Goal: Task Accomplishment & Management: Use online tool/utility

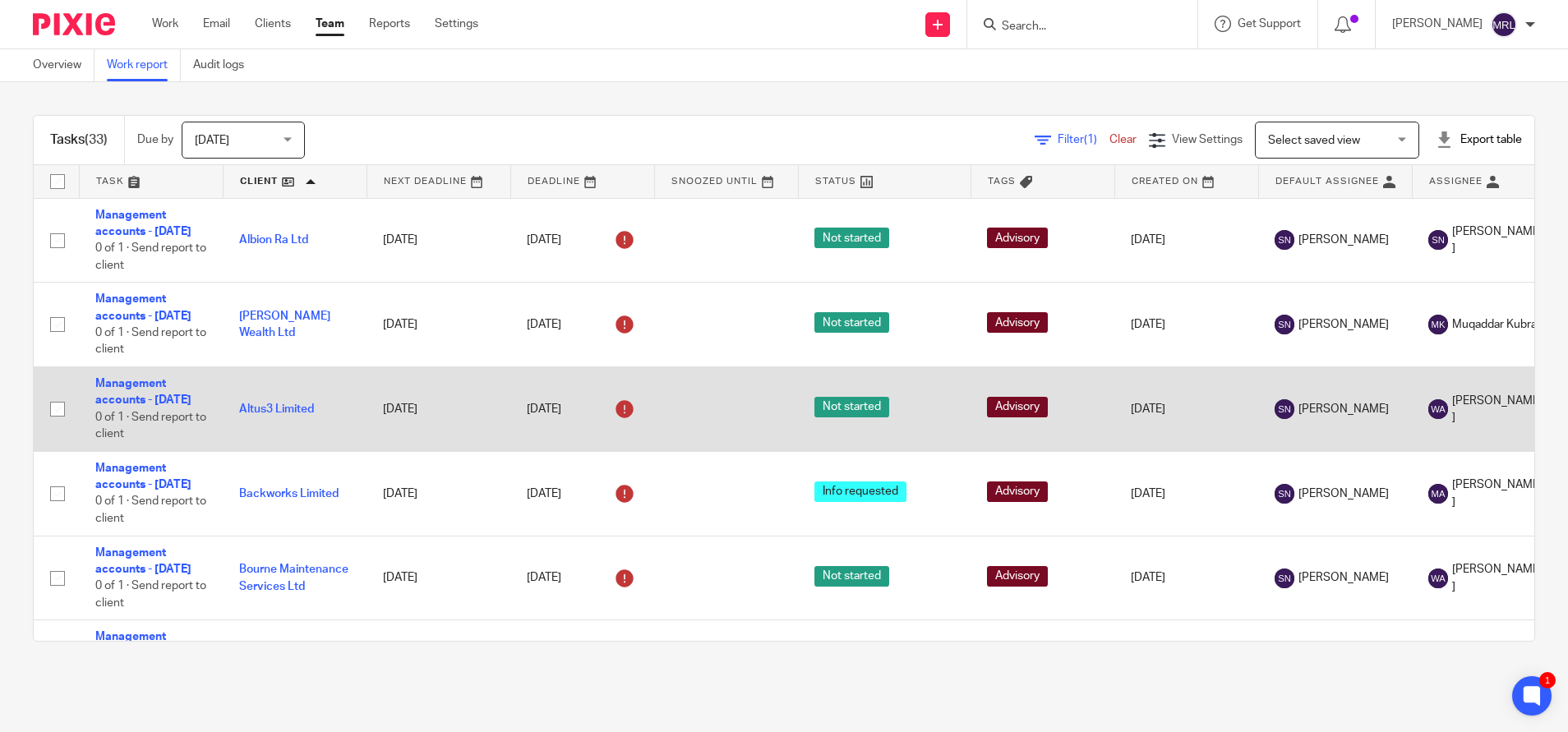
click at [578, 420] on td "[DATE]" at bounding box center [582, 409] width 144 height 84
click at [578, 420] on td "10 Aug 2025" at bounding box center [582, 409] width 144 height 84
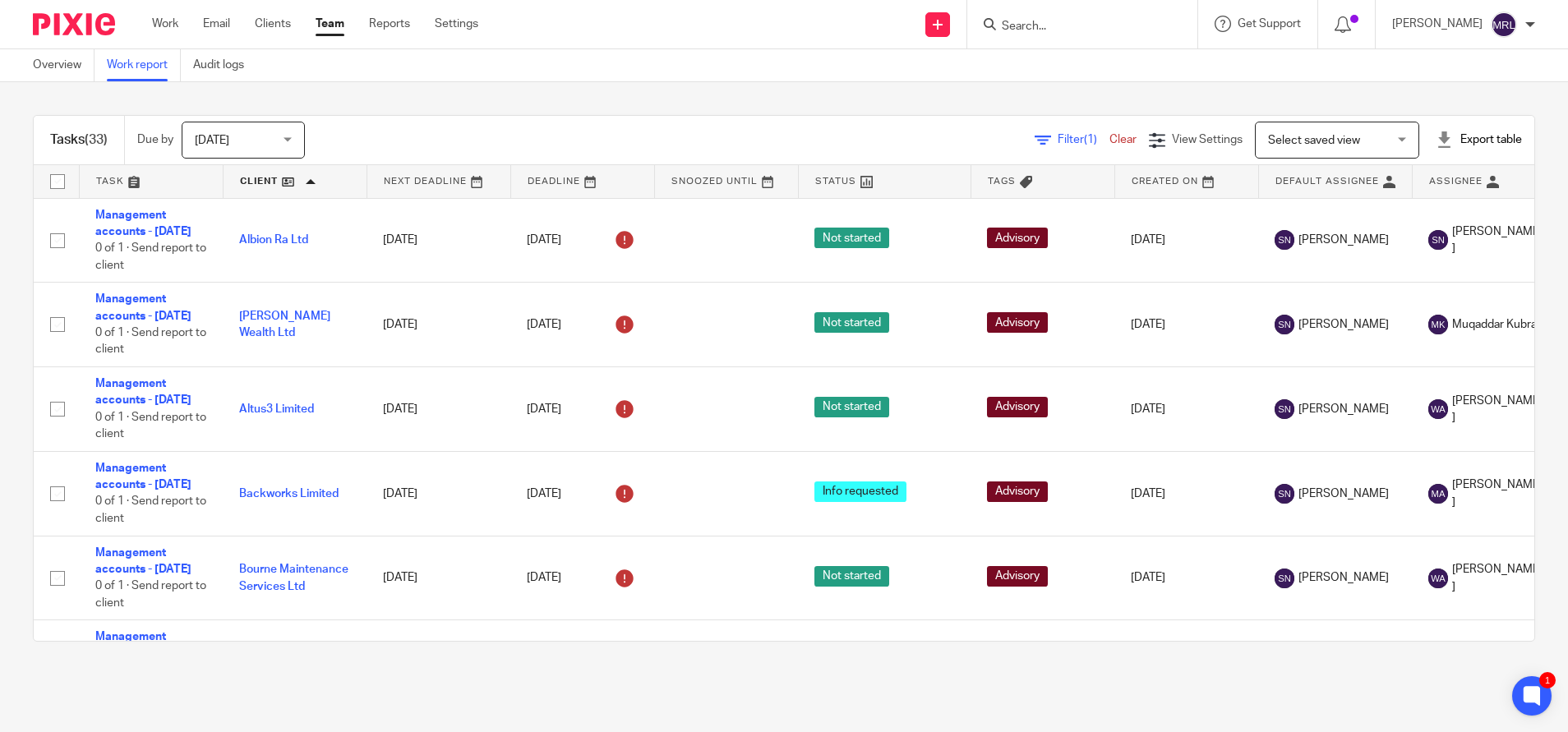
click at [329, 23] on link "Team" at bounding box center [330, 24] width 28 height 17
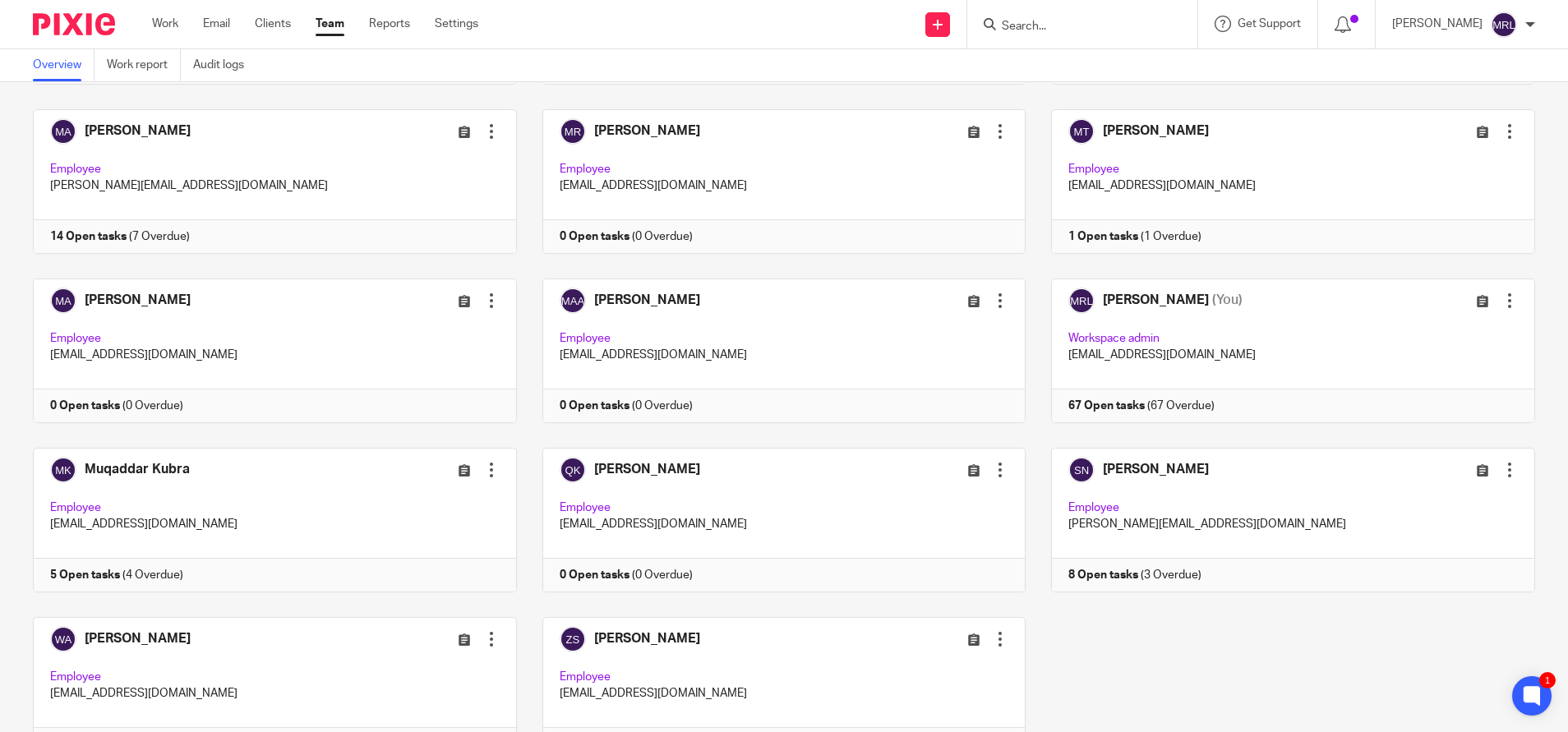
scroll to position [324, 0]
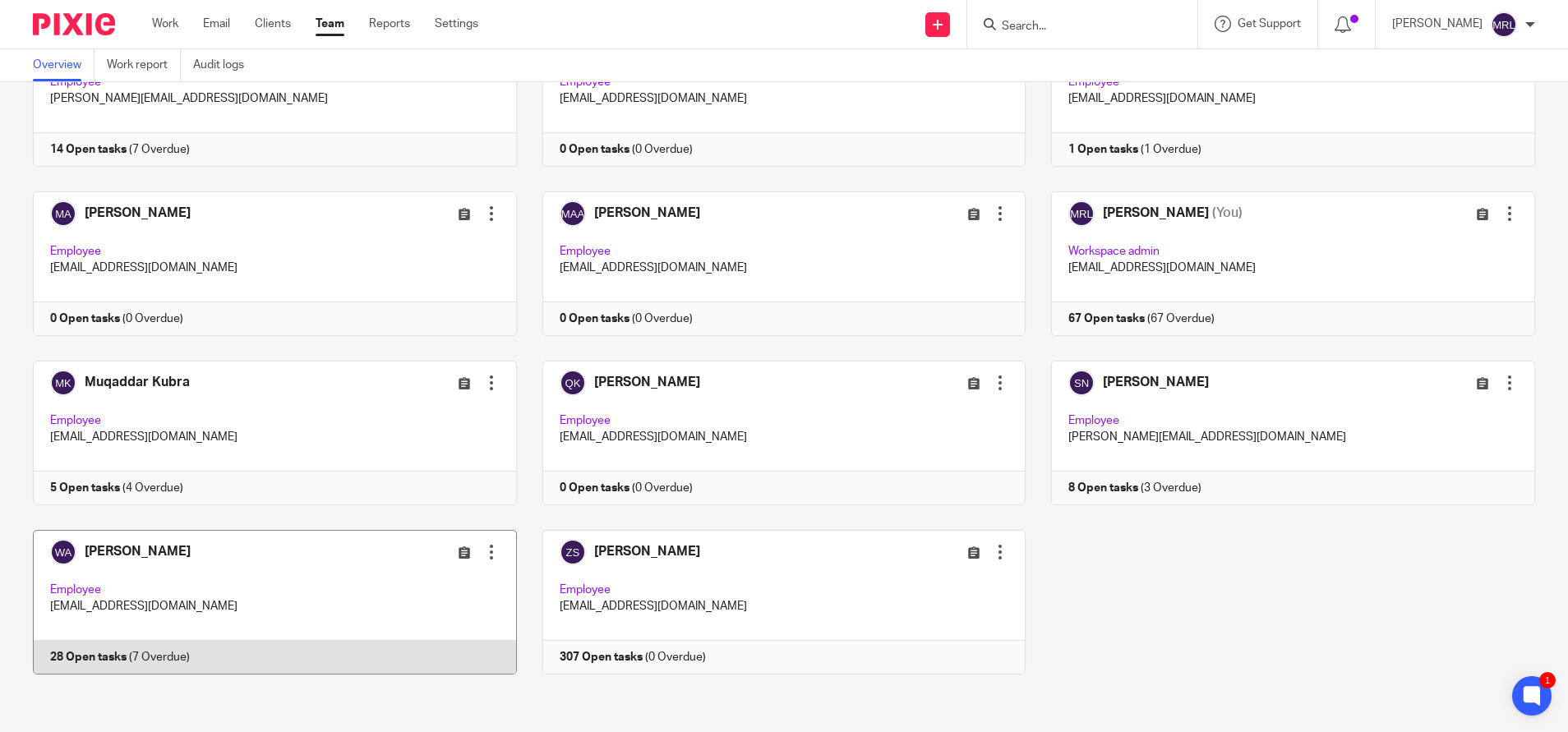
click at [211, 558] on link at bounding box center [262, 601] width 509 height 144
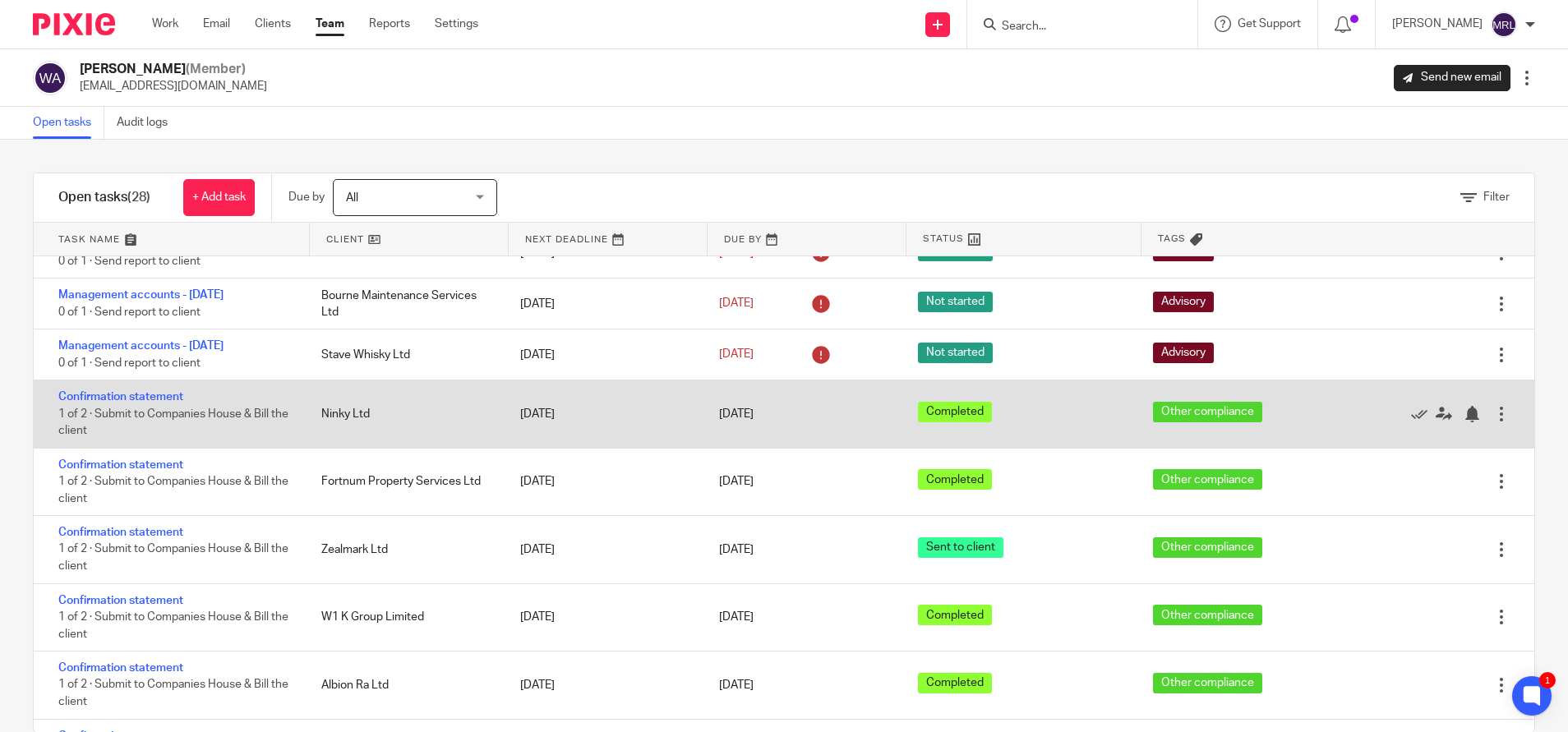
scroll to position [233, 0]
click at [1411, 410] on icon at bounding box center [1419, 413] width 17 height 17
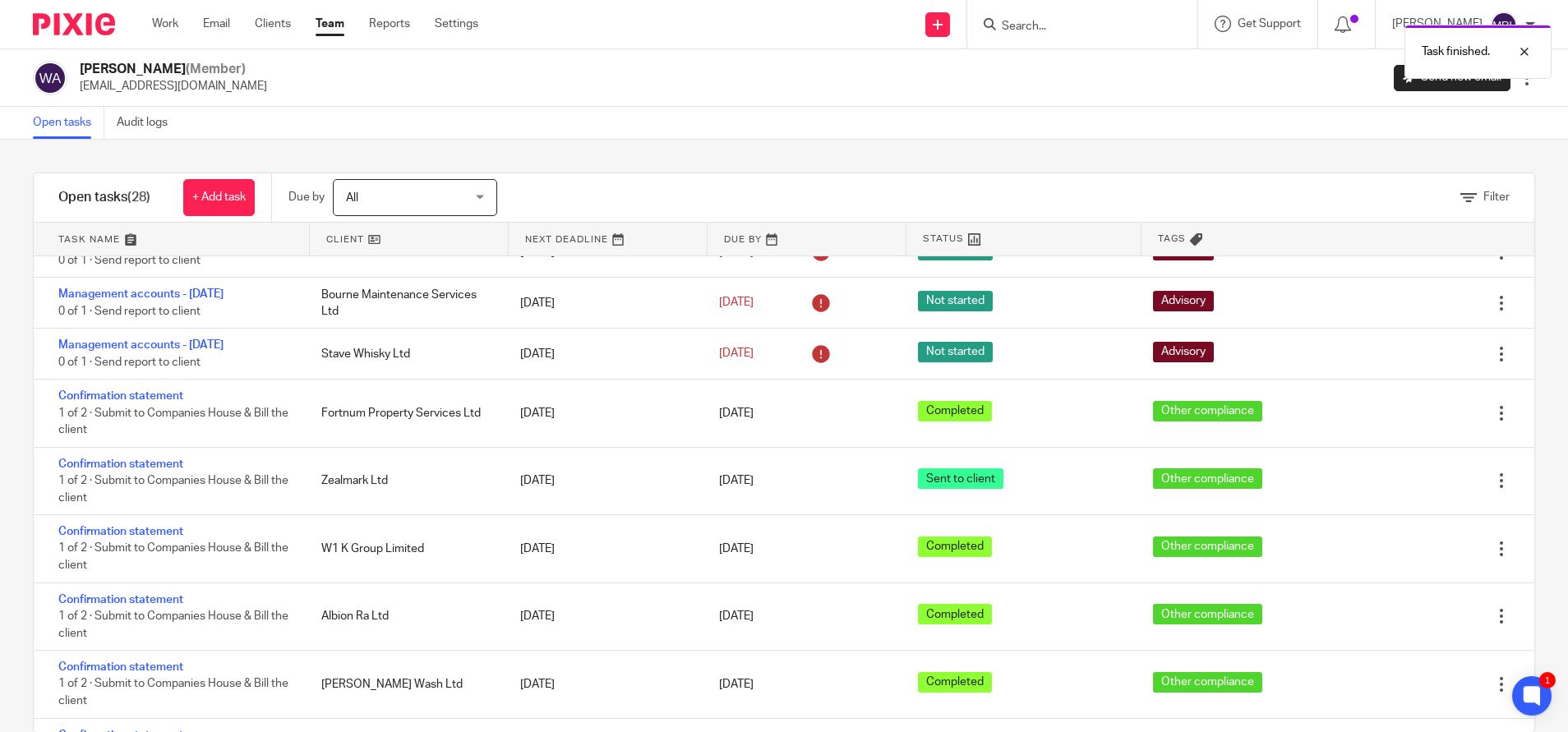
click at [1411, 410] on icon at bounding box center [1419, 413] width 17 height 17
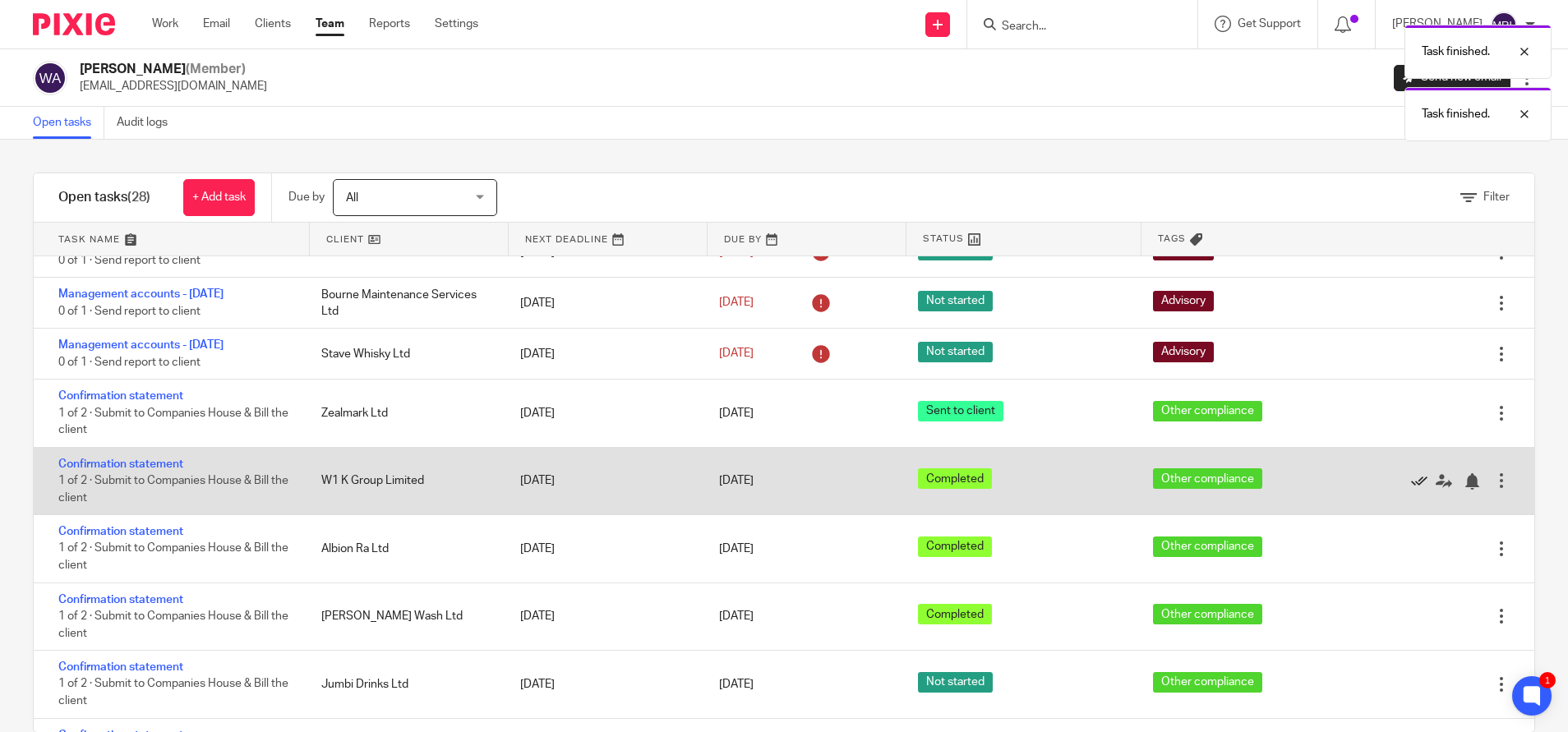
click at [1411, 480] on icon at bounding box center [1419, 481] width 17 height 17
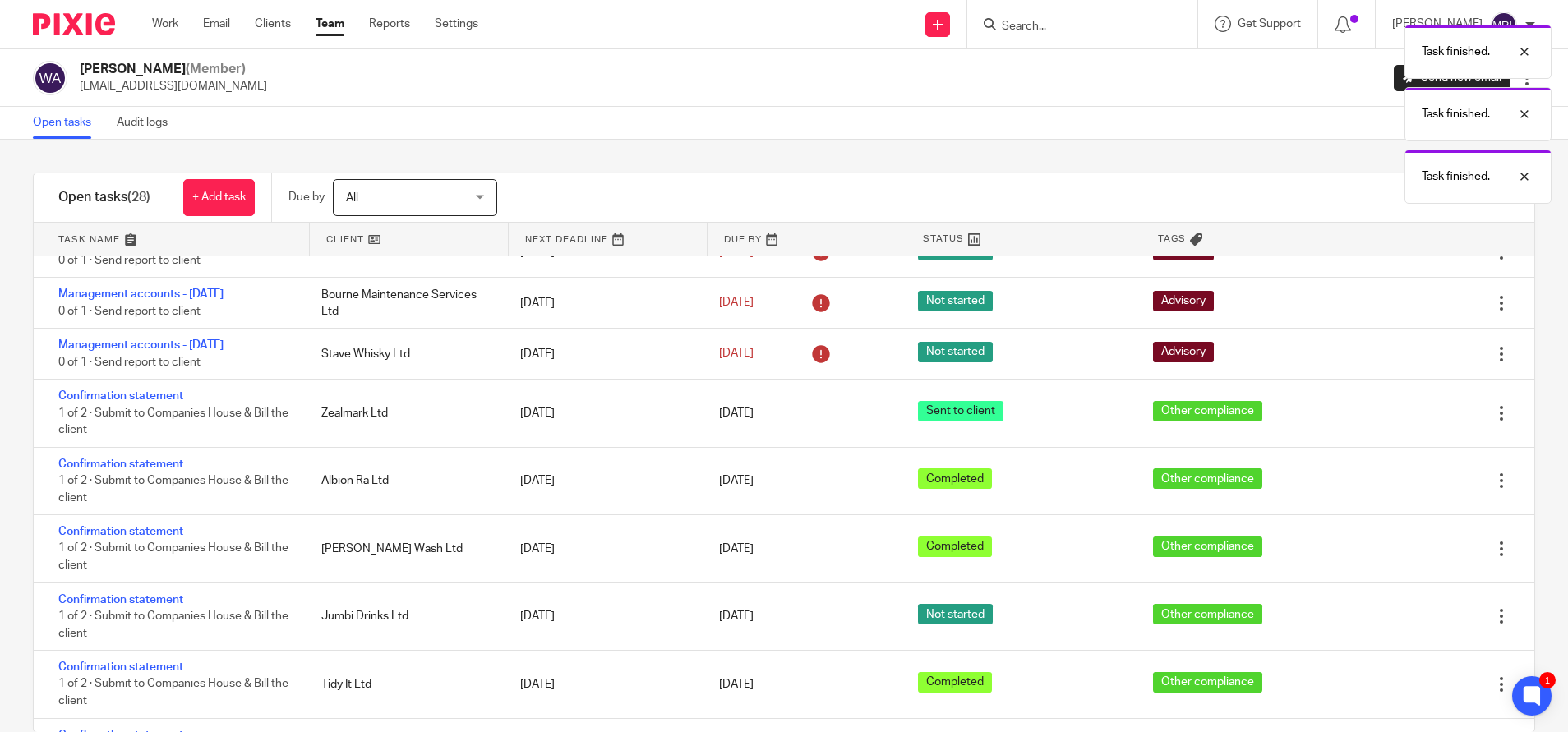
click at [1411, 480] on icon at bounding box center [1419, 481] width 17 height 17
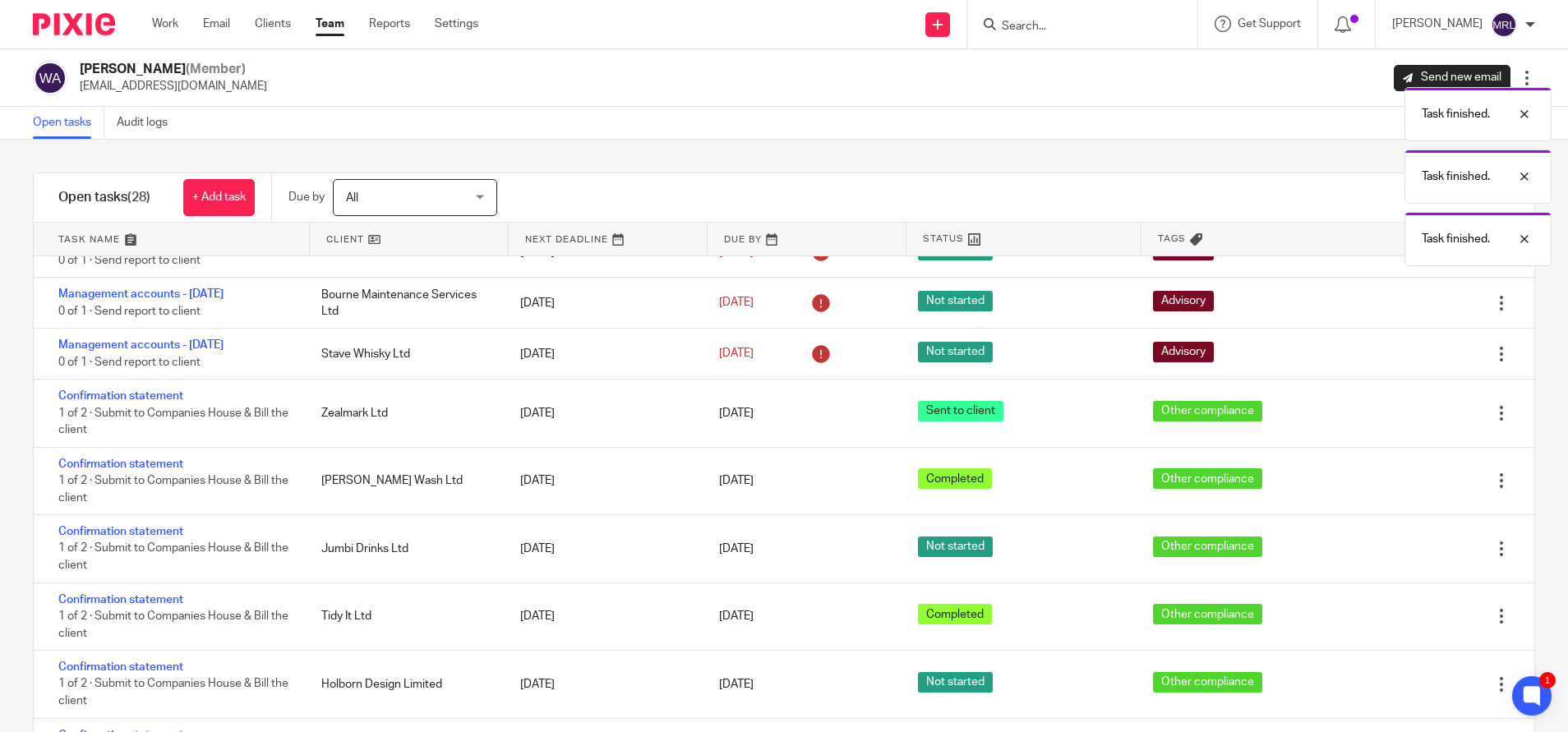
click at [1411, 480] on icon at bounding box center [1419, 481] width 17 height 17
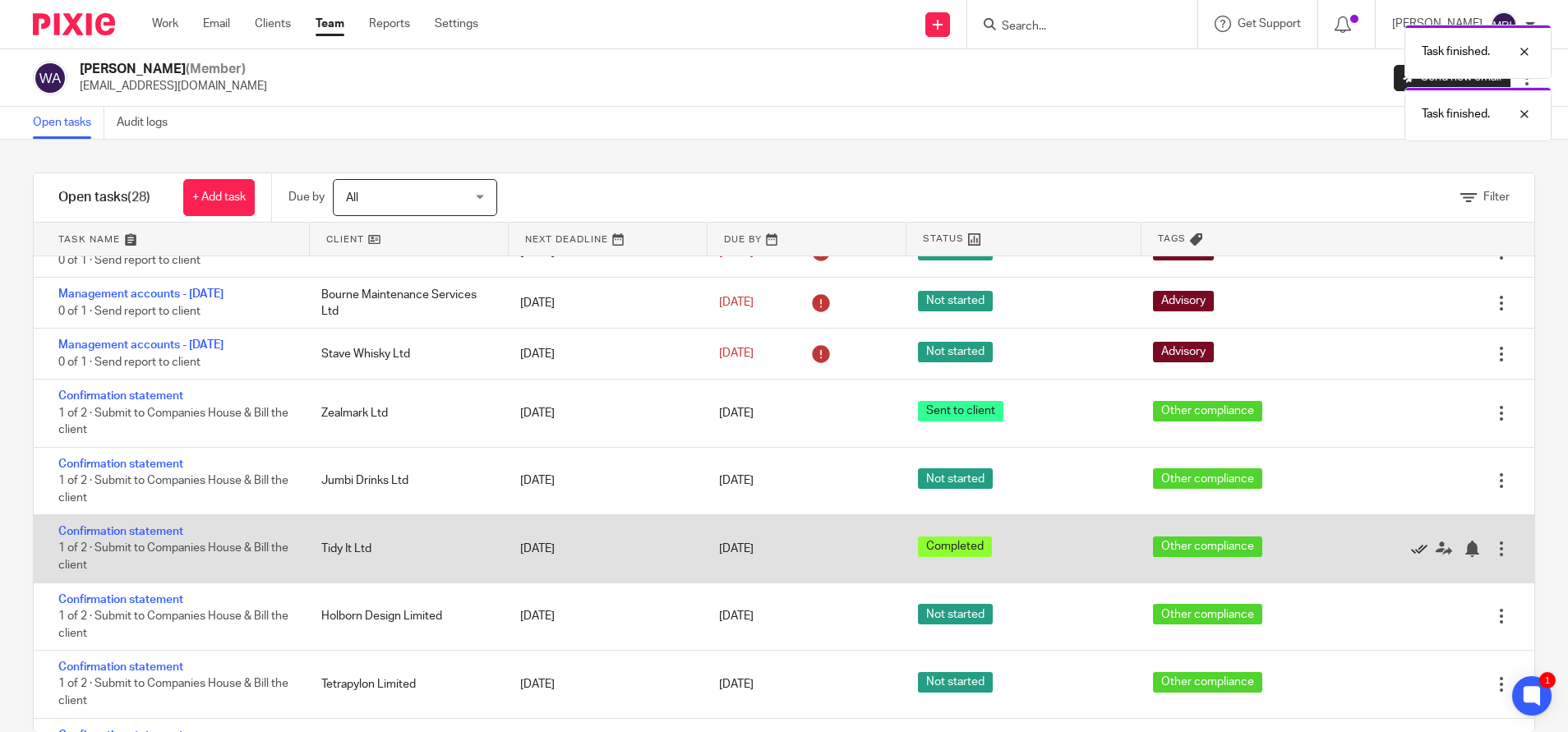
click at [1411, 549] on icon at bounding box center [1419, 549] width 17 height 17
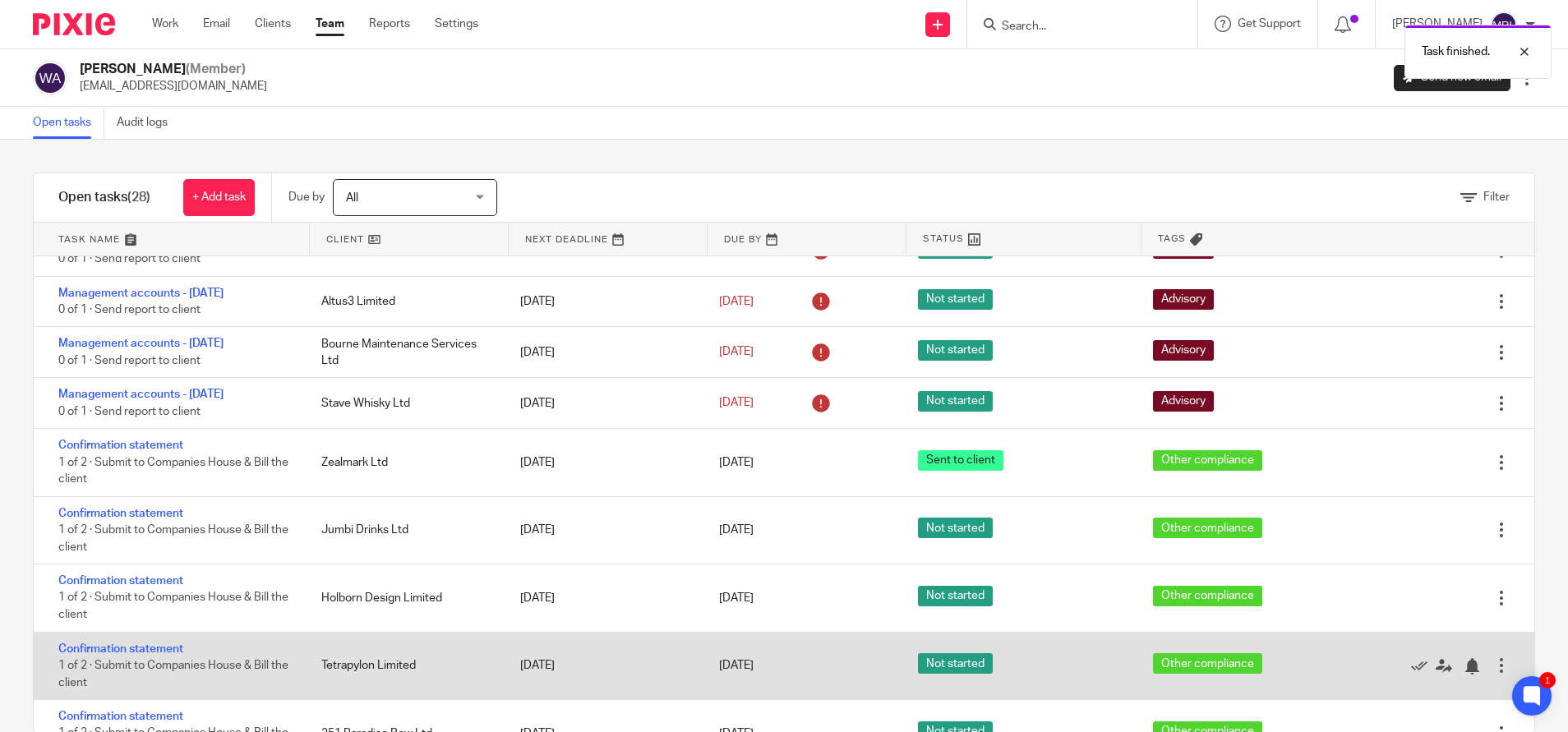
scroll to position [144, 0]
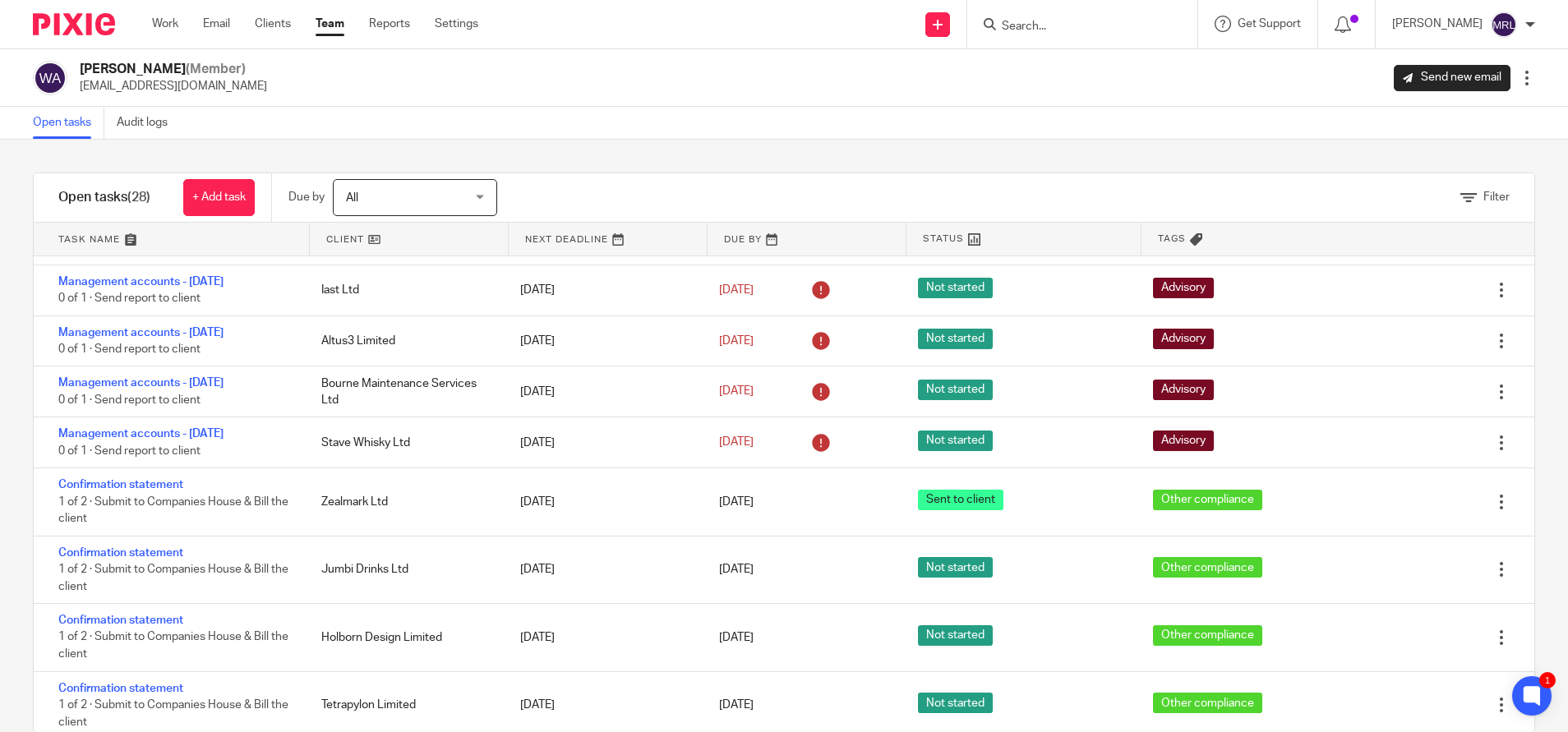
click at [1060, 4] on div at bounding box center [1082, 24] width 230 height 48
click at [1000, 29] on input "Search" at bounding box center [1073, 26] width 148 height 15
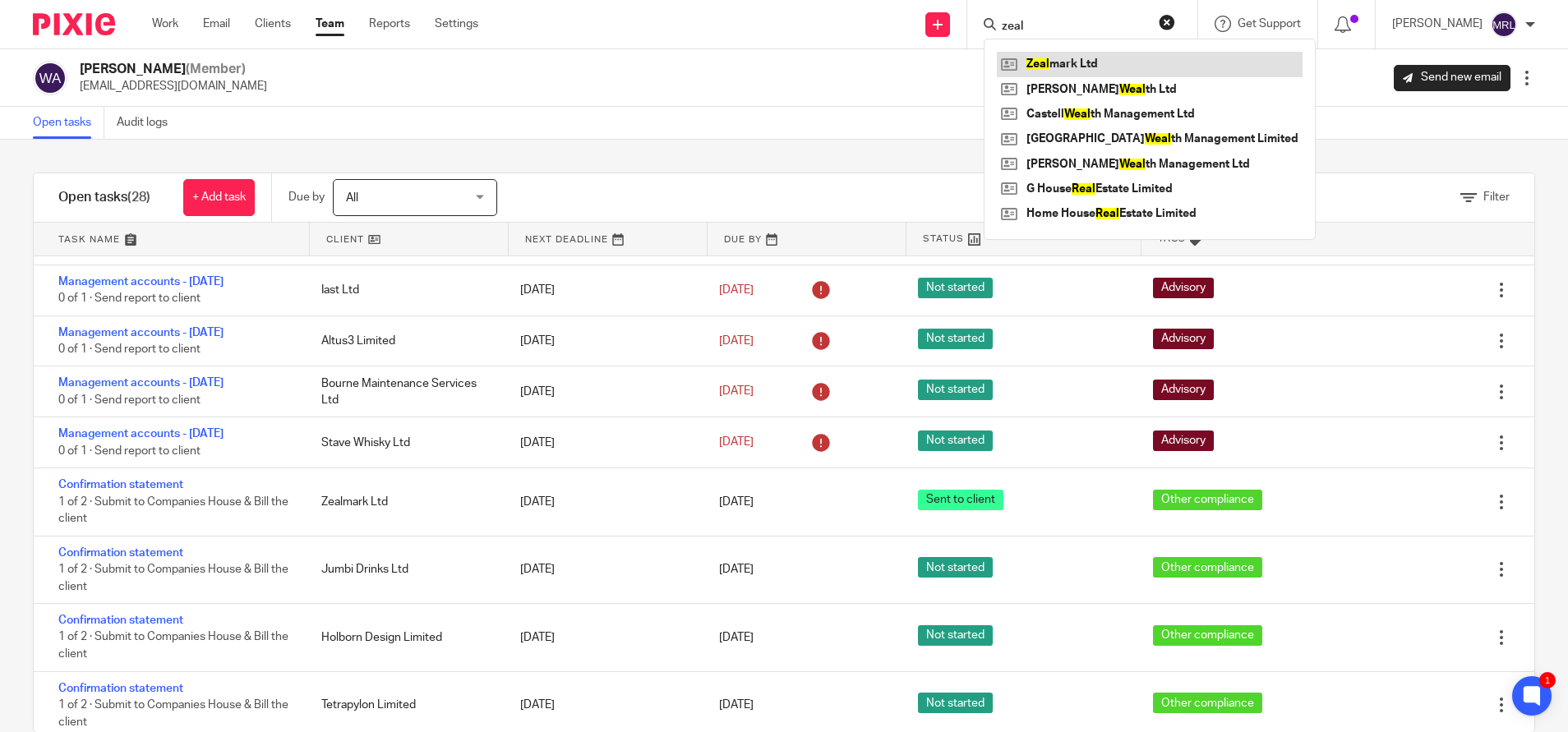
type input "zeal"
click at [1019, 69] on link at bounding box center [1150, 64] width 306 height 25
click at [761, 87] on div "Wajeeha Ali (Member) wajeeha@boobooks.com Send new email Edit user Transfer Dea…" at bounding box center [783, 78] width 1502 height 34
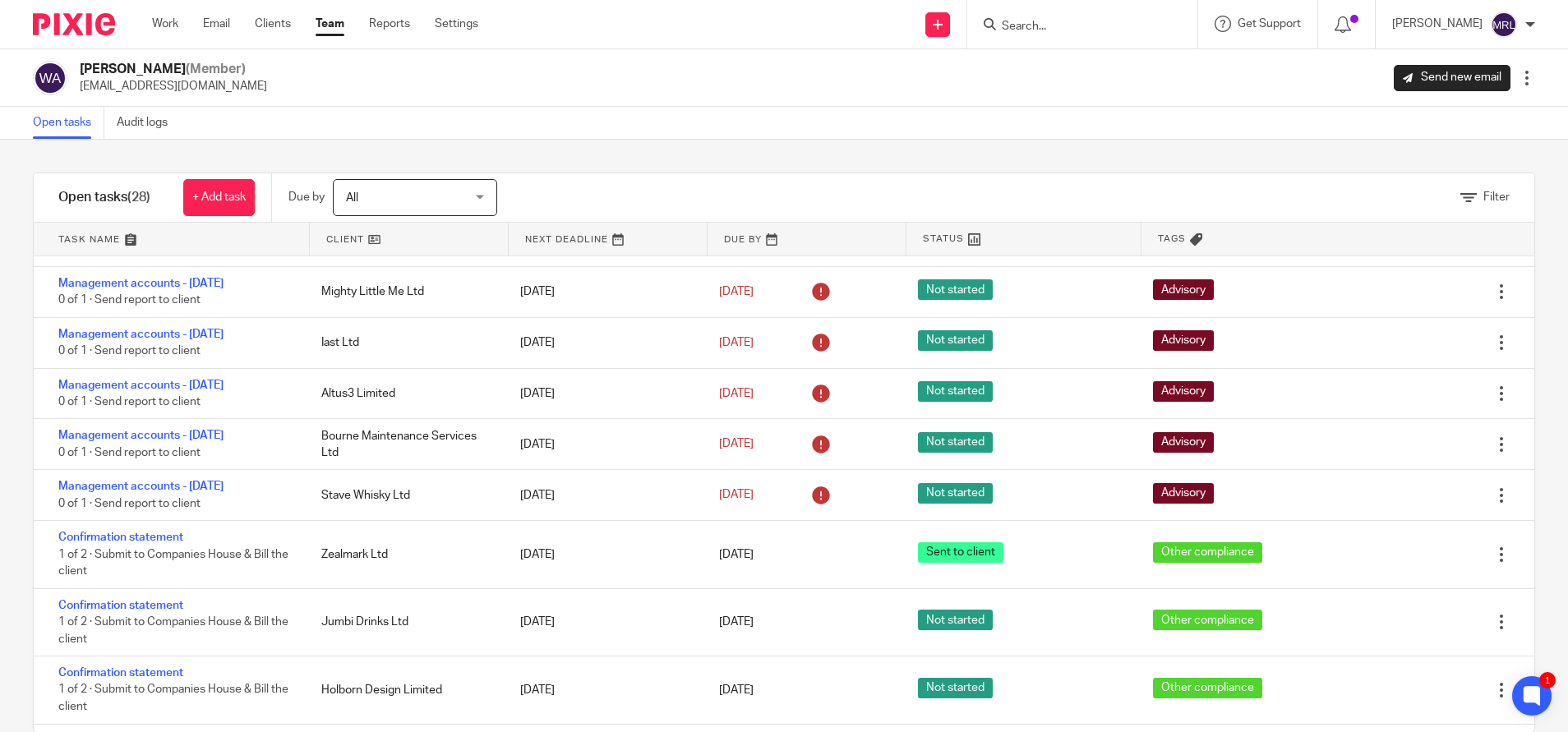
scroll to position [73, 0]
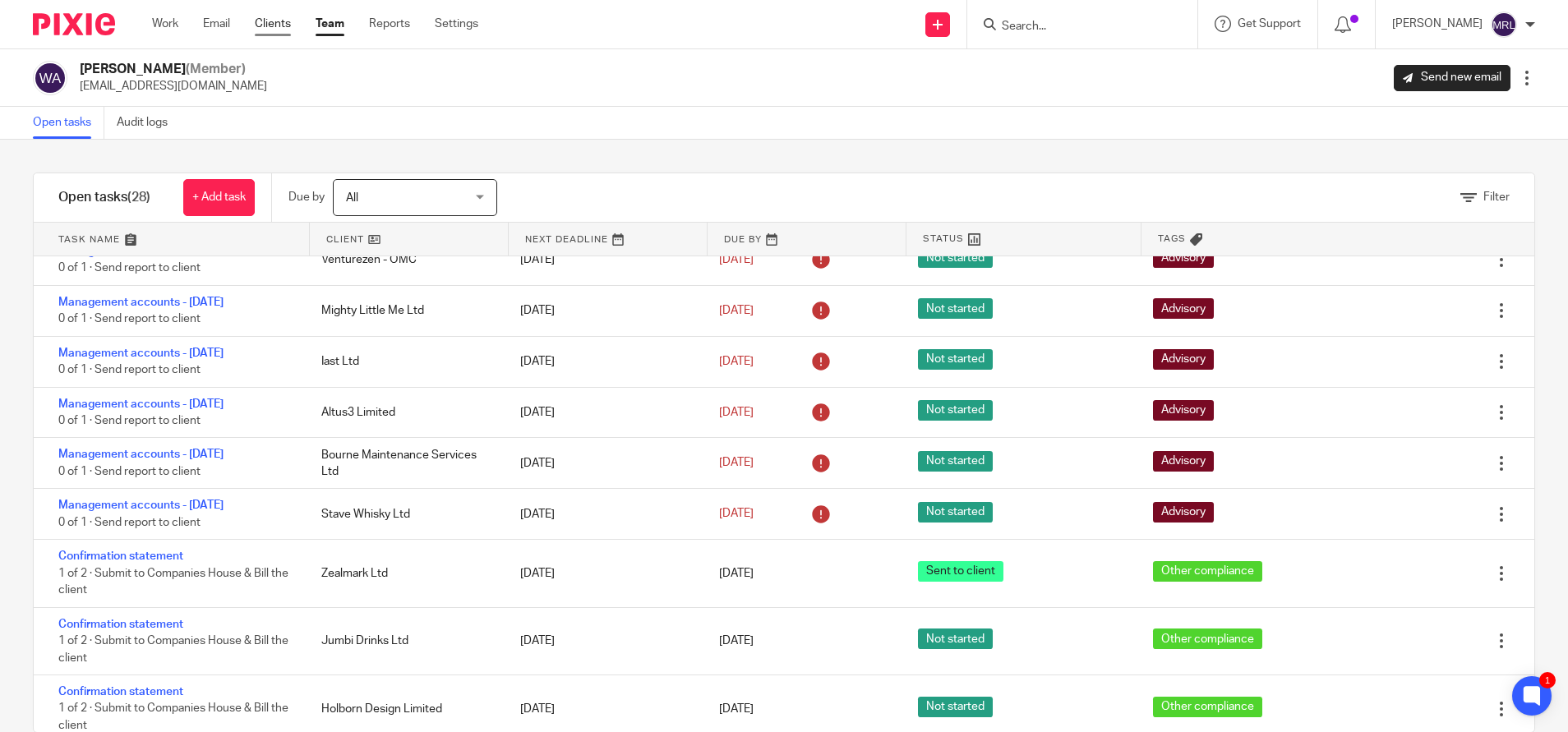
click at [279, 23] on link "Clients" at bounding box center [273, 24] width 36 height 17
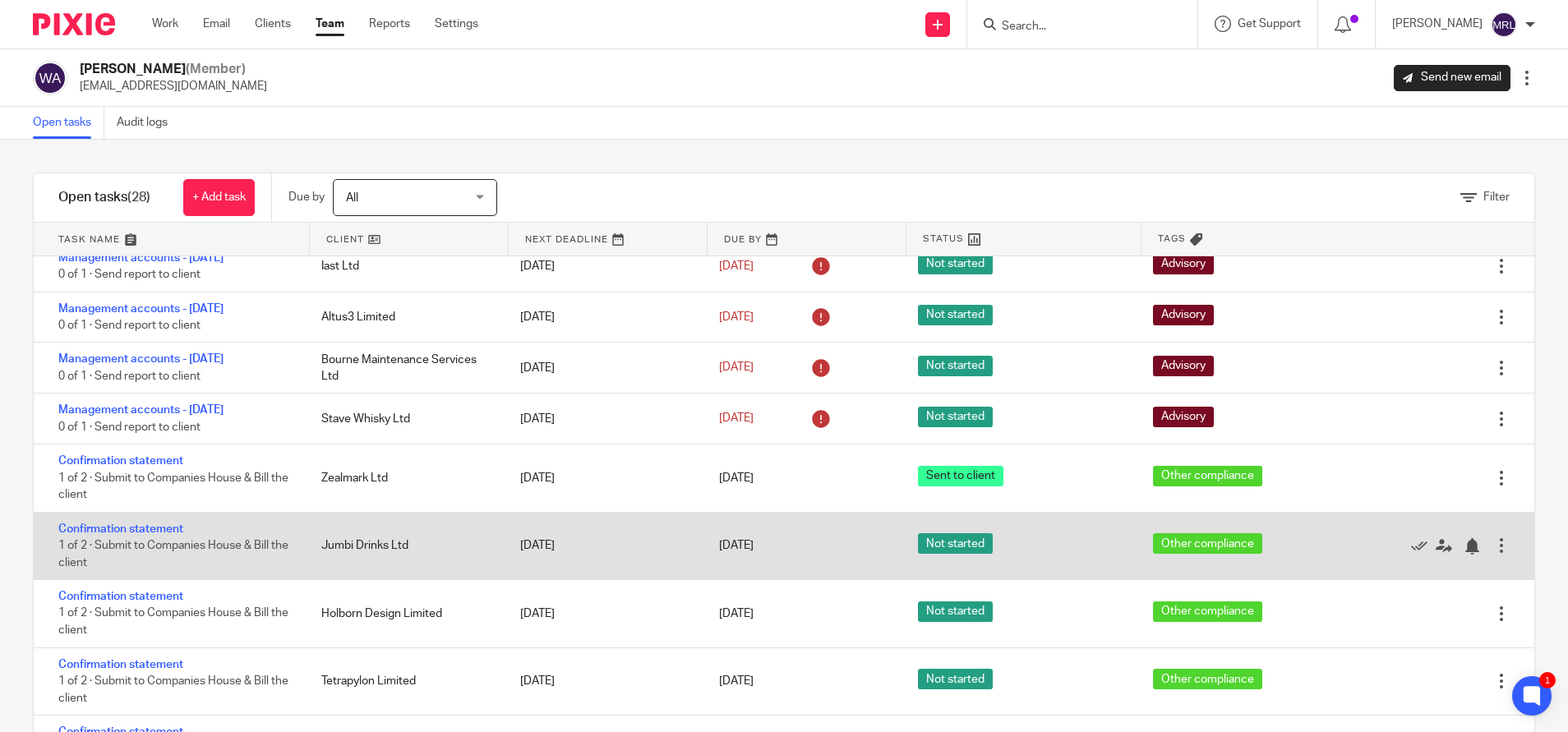
scroll to position [169, 0]
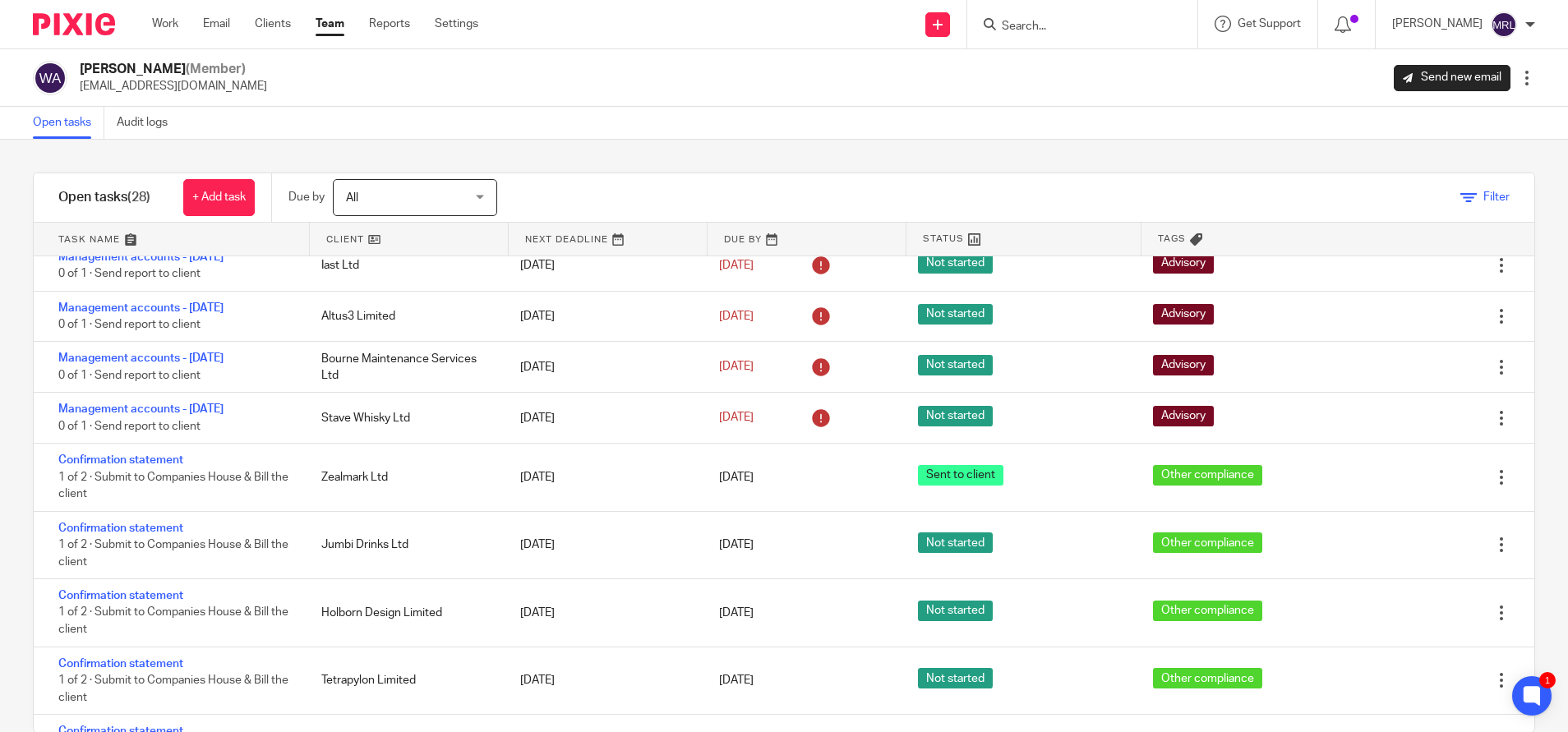
click at [1484, 199] on span "Filter" at bounding box center [1496, 197] width 26 height 12
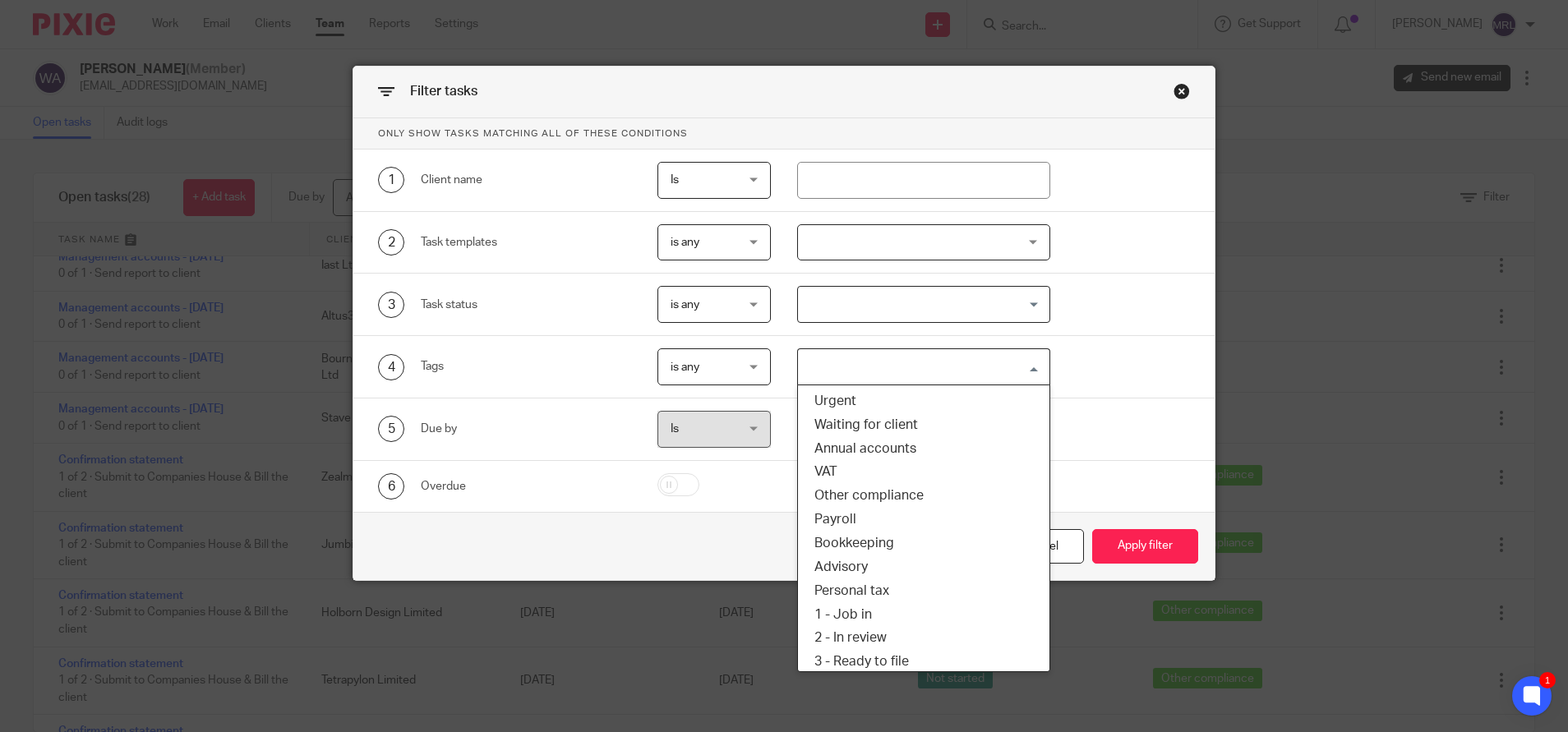
click at [899, 363] on input "Search for option" at bounding box center [919, 366] width 240 height 28
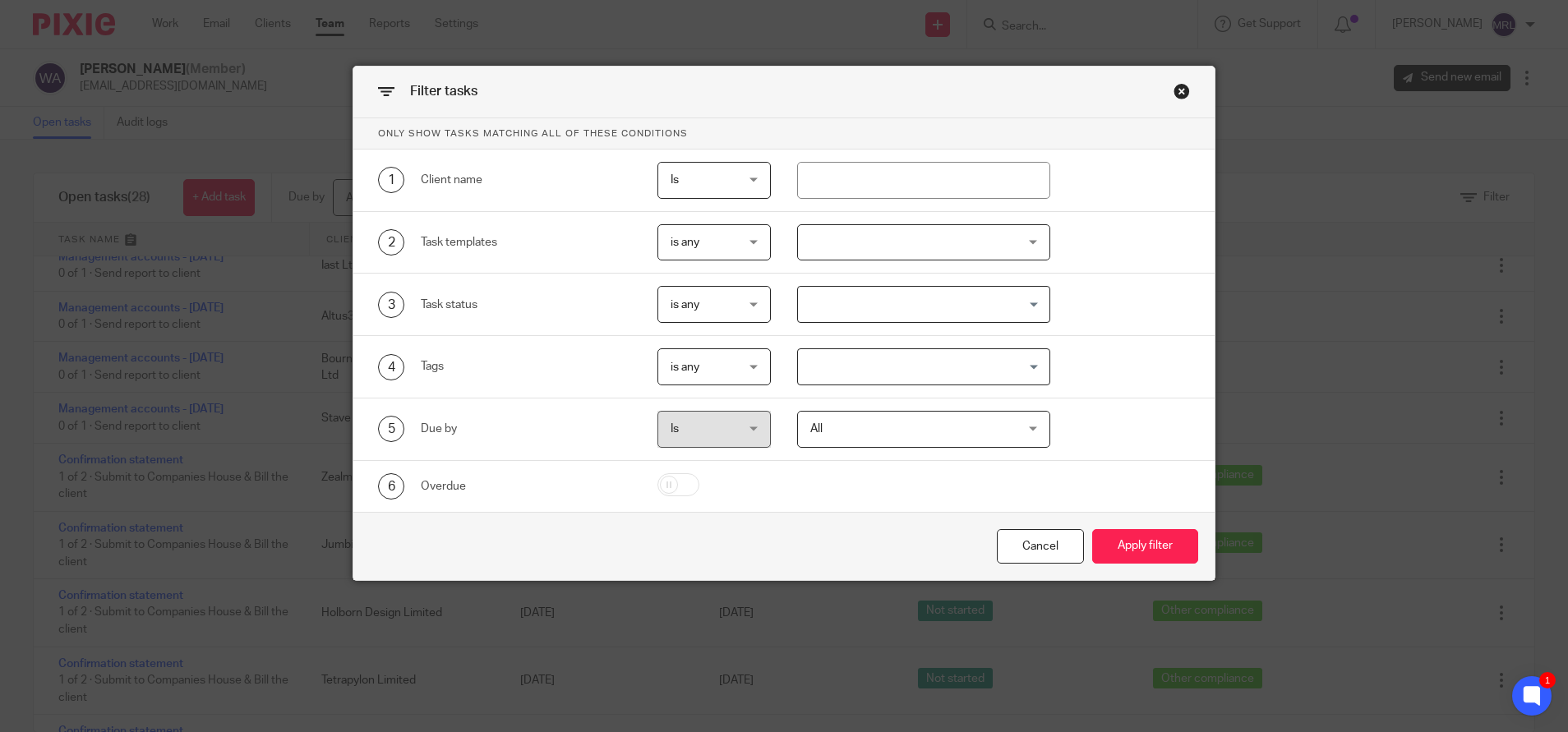
click at [505, 346] on div "4 Tags is any is any is any is all is none is_any Loading..." at bounding box center [783, 368] width 861 height 63
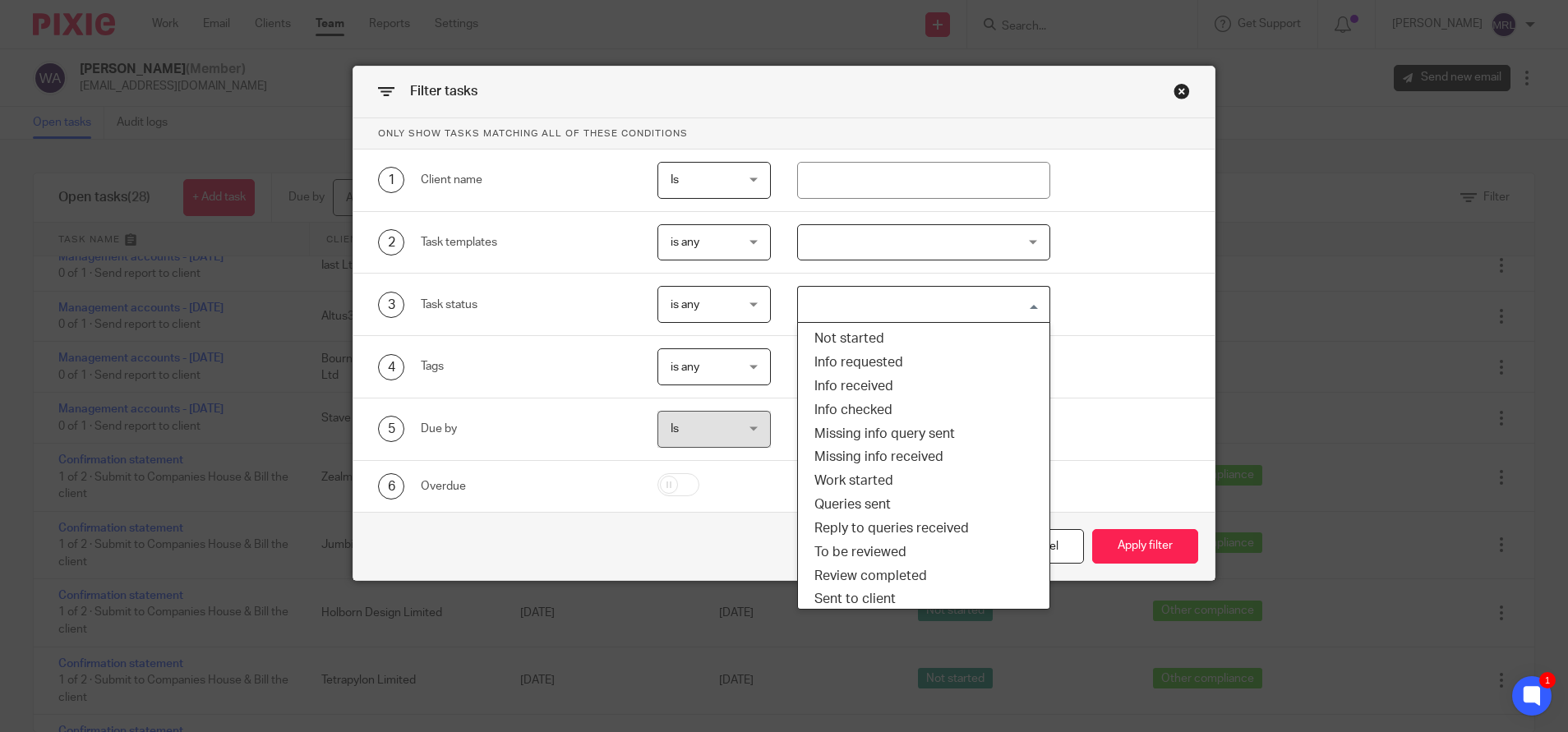
click at [877, 296] on input "Search for option" at bounding box center [919, 304] width 240 height 28
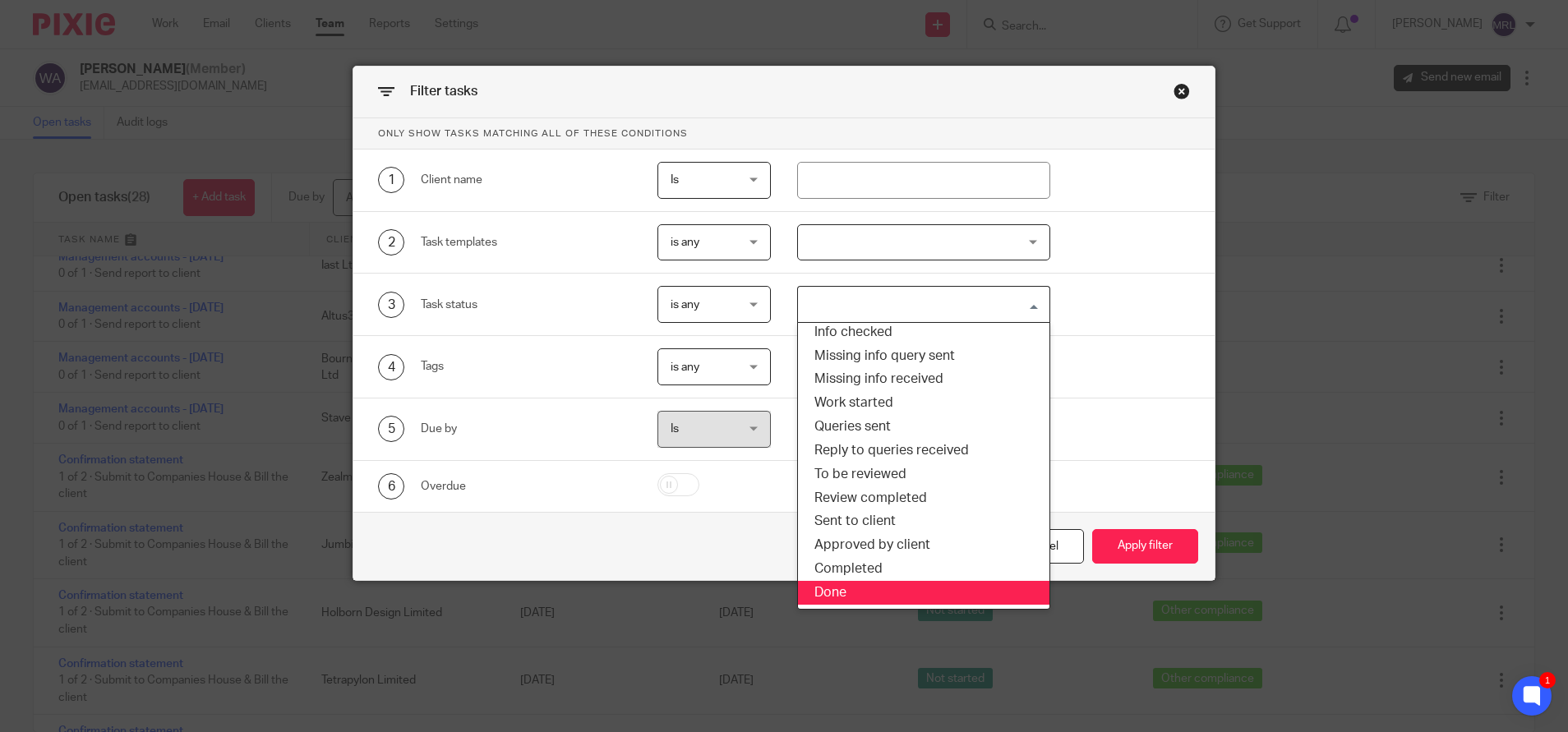
click at [843, 597] on li "Done" at bounding box center [923, 593] width 251 height 24
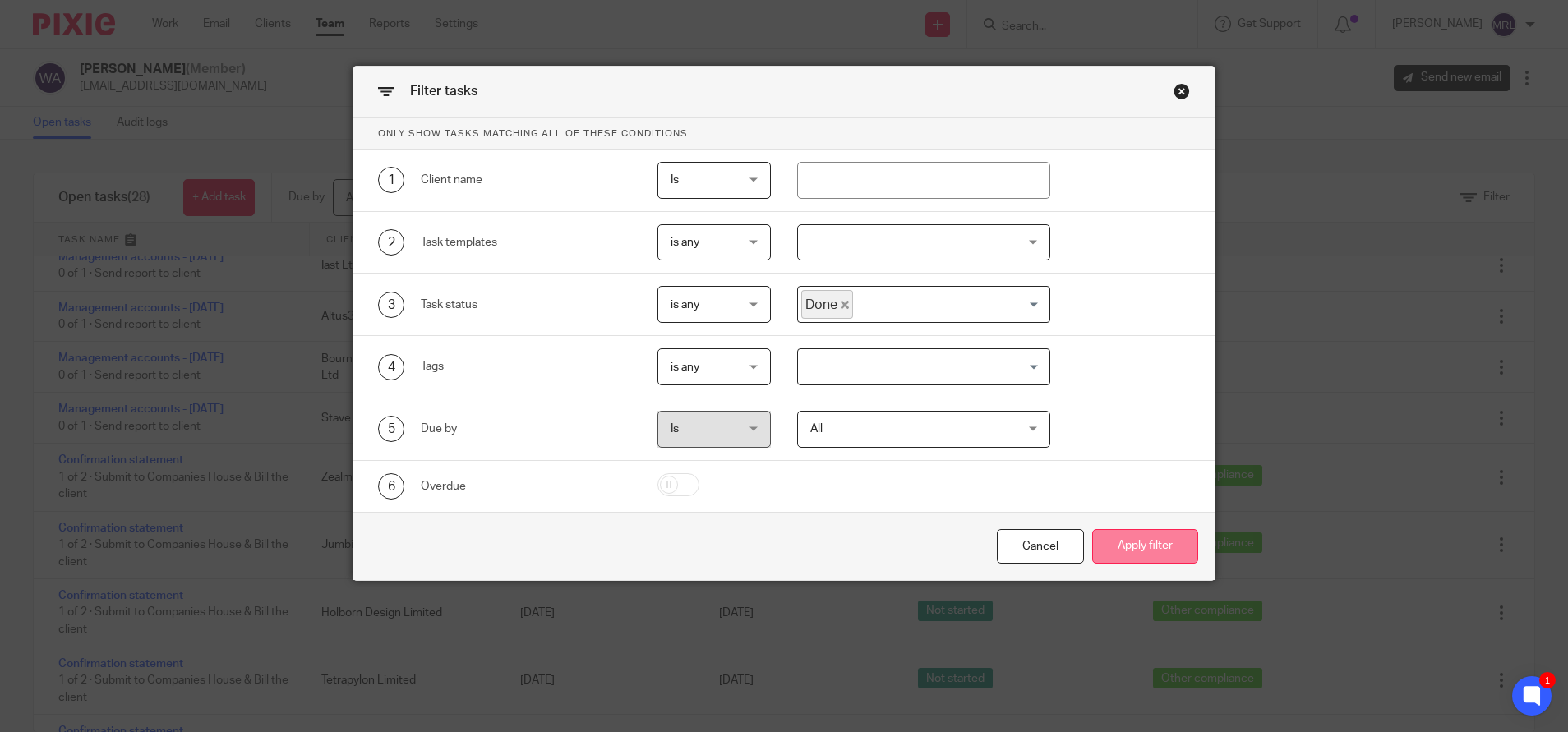
click at [1135, 548] on button "Apply filter" at bounding box center [1145, 547] width 106 height 35
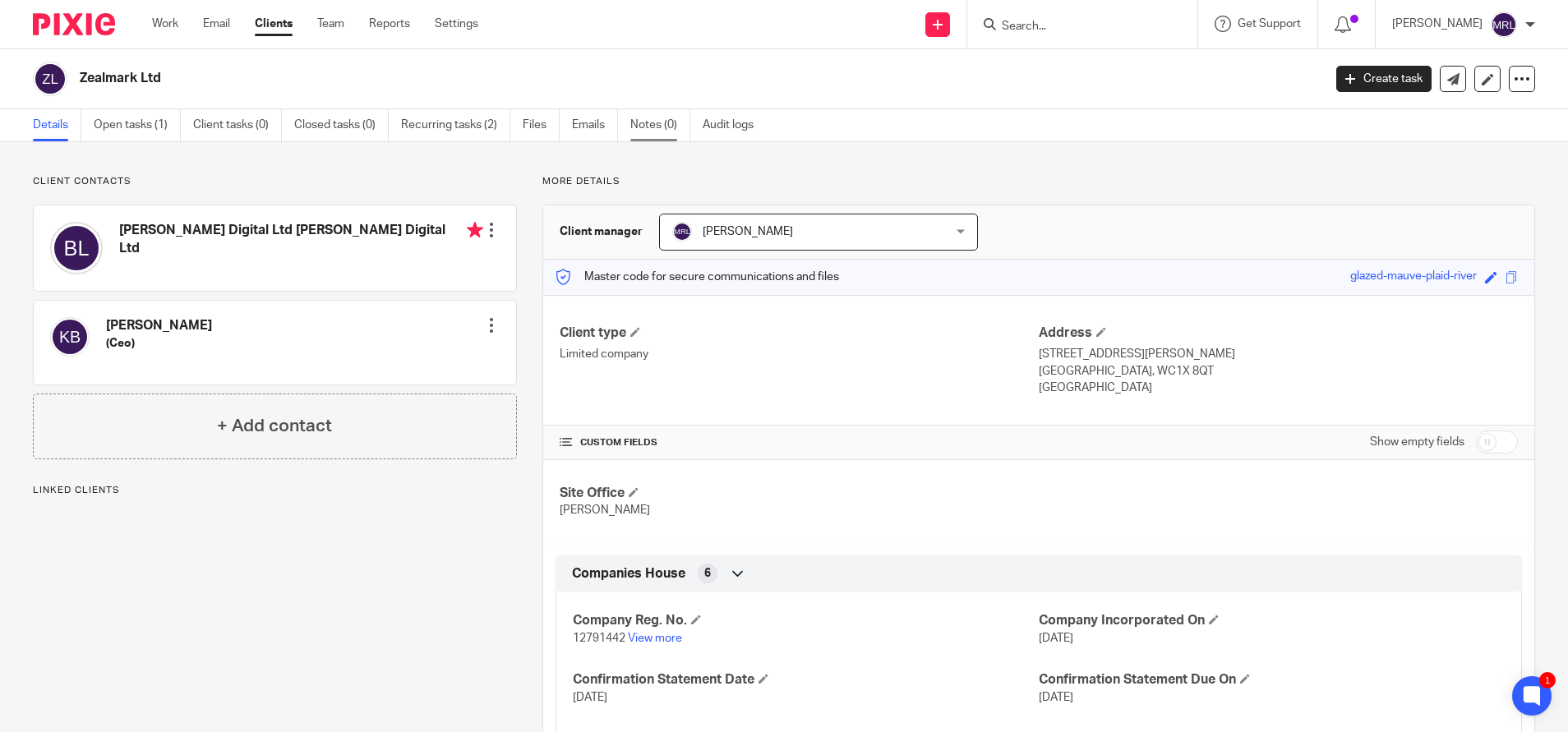
click at [656, 129] on link "Notes (0)" at bounding box center [659, 125] width 60 height 32
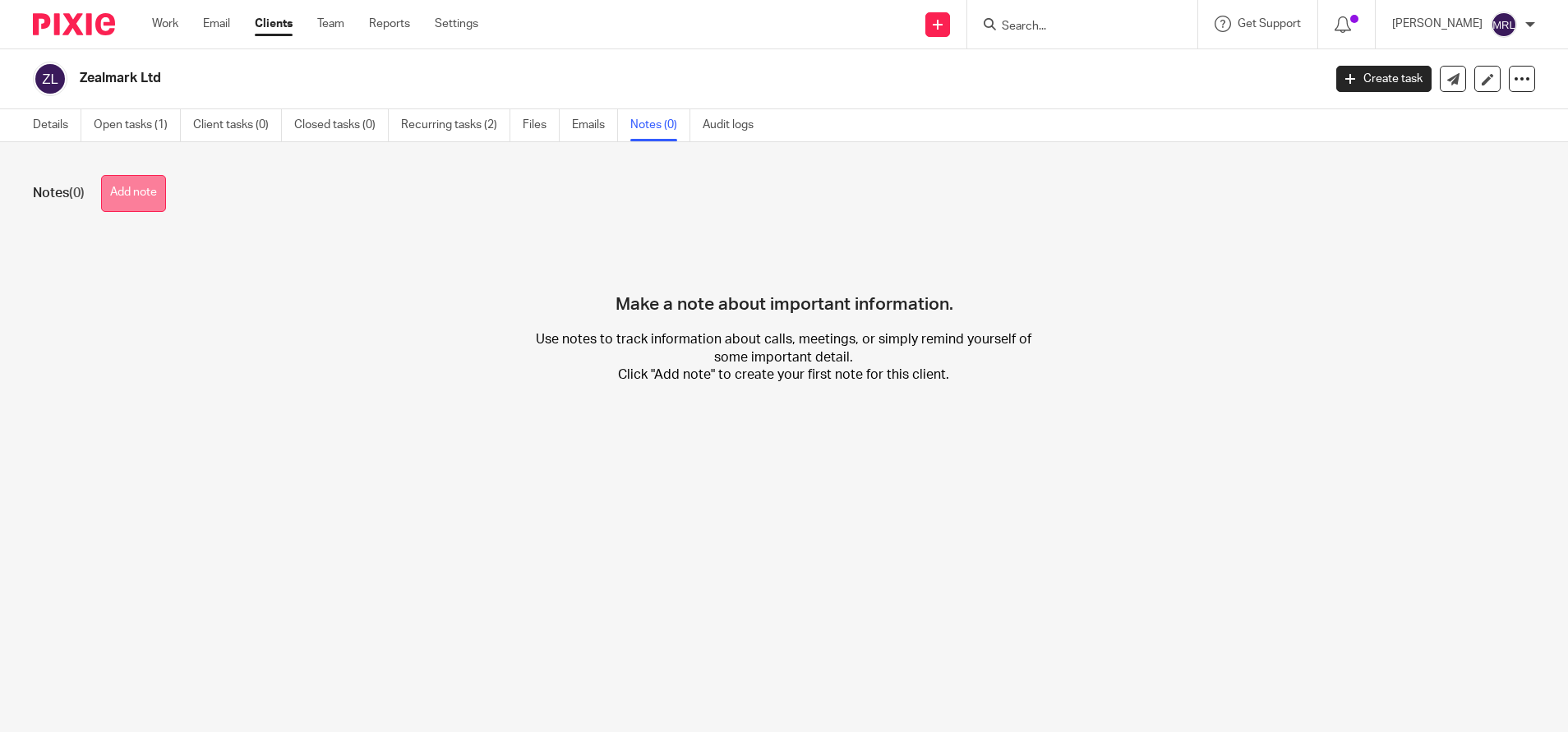
click at [144, 188] on button "Add note" at bounding box center [133, 193] width 65 height 37
click at [144, 199] on button "Add note" at bounding box center [133, 193] width 65 height 37
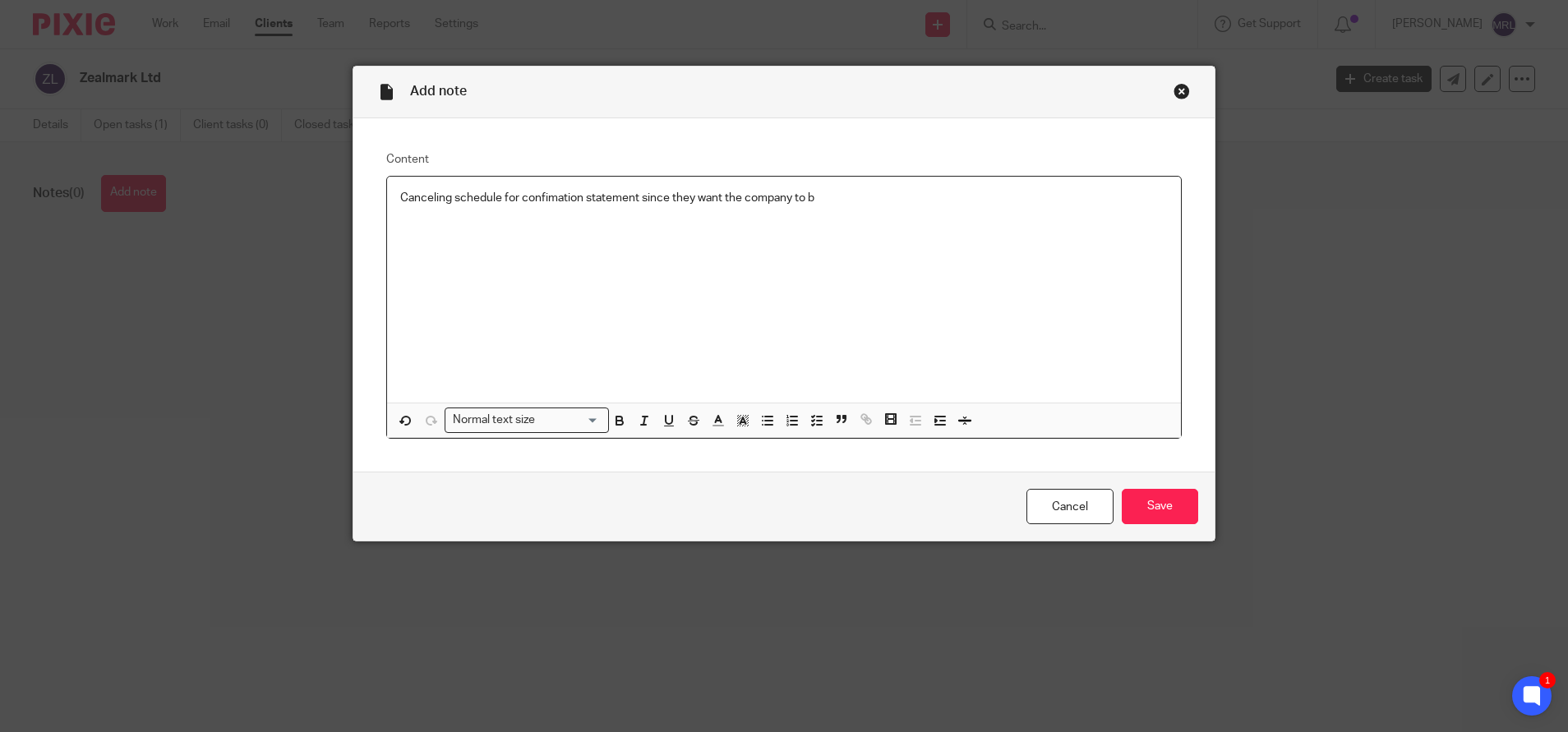
click at [575, 208] on div "Canceling schedule for confimation statement since they want the company to b" at bounding box center [783, 289] width 793 height 226
click at [1073, 512] on link "Cancel" at bounding box center [1070, 506] width 87 height 35
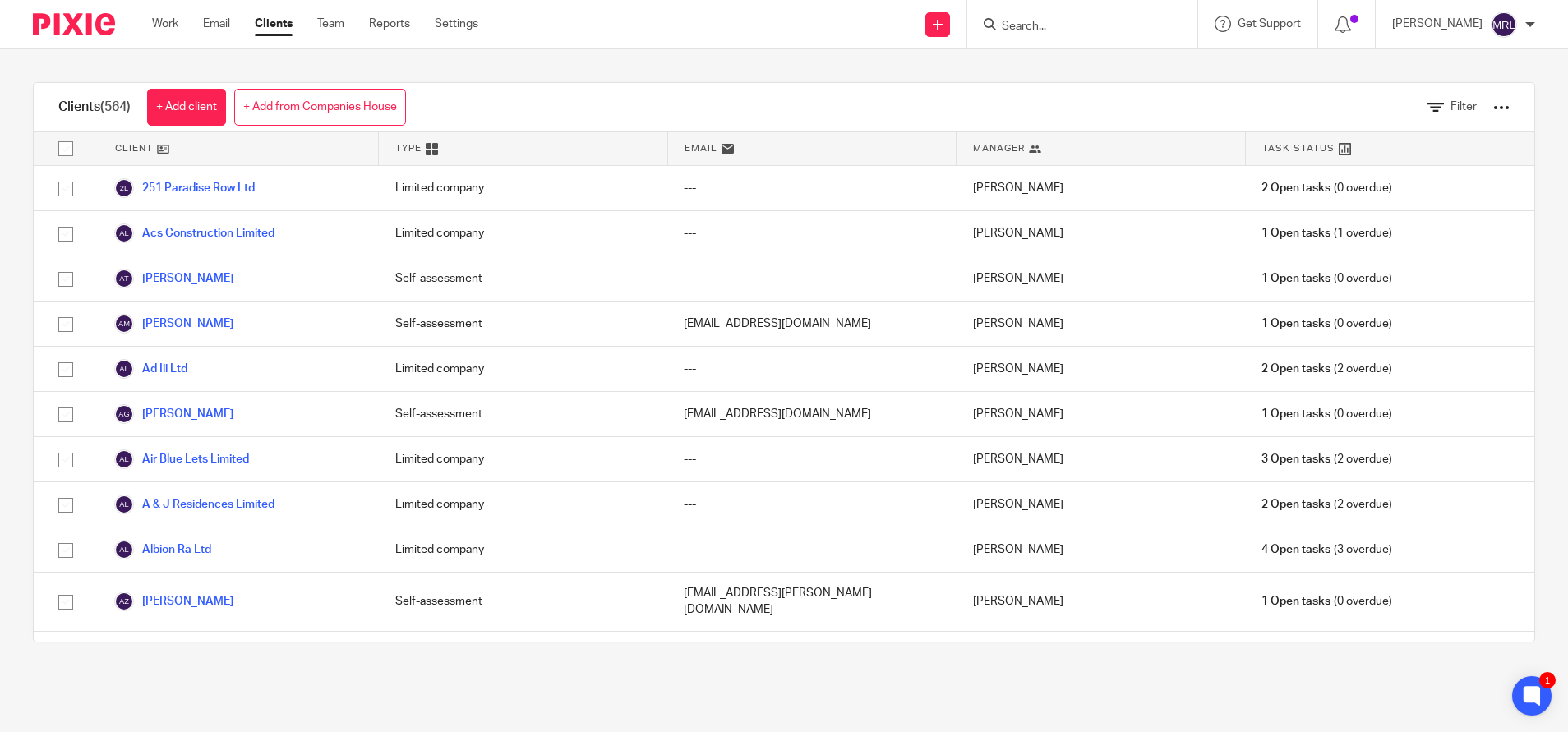
click at [994, 37] on div at bounding box center [1082, 24] width 230 height 48
click at [1000, 26] on input "Search" at bounding box center [1073, 26] width 148 height 15
type input "albio"
click at [1064, 52] on link at bounding box center [1099, 64] width 204 height 25
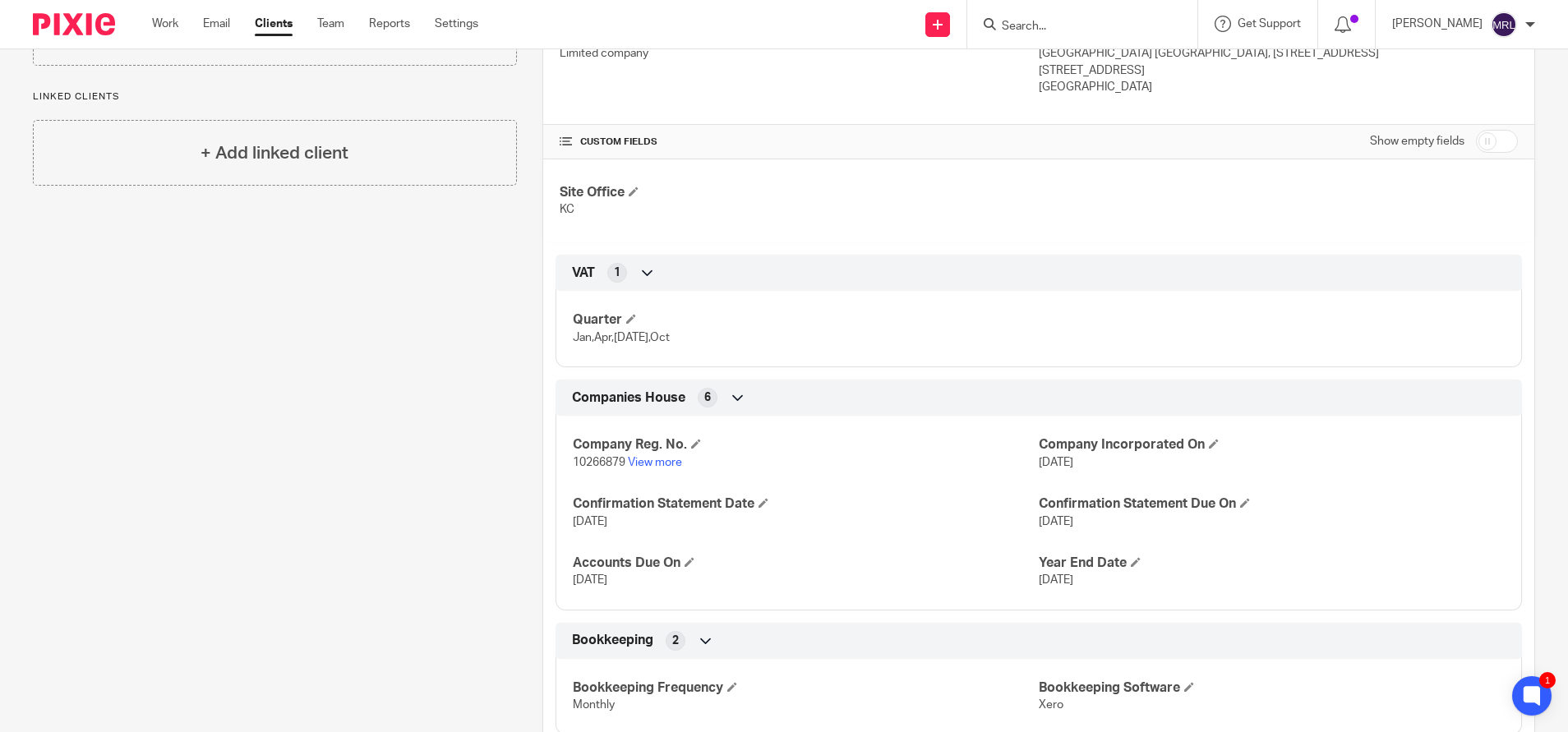
scroll to position [298, 0]
click at [280, 14] on div "Work Email Clients Team Reports Settings Work Email Clients Team Reports Settin…" at bounding box center [319, 24] width 367 height 48
click at [280, 18] on link "Clients" at bounding box center [274, 24] width 38 height 17
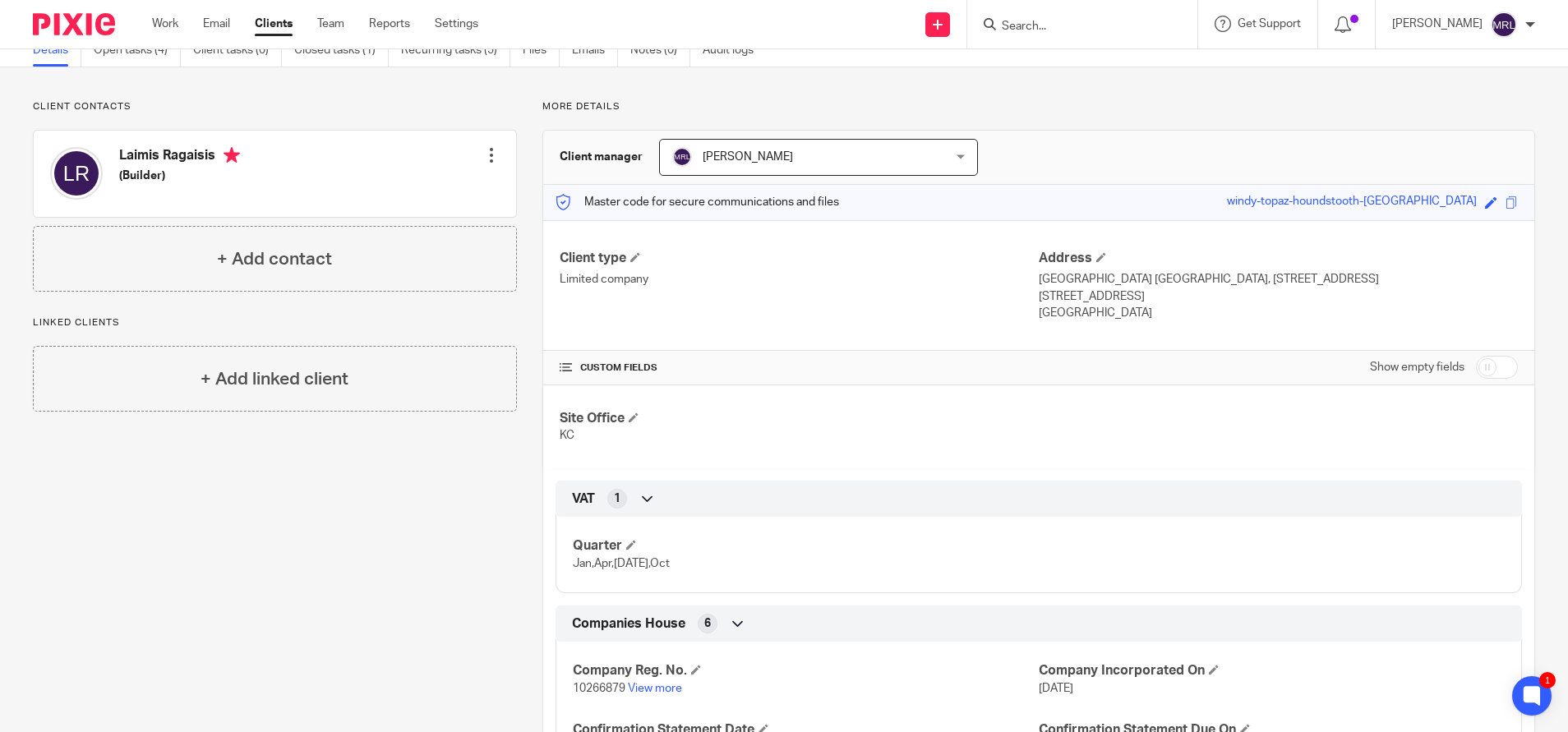
scroll to position [40, 0]
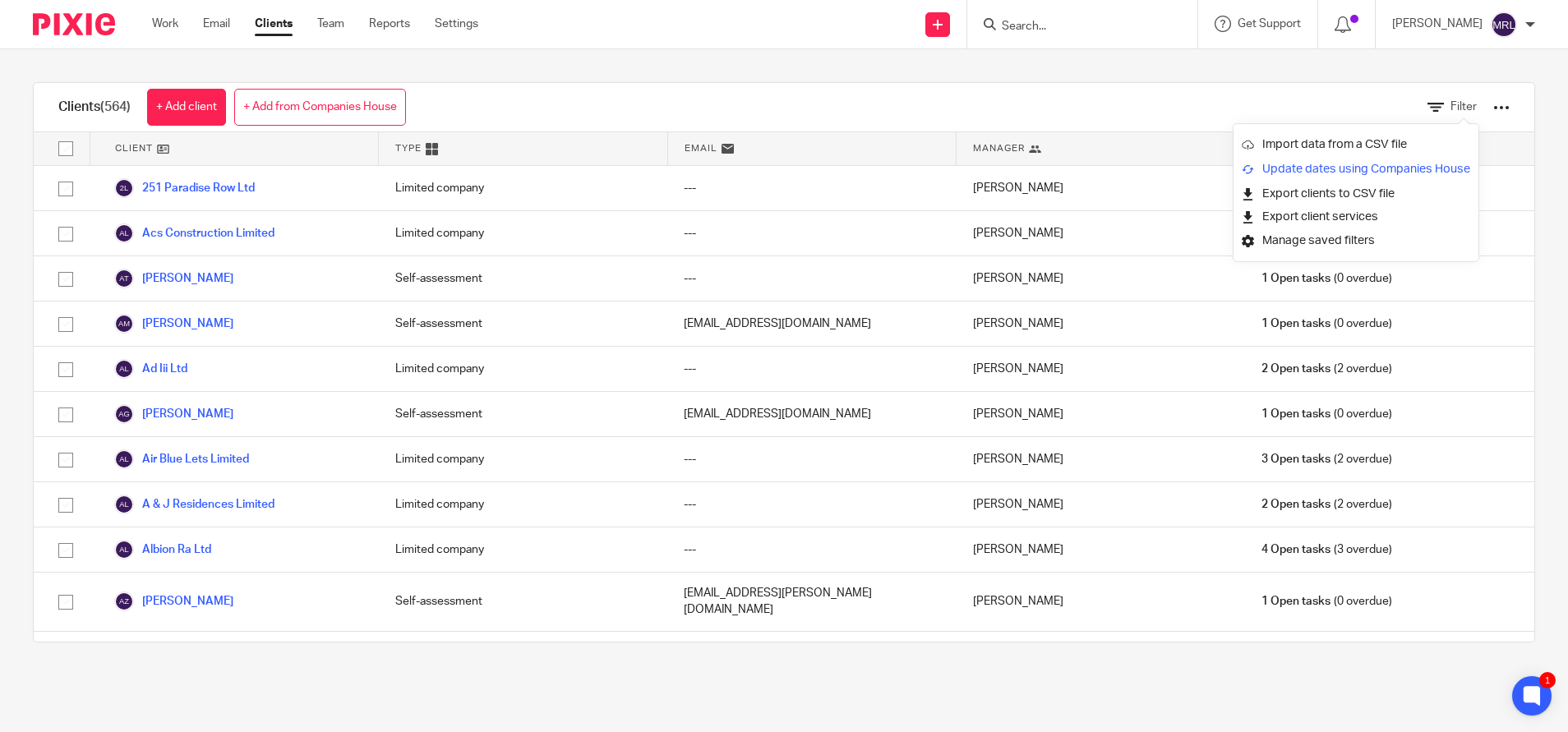
click at [1406, 166] on link "Update dates using Companies House" at bounding box center [1355, 169] width 229 height 25
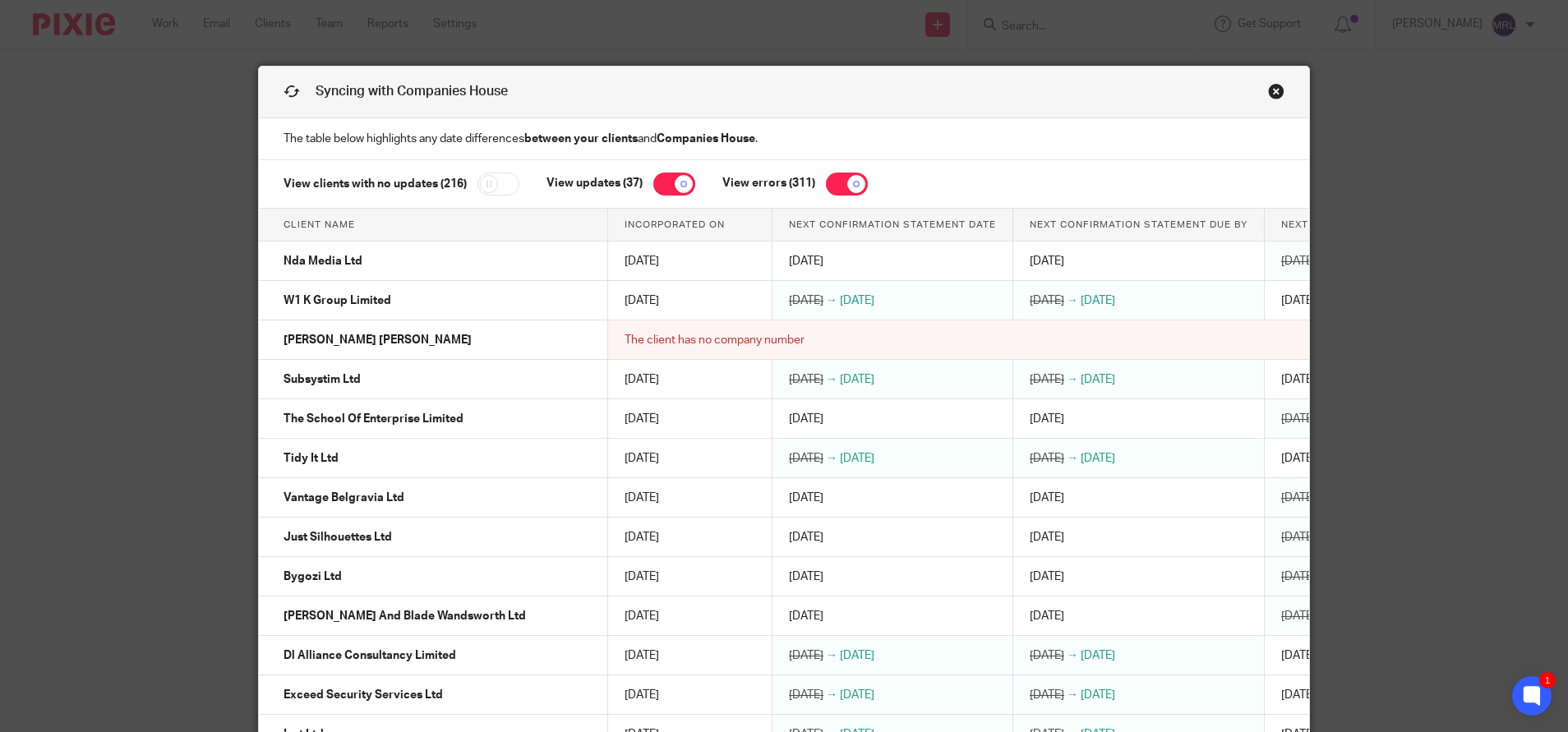
click at [839, 184] on input "checkbox" at bounding box center [847, 183] width 42 height 23
checkbox input "false"
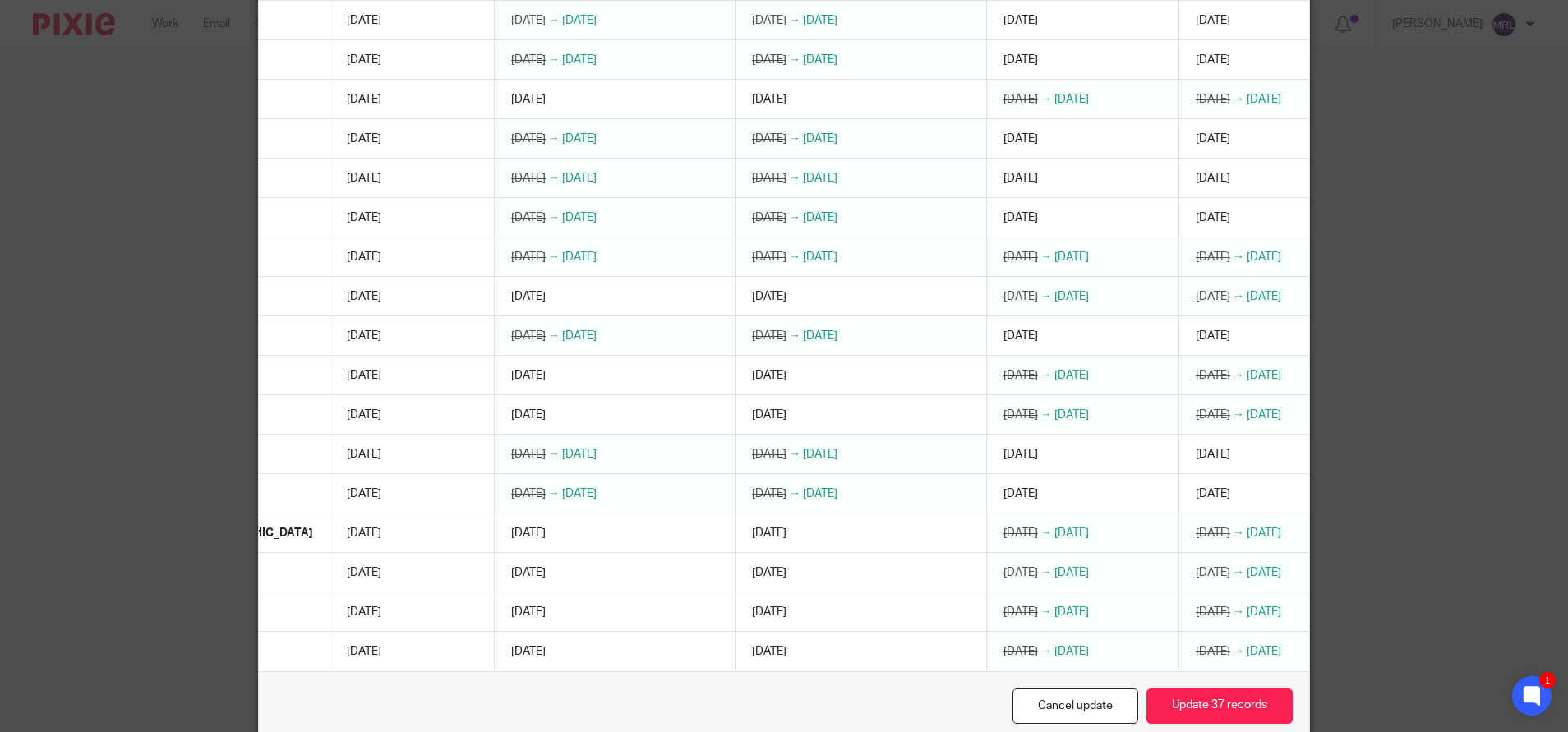
scroll to position [1124, 0]
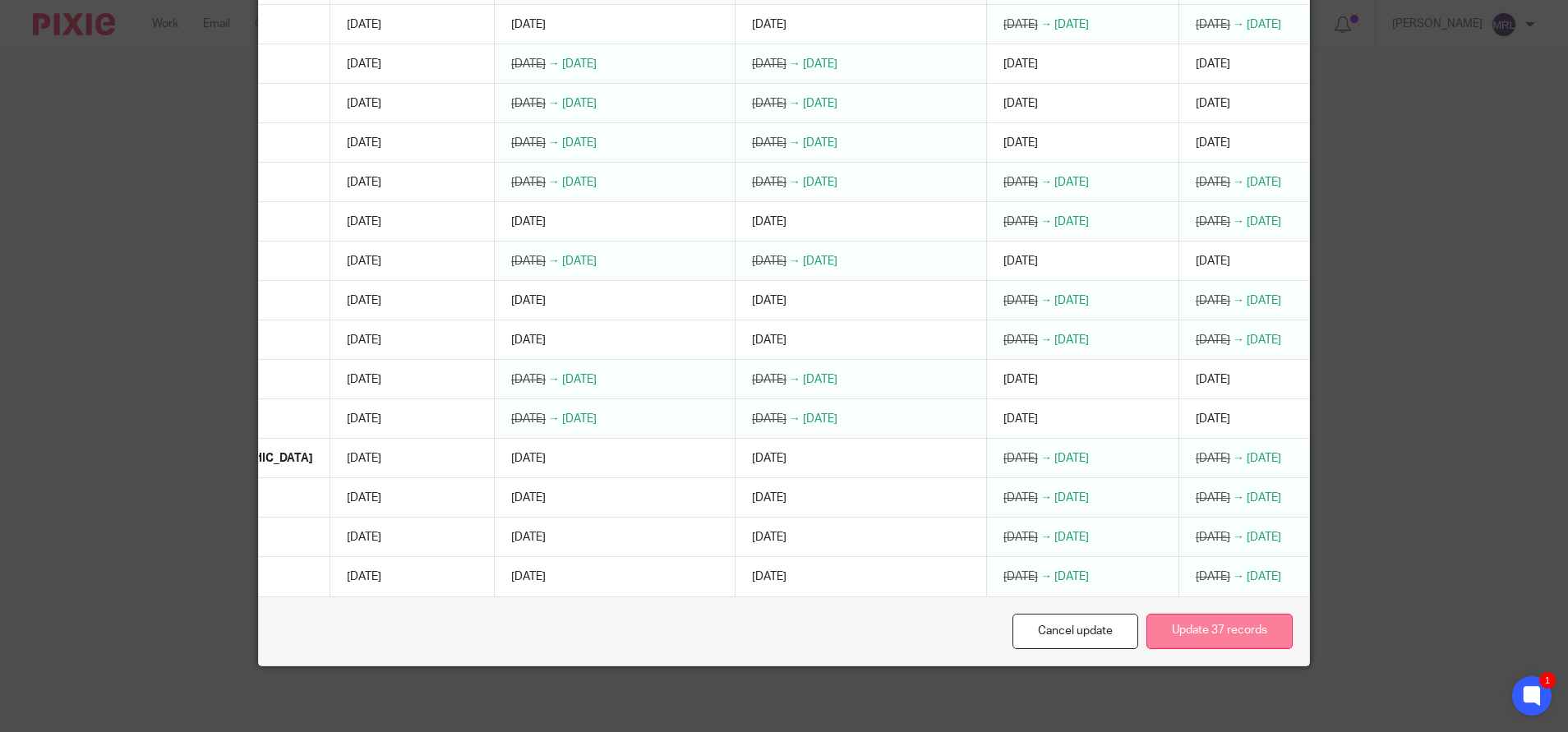
click at [1201, 645] on button "Update 37 records" at bounding box center [1219, 632] width 146 height 35
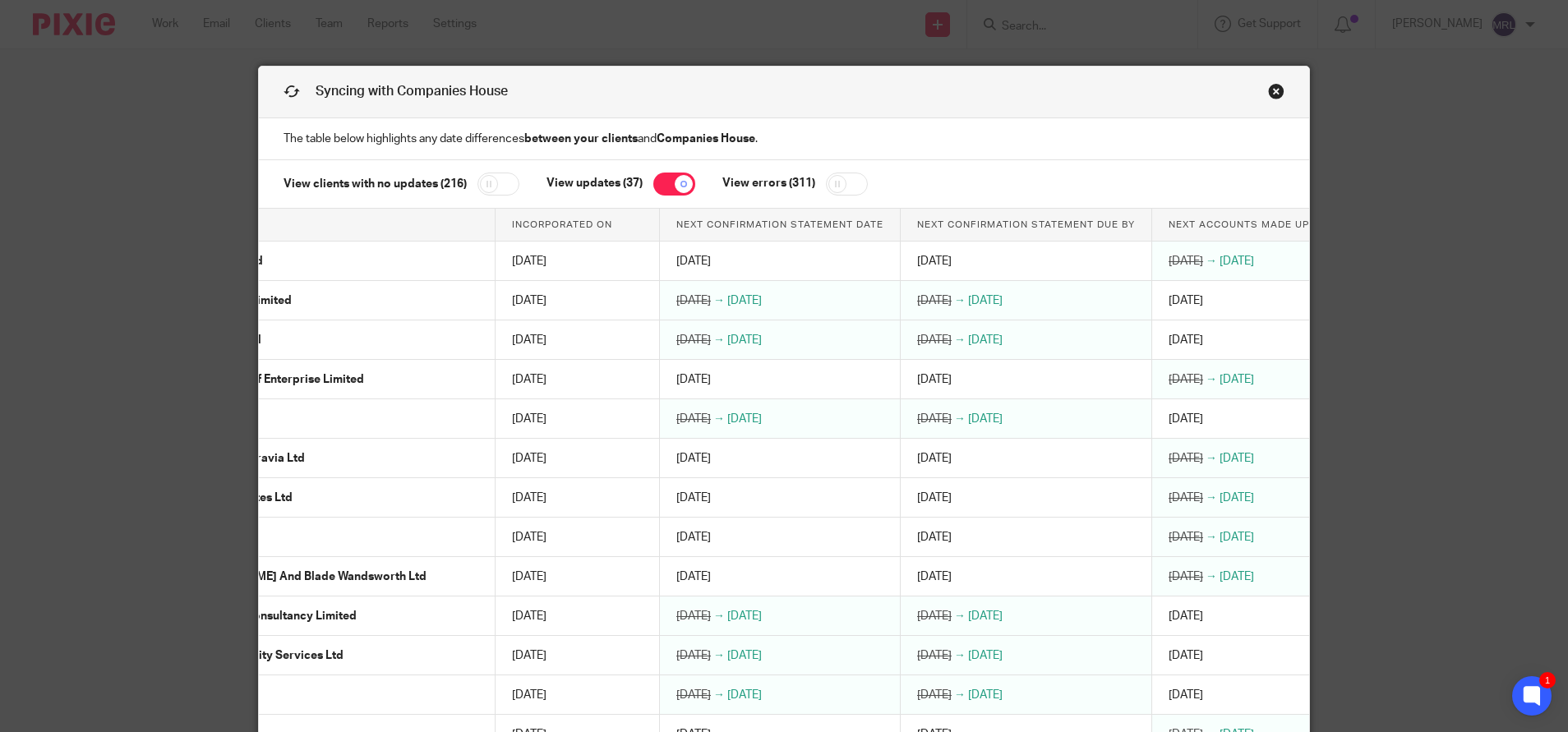
scroll to position [0, 0]
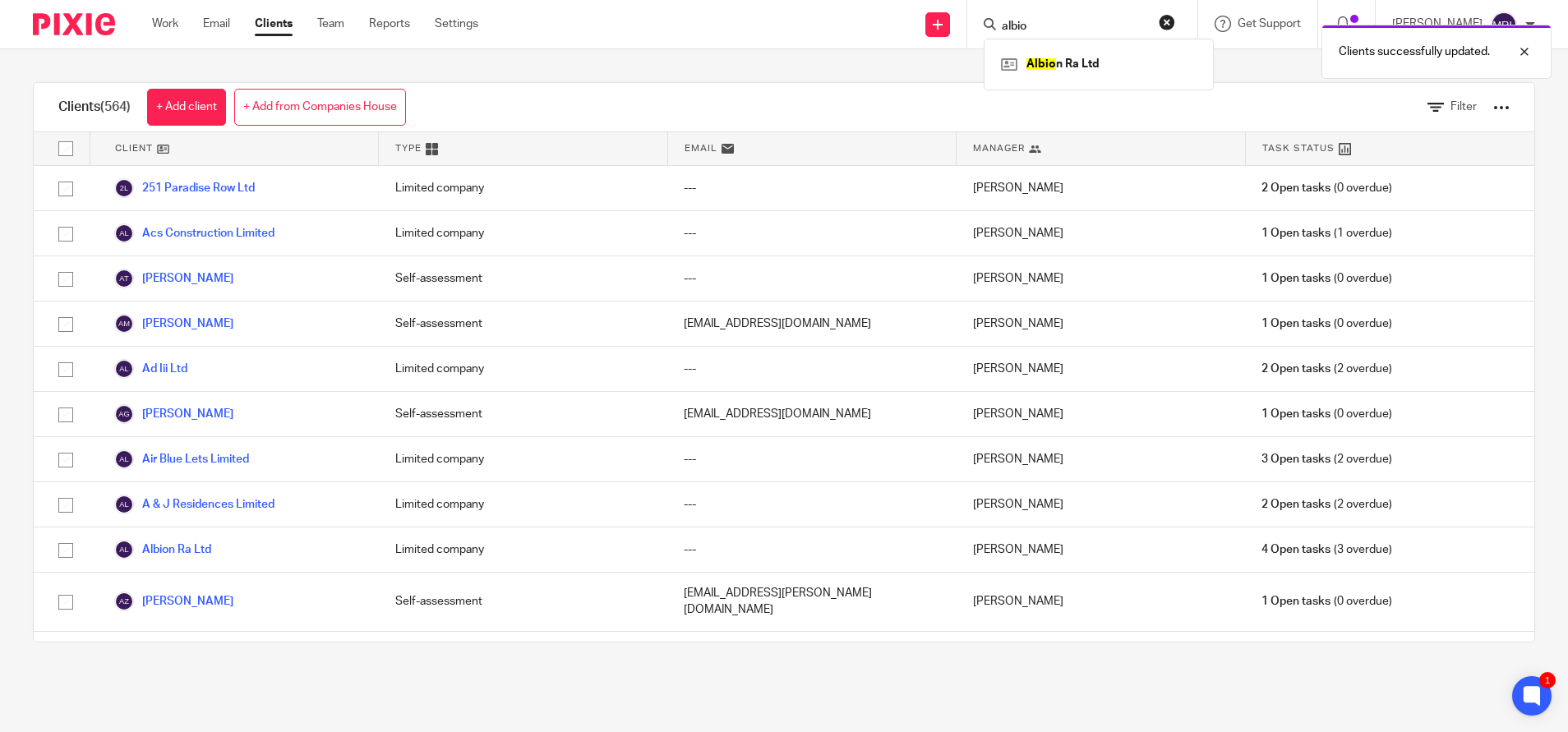
type input "albio"
click at [1034, 61] on div "Clients successfully updated." at bounding box center [1168, 48] width 767 height 63
click at [1001, 26] on div "Clients successfully updated." at bounding box center [1168, 48] width 767 height 63
click at [1002, 23] on div "Clients successfully updated." at bounding box center [1168, 48] width 767 height 63
click at [1012, 25] on input "Search" at bounding box center [1073, 26] width 148 height 15
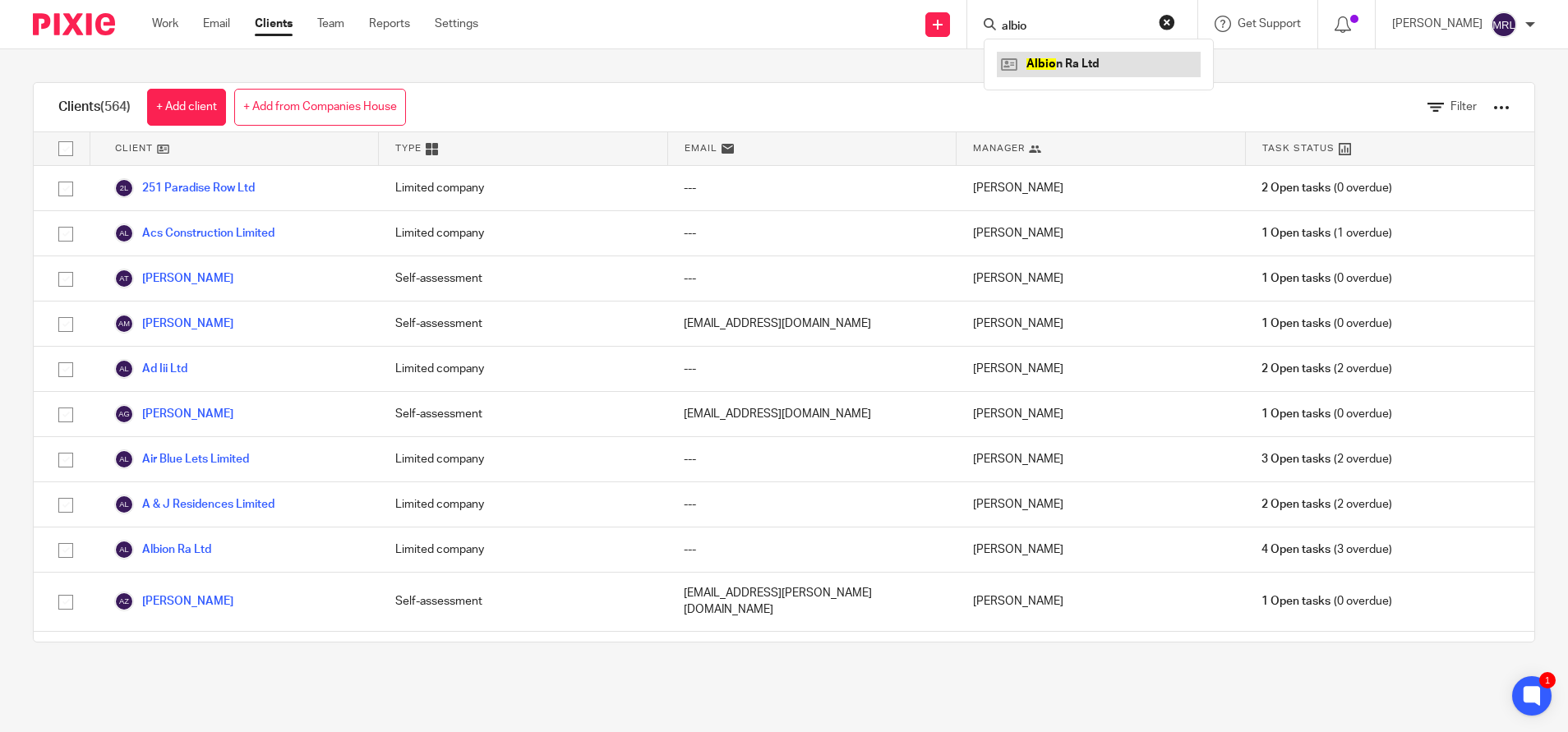
type input "albio"
click at [1032, 67] on link at bounding box center [1099, 64] width 204 height 25
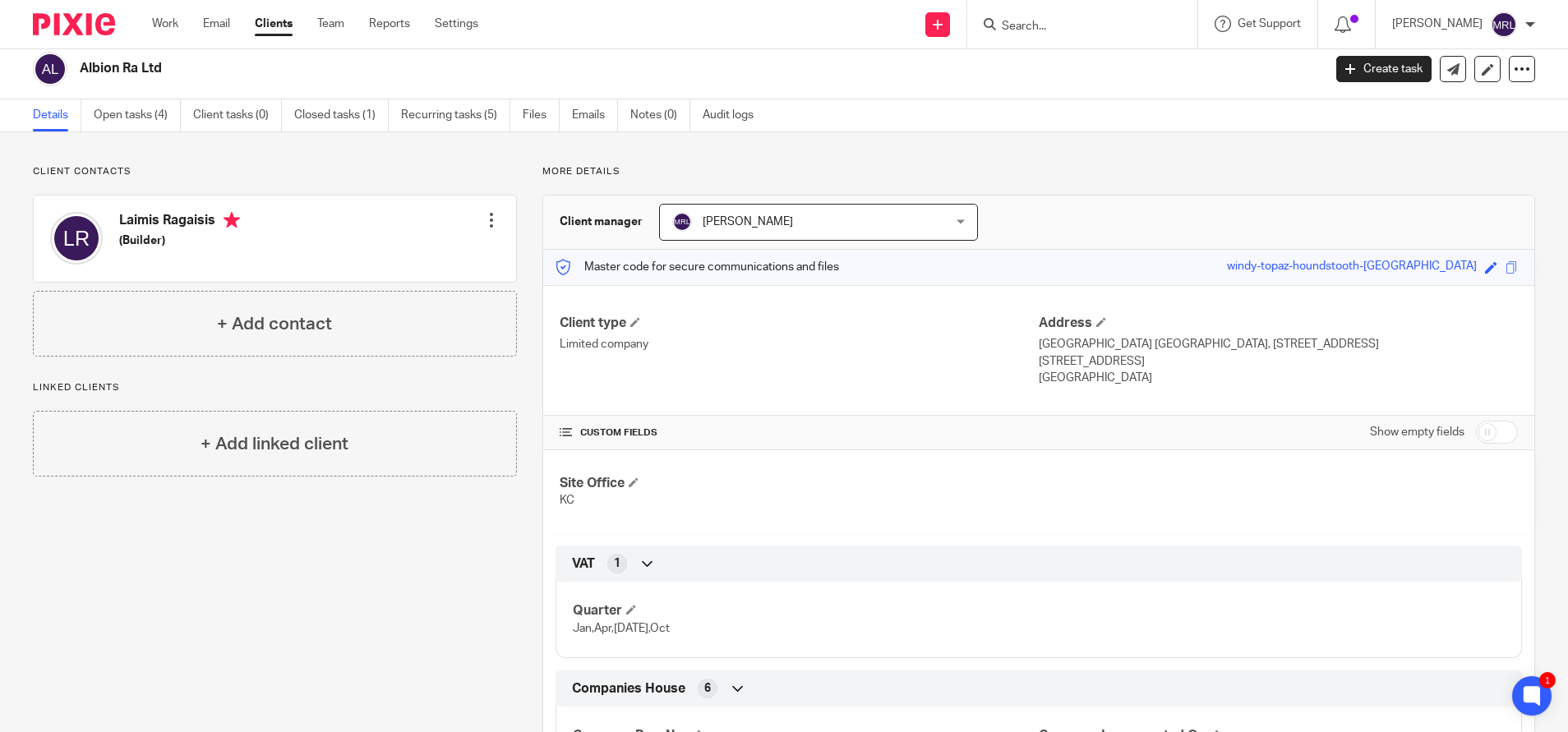
scroll to position [2, 0]
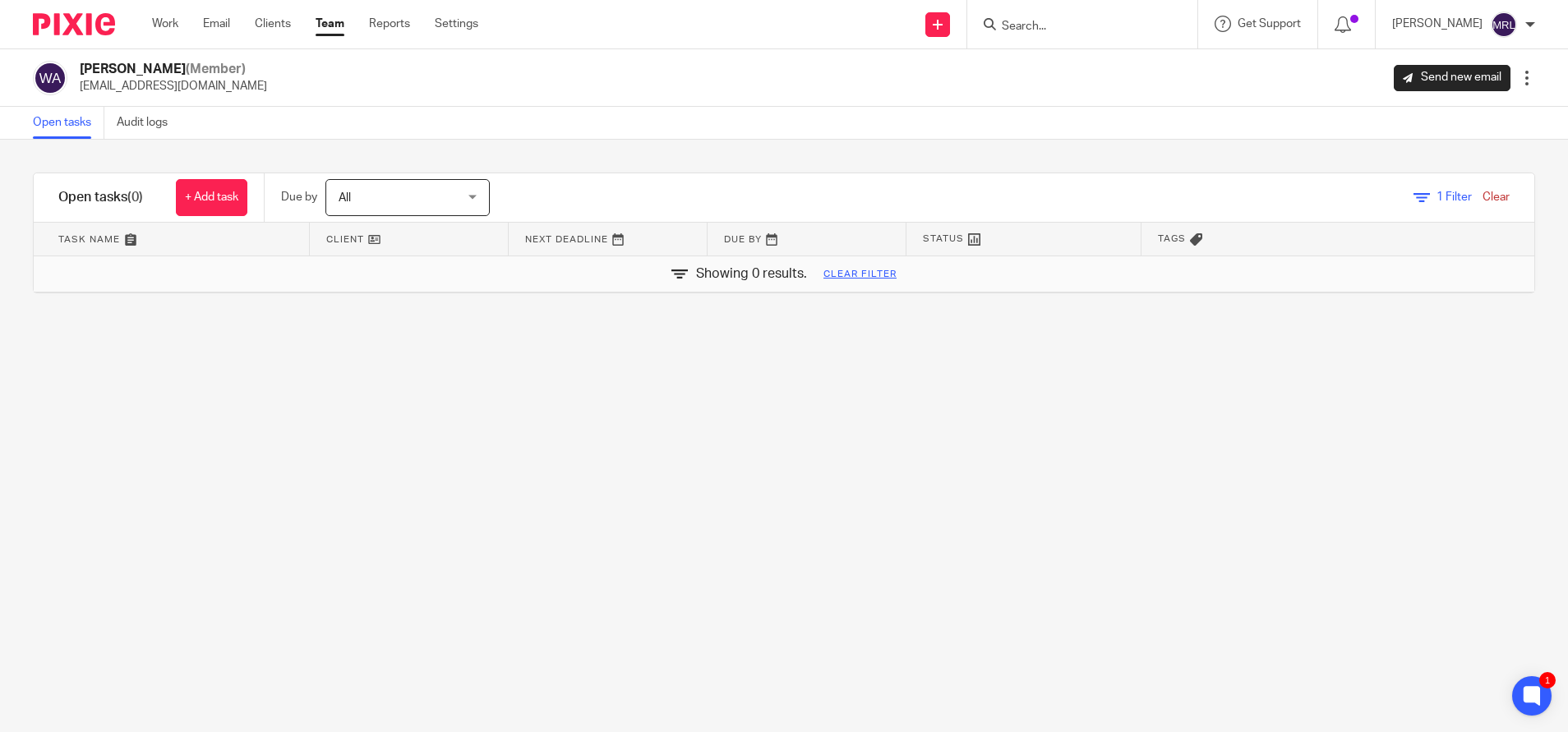
click at [1437, 194] on span "1 Filter" at bounding box center [1454, 197] width 35 height 12
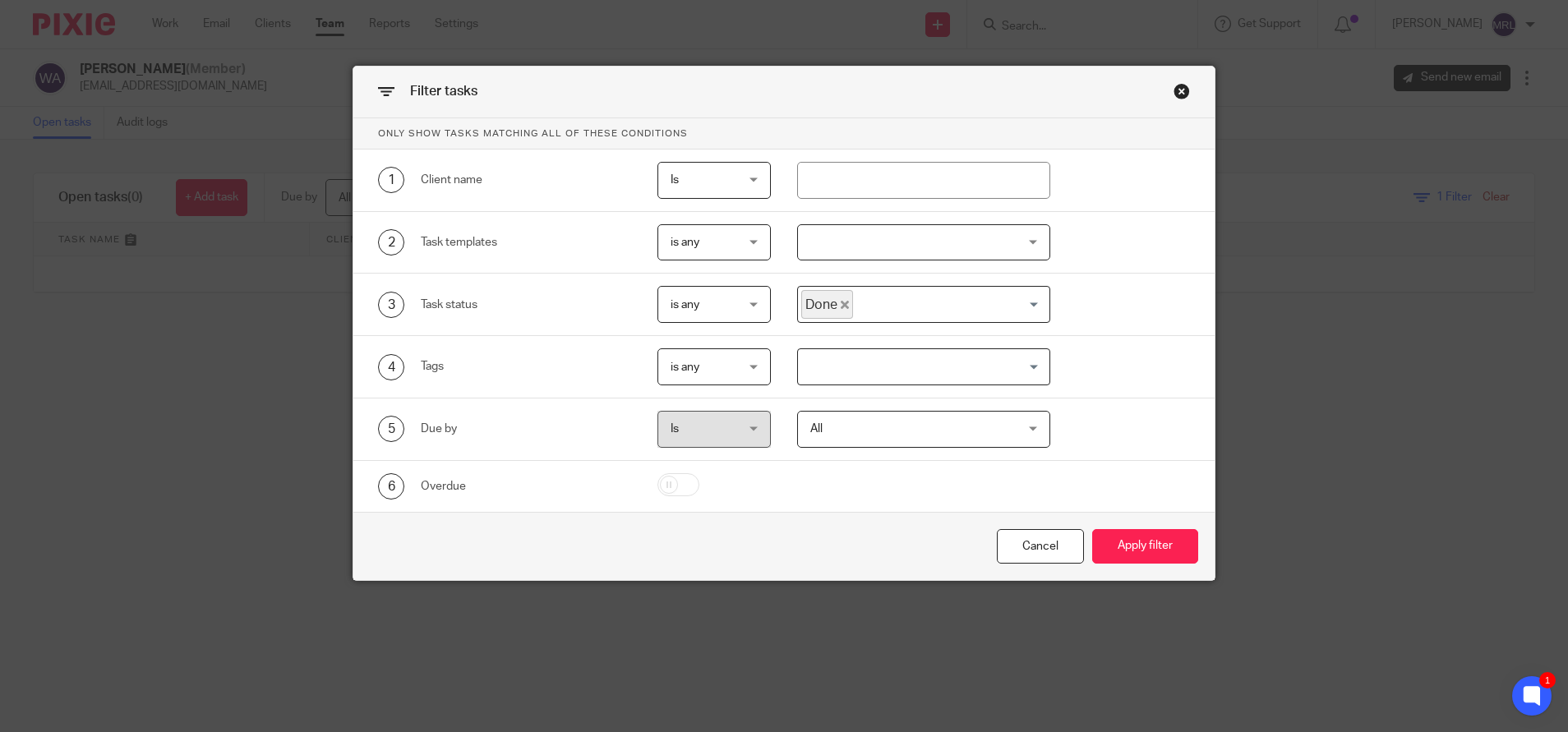
click at [898, 438] on span "All" at bounding box center [906, 429] width 191 height 34
click at [1112, 478] on div "6 Overdue" at bounding box center [770, 486] width 837 height 26
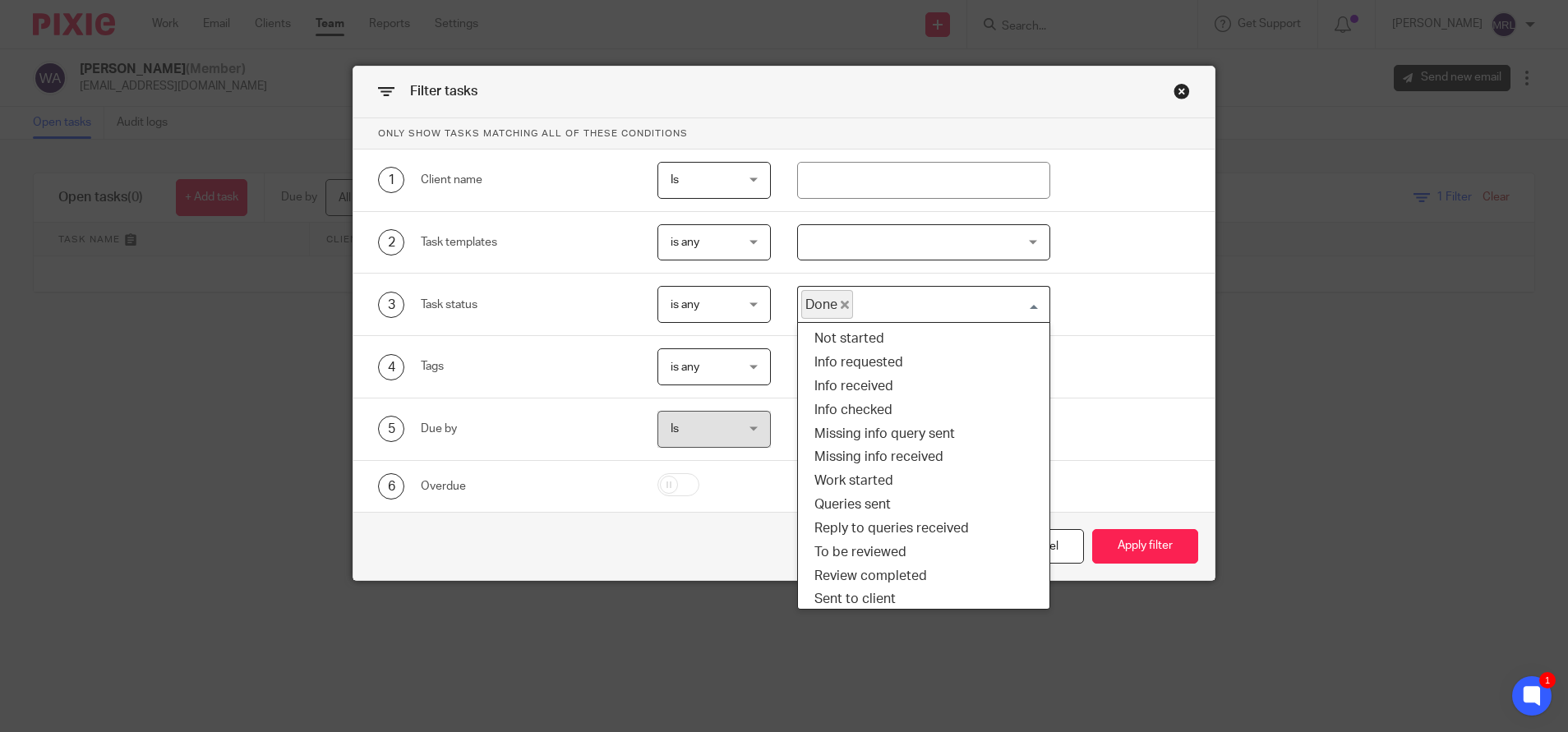
click at [1013, 308] on input "Search for option" at bounding box center [947, 304] width 185 height 28
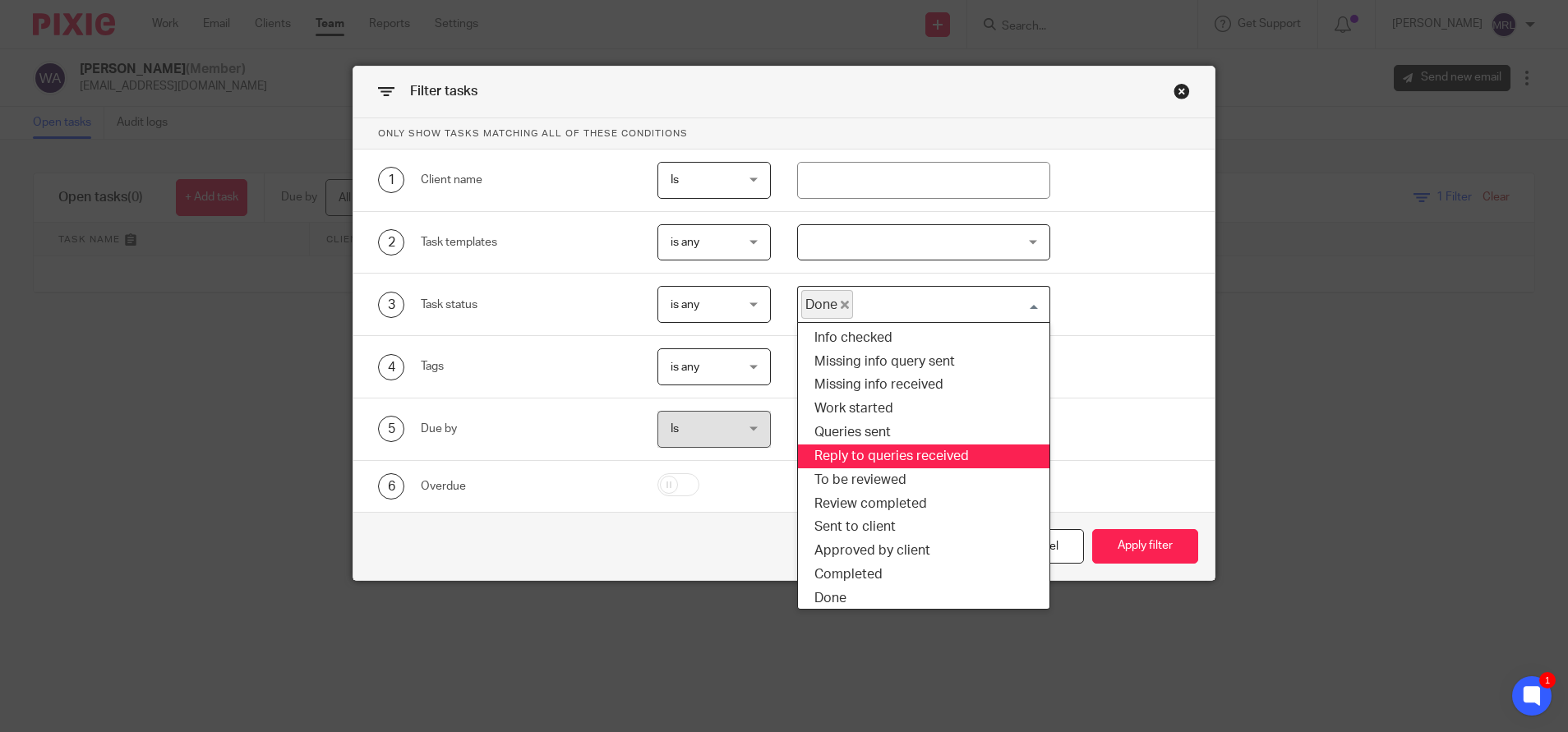
scroll to position [78, 0]
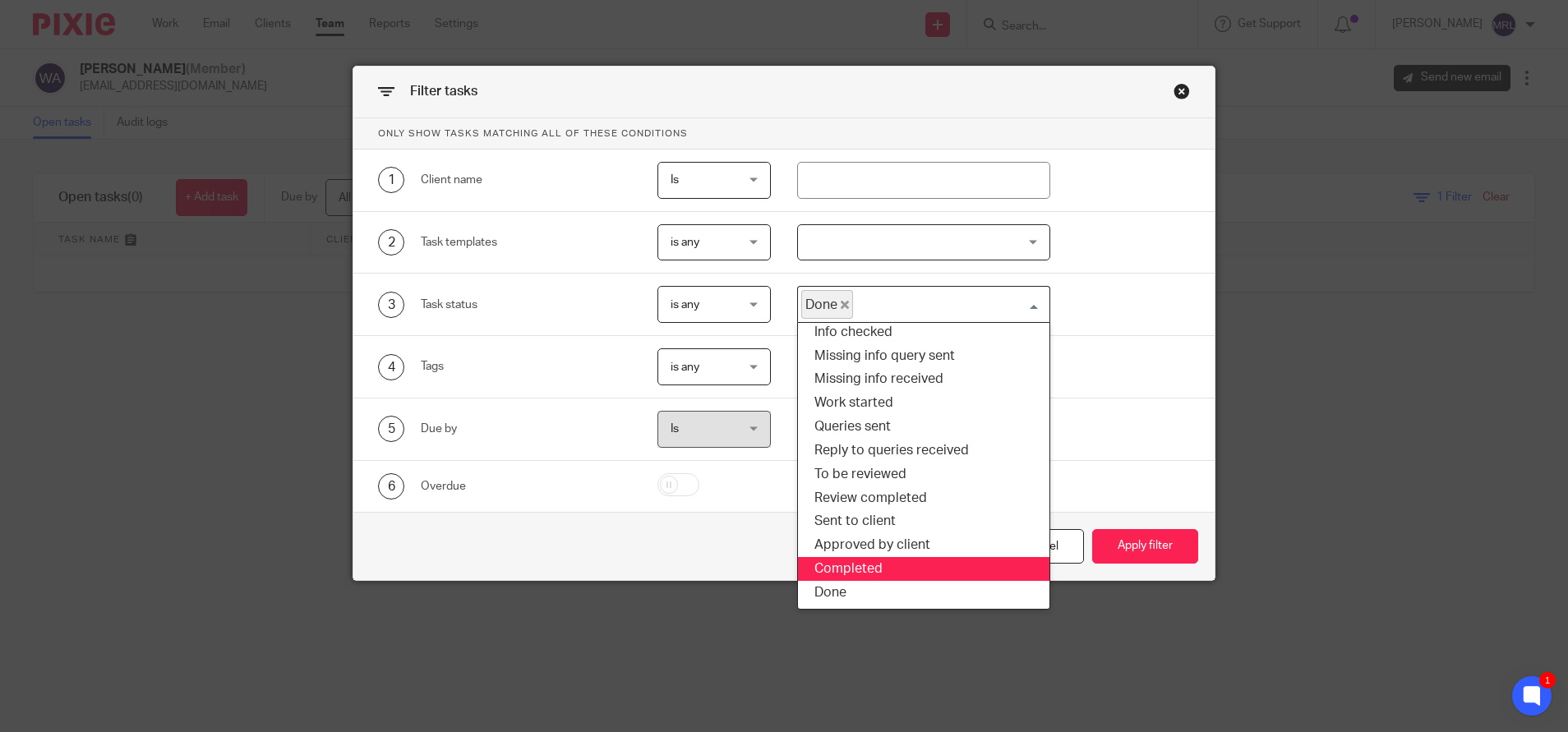
click at [885, 563] on li "Completed" at bounding box center [923, 569] width 251 height 24
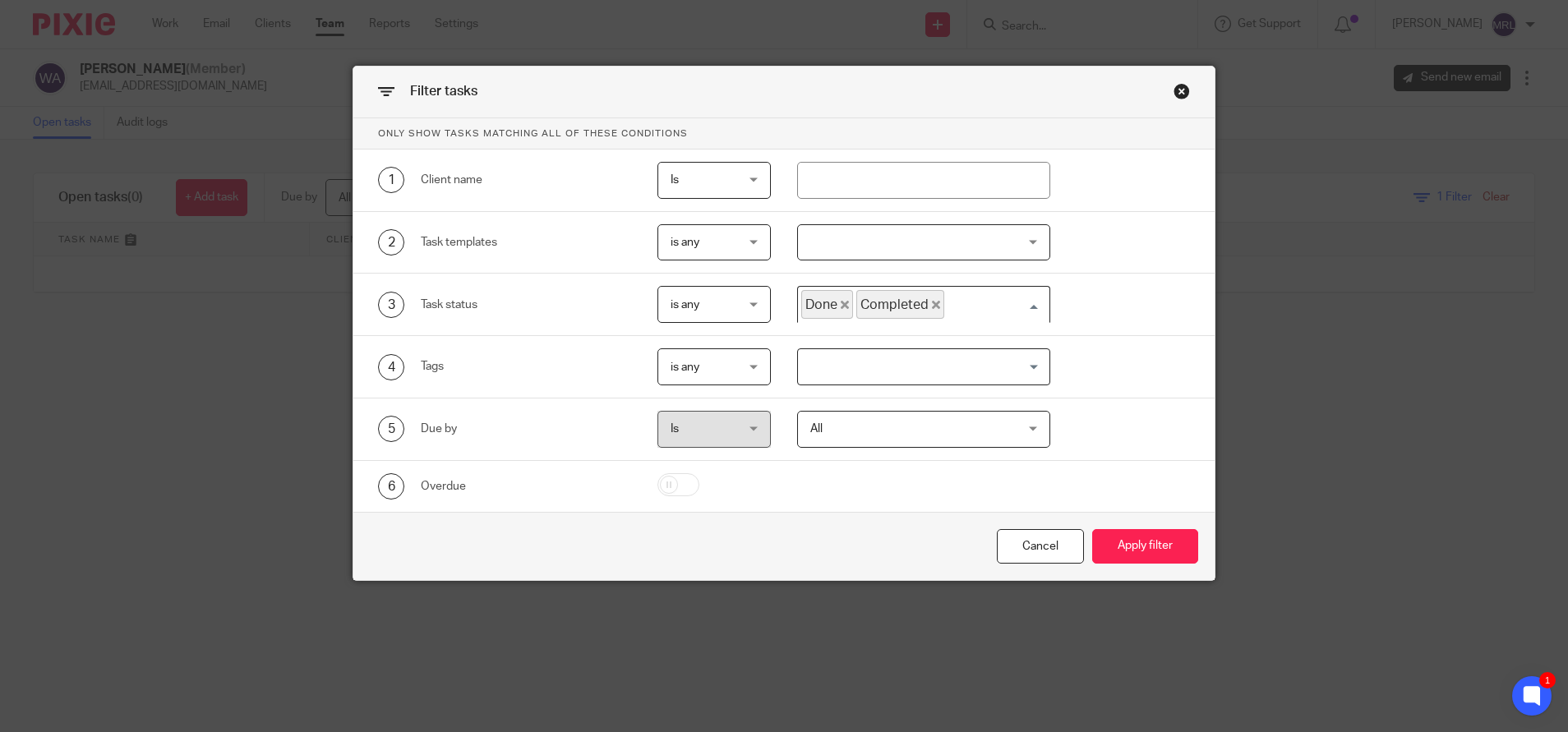
scroll to position [48, 0]
click at [832, 298] on span "Done" at bounding box center [827, 304] width 52 height 28
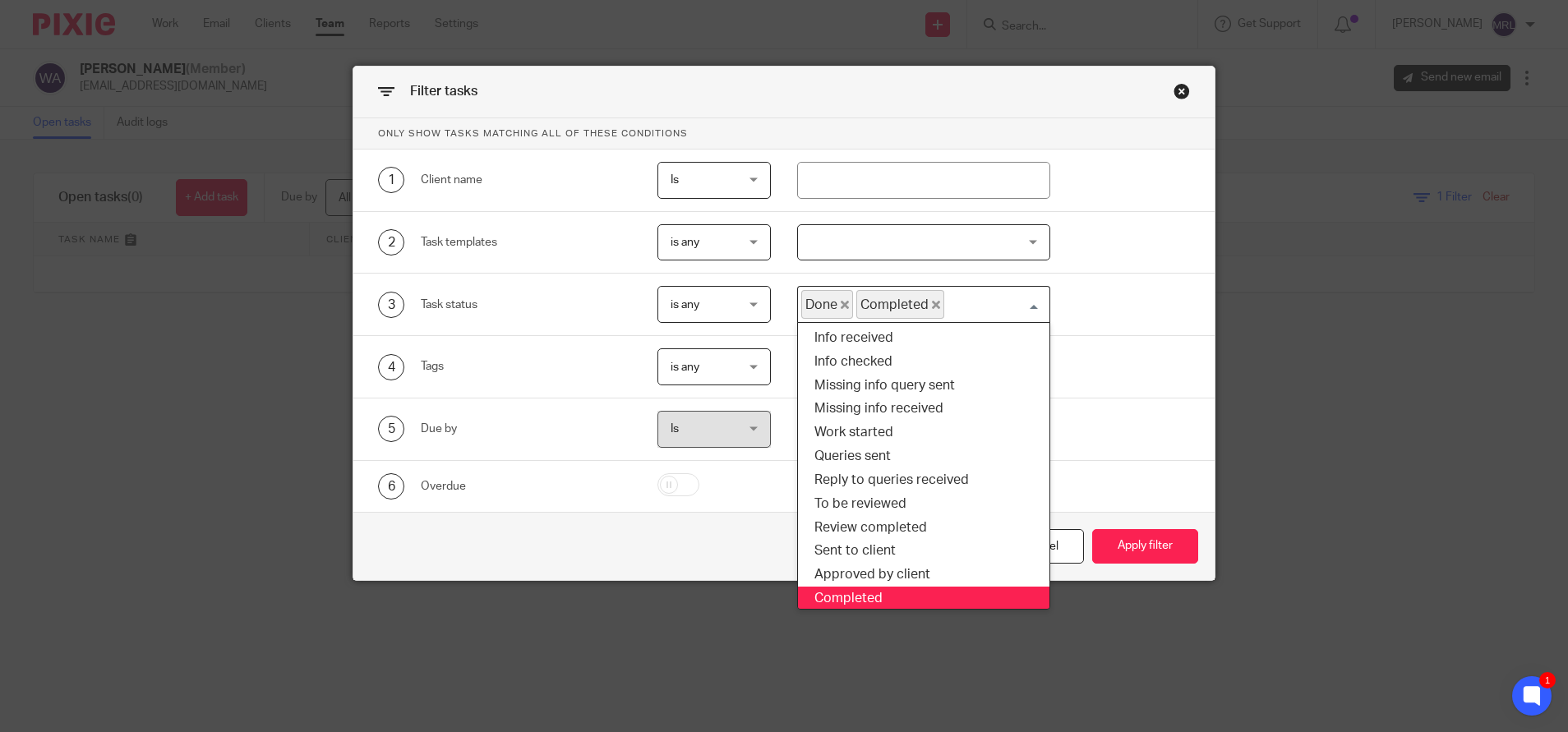
click at [841, 305] on icon "Deselect Done" at bounding box center [845, 305] width 8 height 8
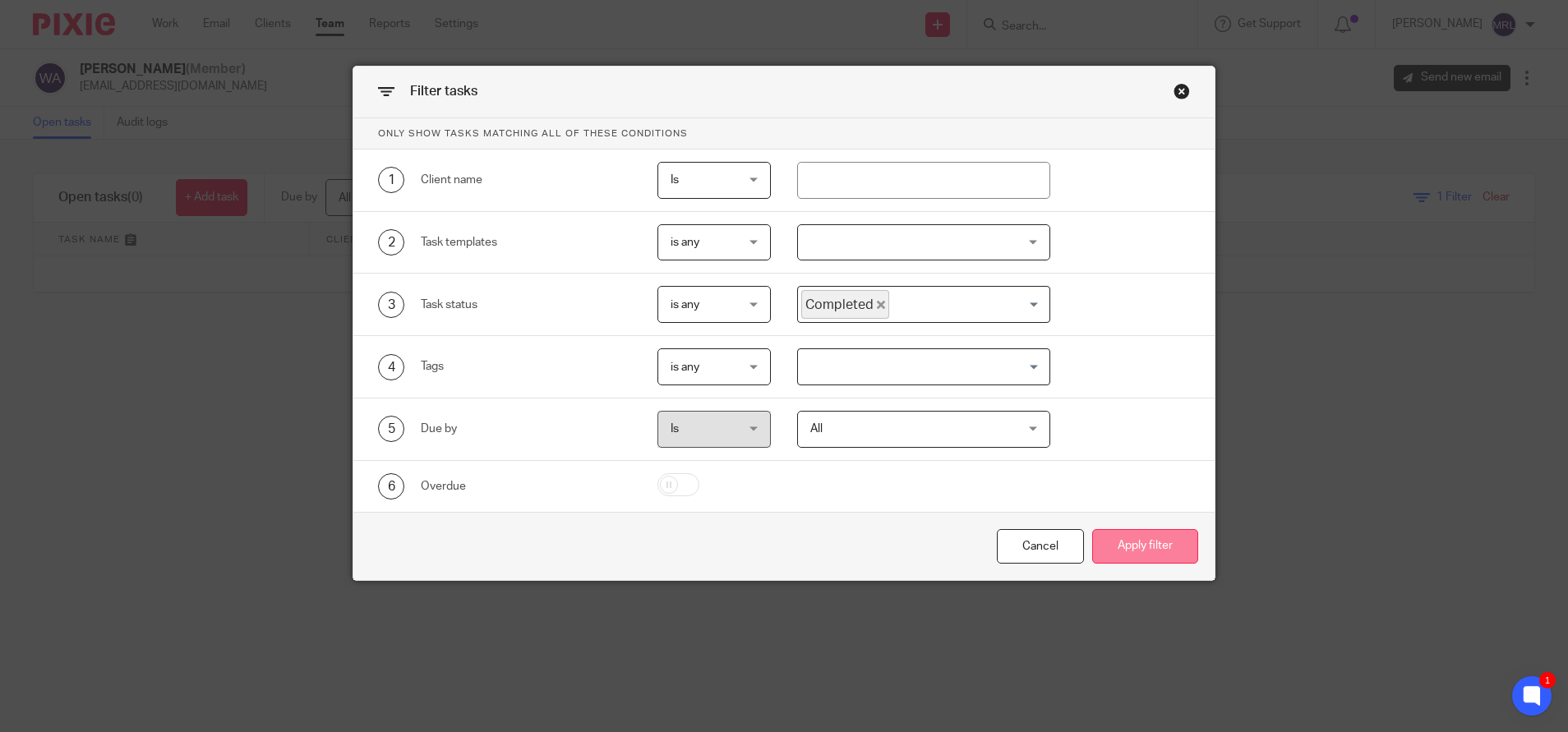
click at [1125, 550] on button "Apply filter" at bounding box center [1145, 547] width 106 height 35
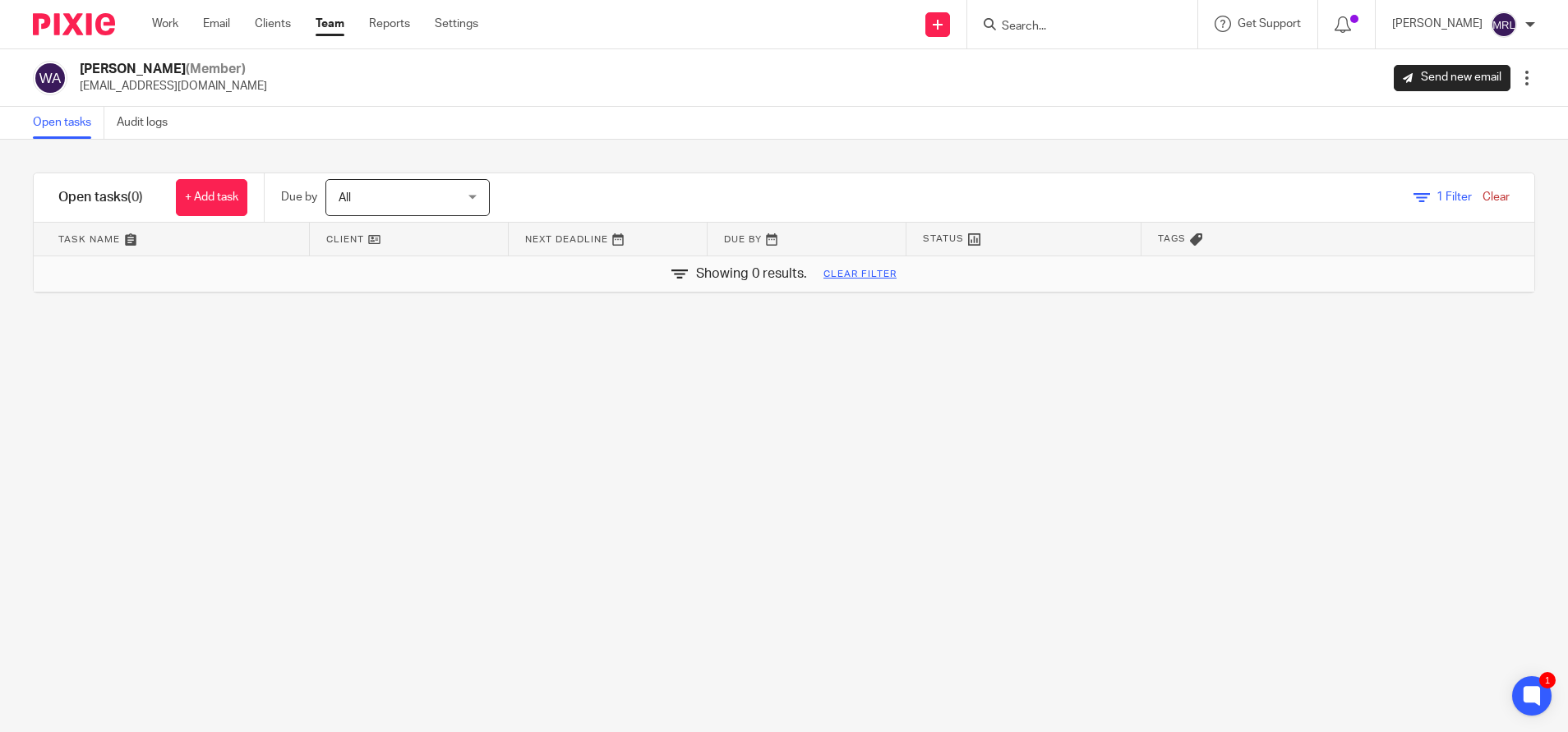
click at [1413, 194] on link "1 Filter" at bounding box center [1441, 197] width 58 height 12
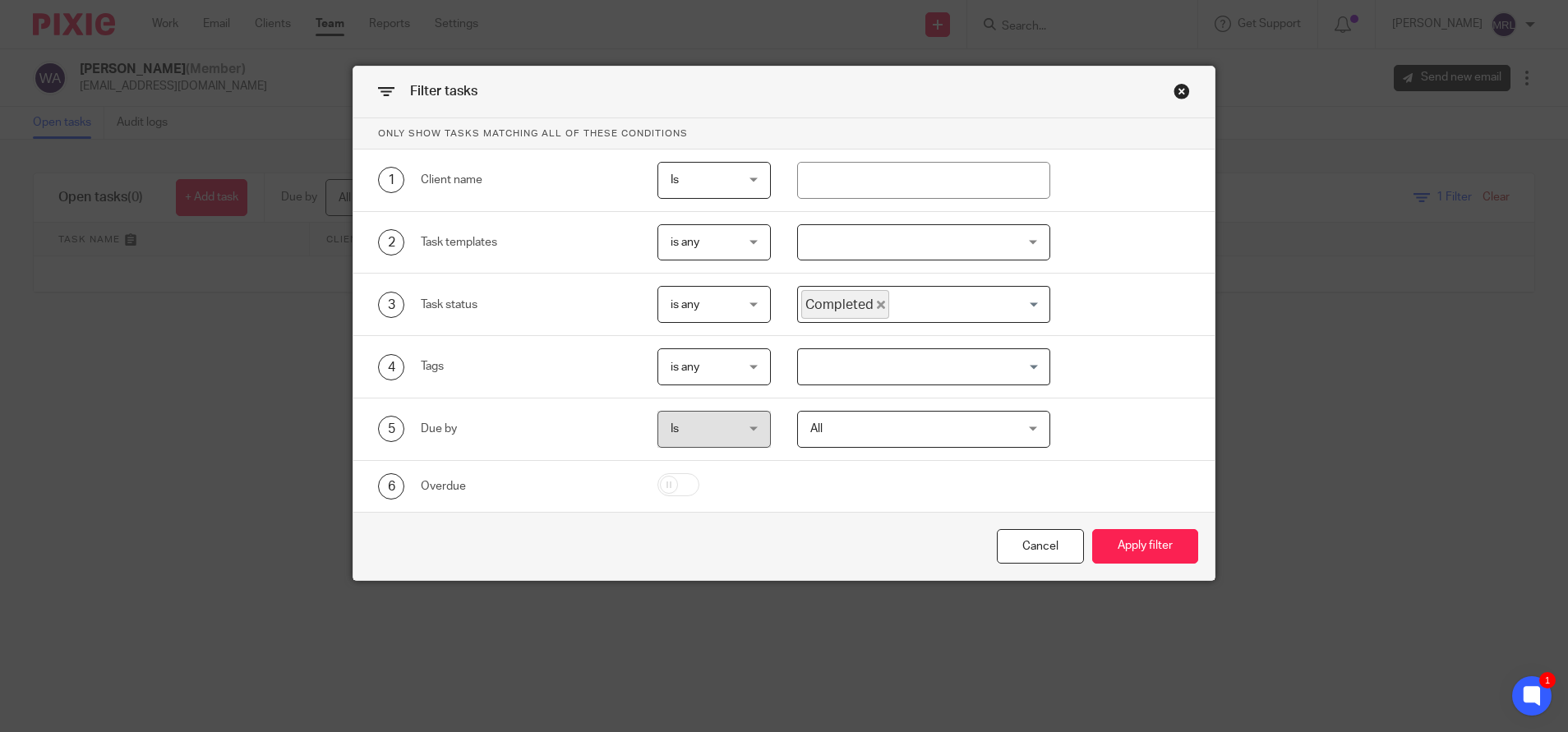
click at [877, 302] on icon "Deselect Completed" at bounding box center [881, 305] width 8 height 8
click at [909, 304] on input "Search for option" at bounding box center [919, 304] width 240 height 28
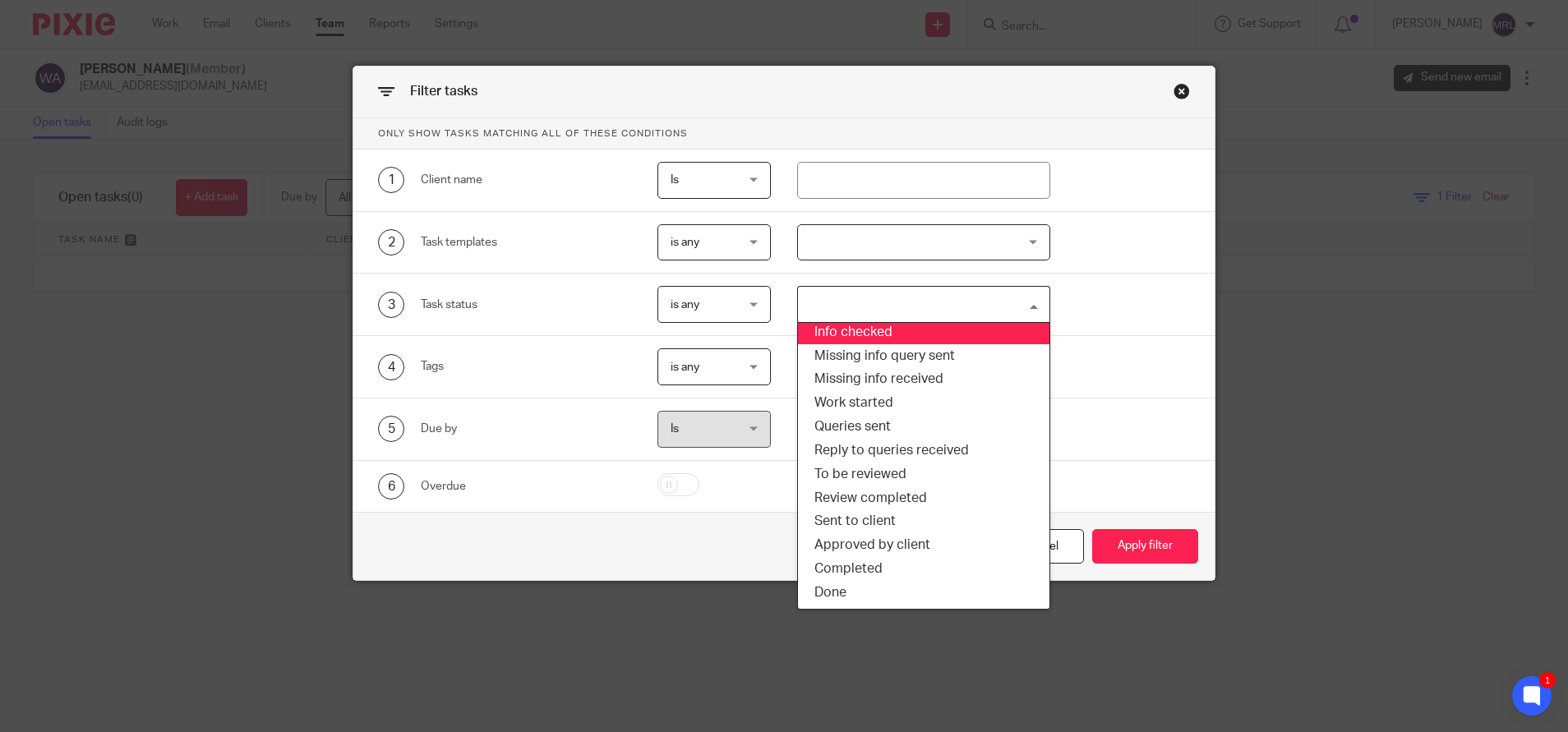
scroll to position [75, 0]
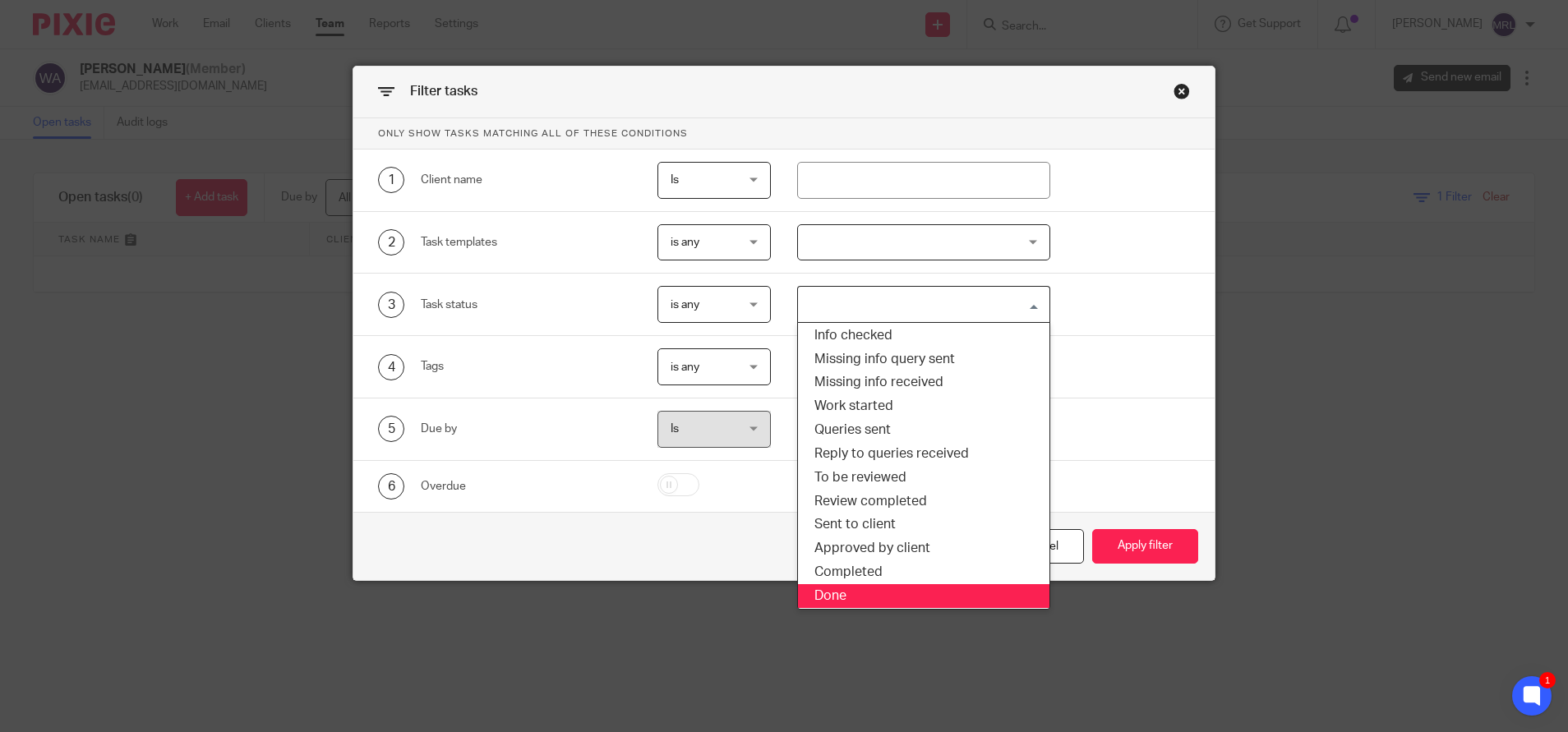
click at [877, 584] on li "Done" at bounding box center [923, 596] width 251 height 24
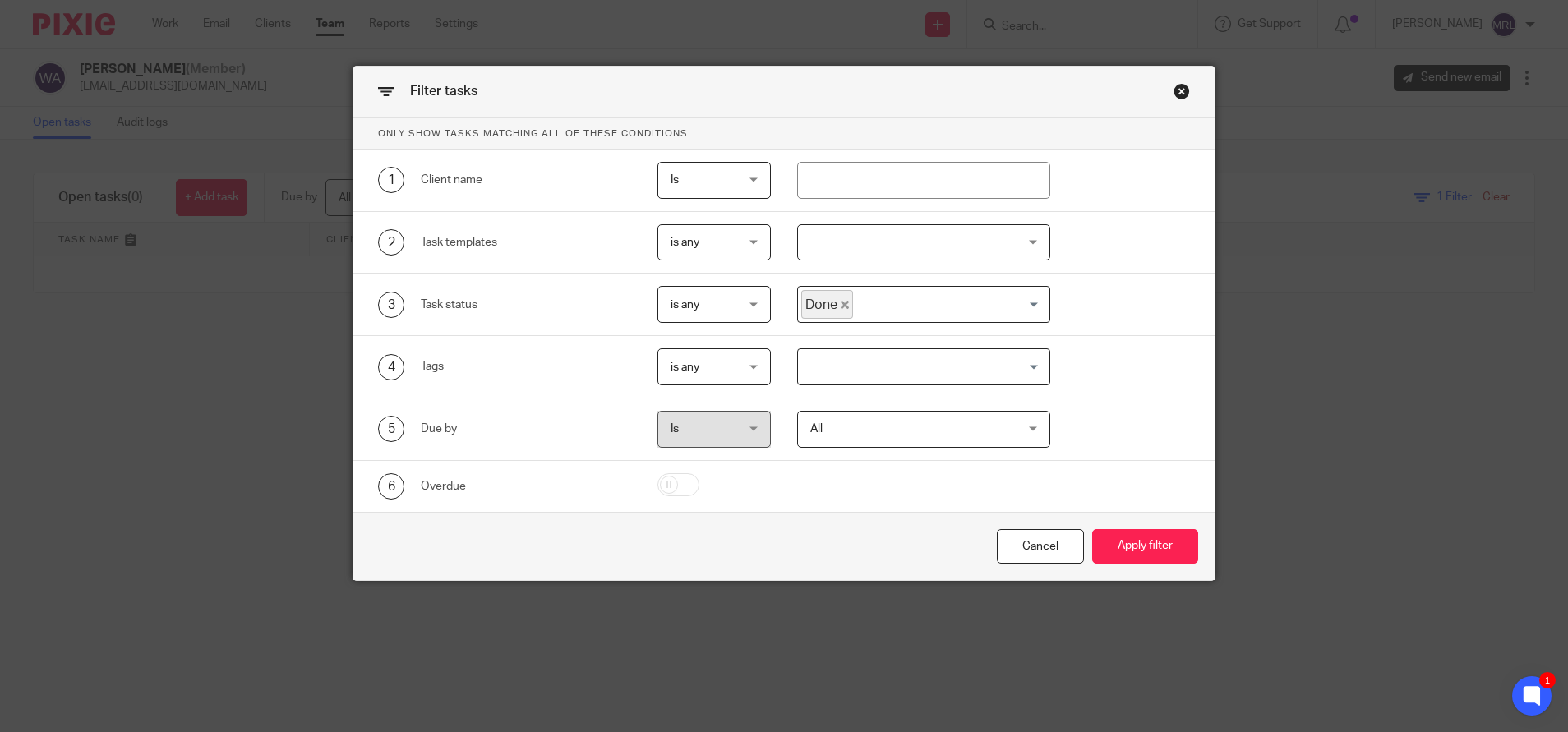
click at [841, 303] on icon "Deselect Done" at bounding box center [845, 305] width 8 height 8
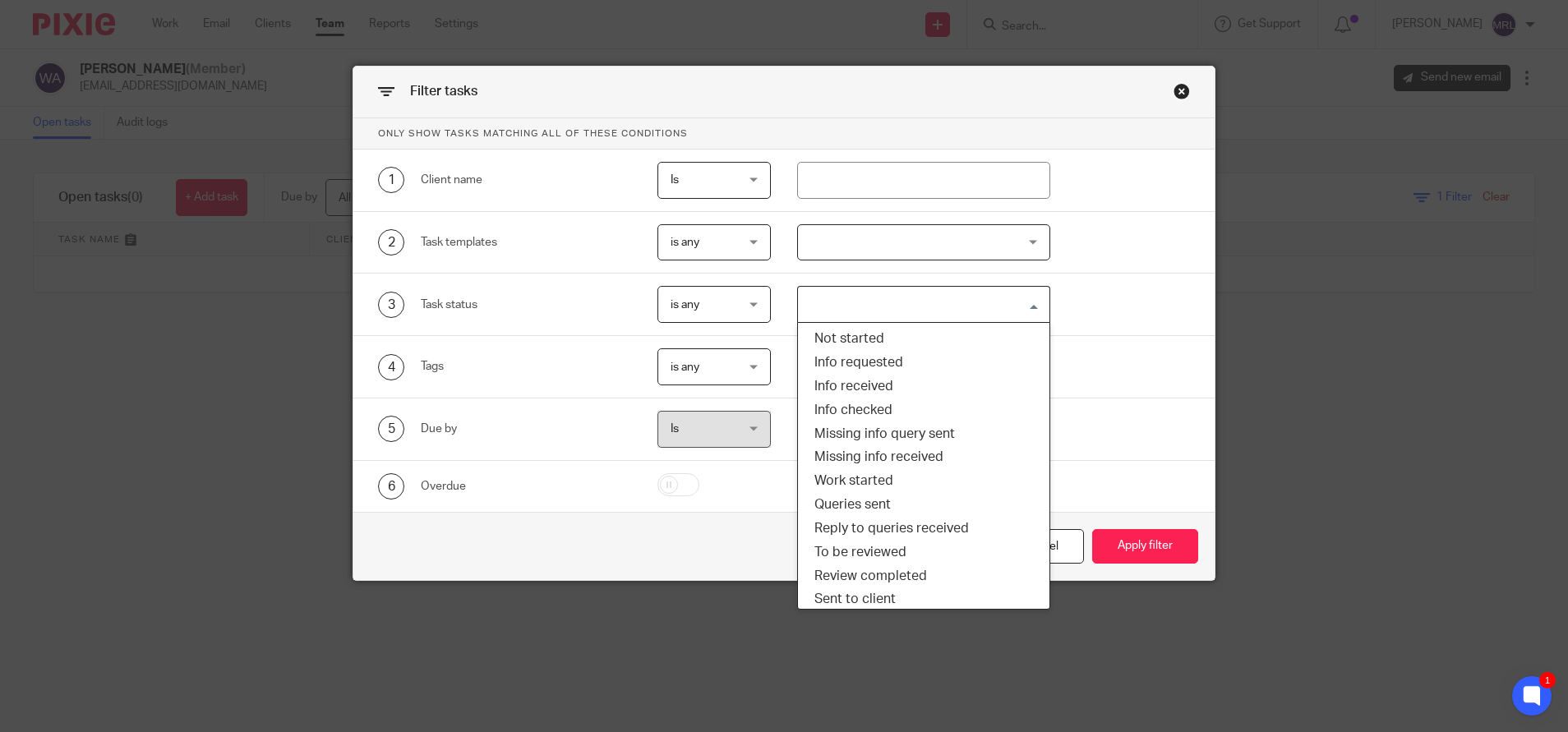
click at [913, 306] on input "Search for option" at bounding box center [919, 304] width 240 height 28
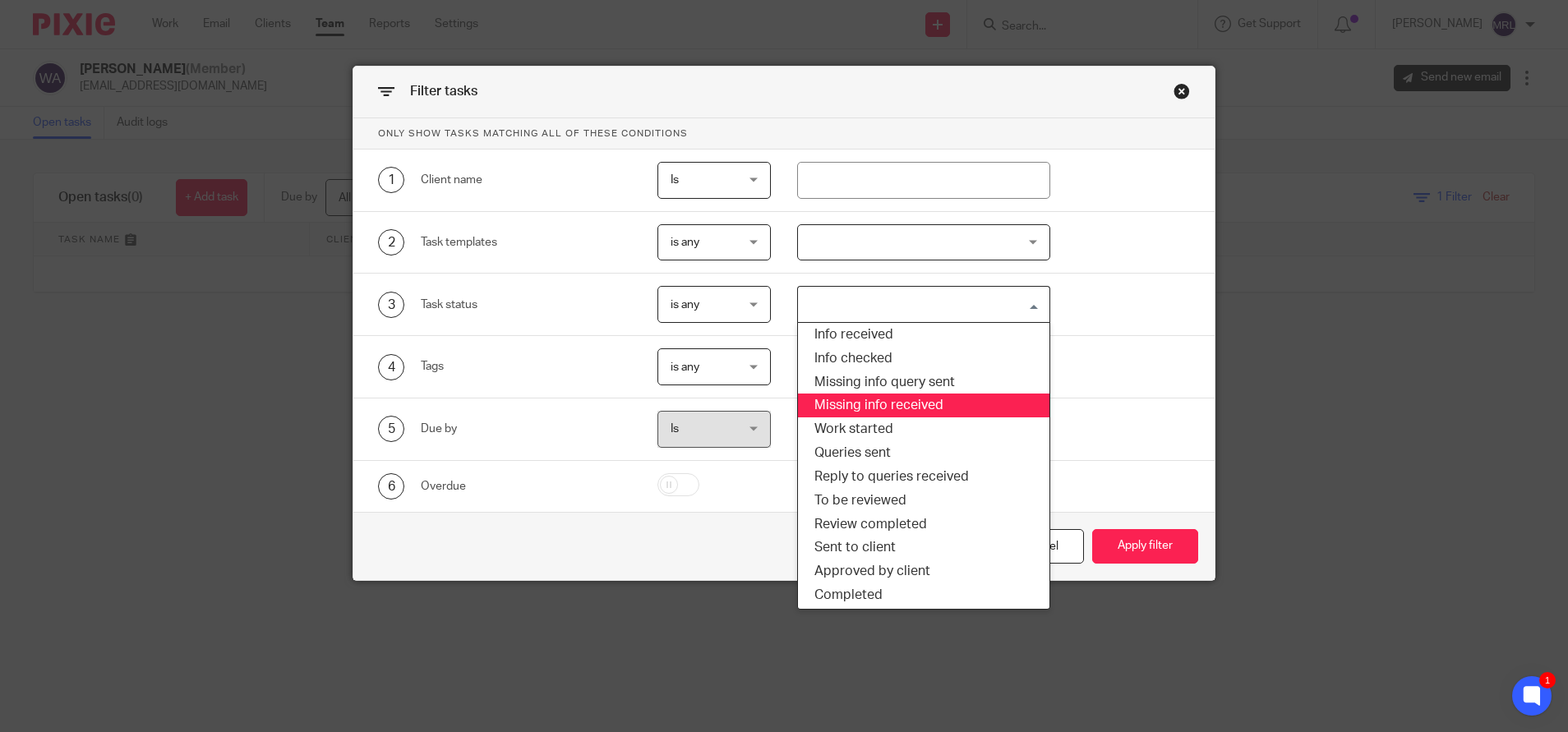
scroll to position [78, 0]
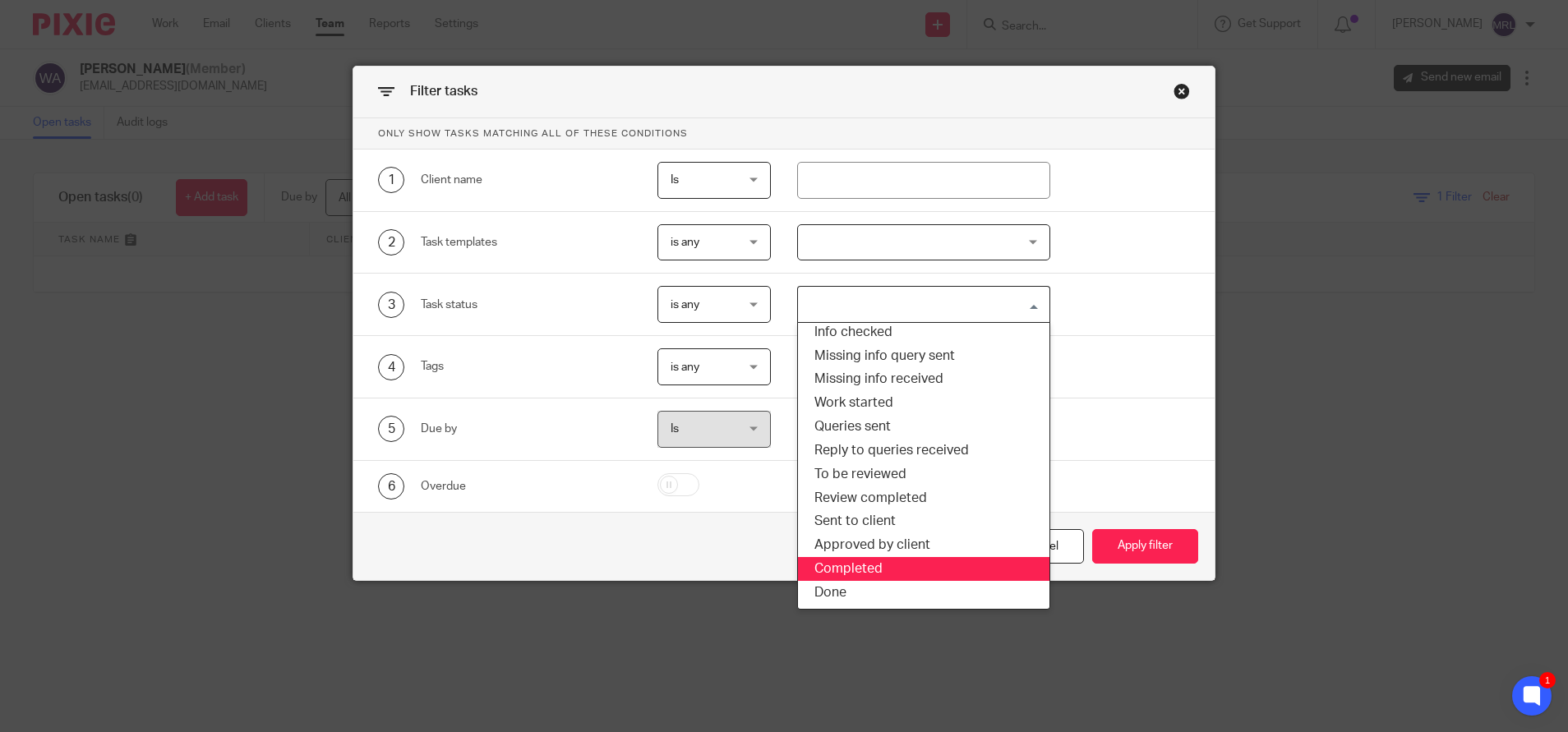
click at [866, 573] on li "Completed" at bounding box center [923, 569] width 251 height 24
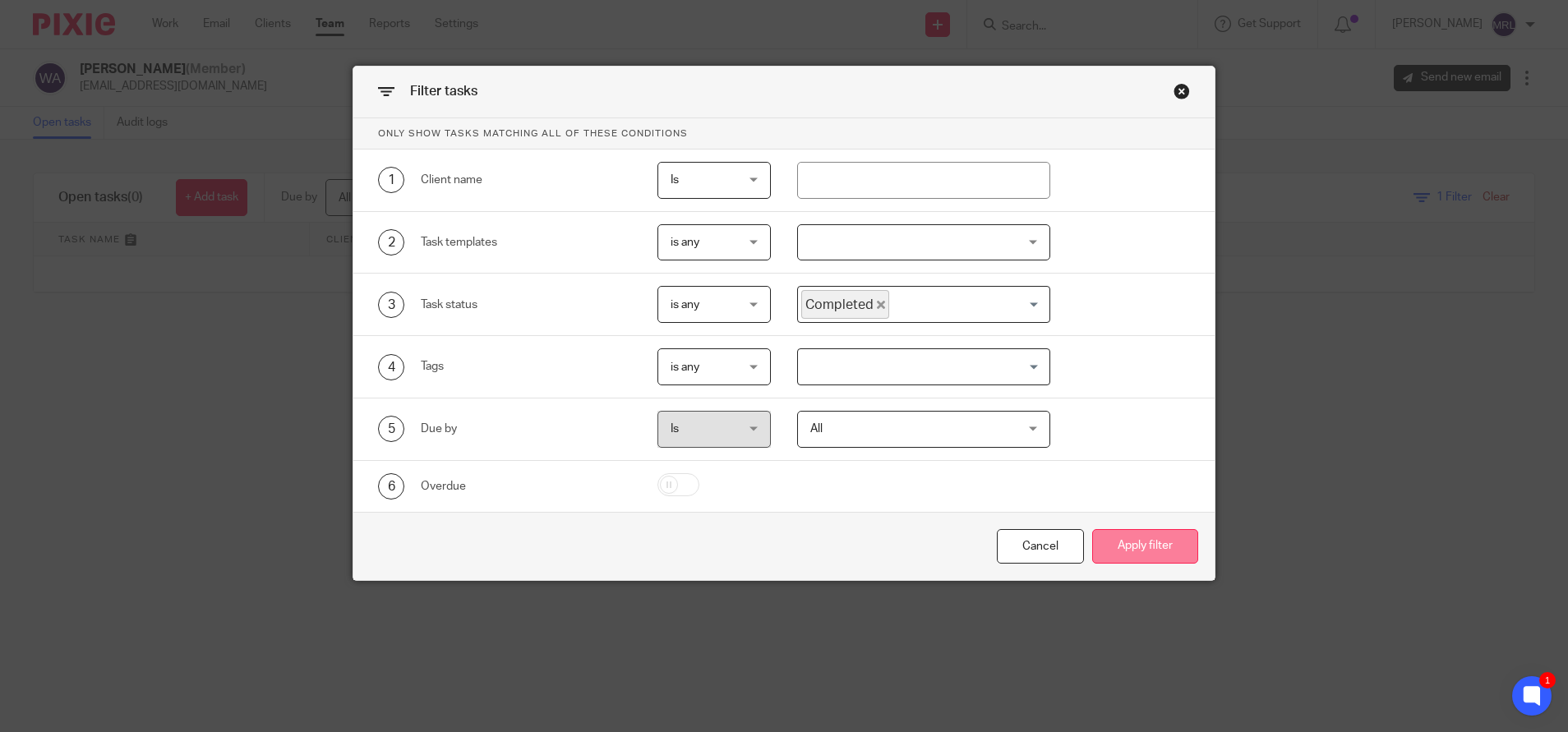
click at [1135, 535] on button "Apply filter" at bounding box center [1145, 547] width 106 height 35
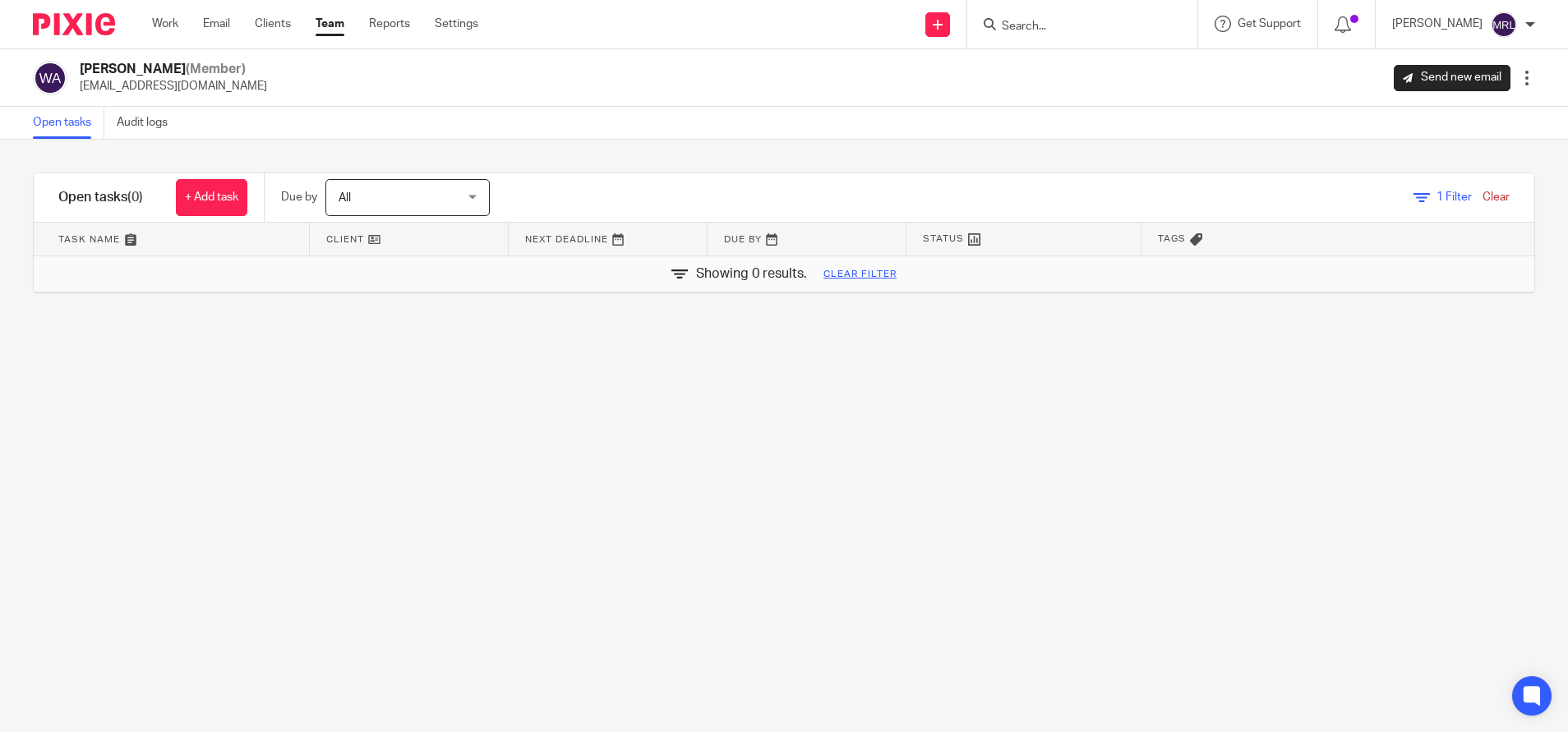
click at [841, 268] on link "Clear filter" at bounding box center [860, 274] width 74 height 13
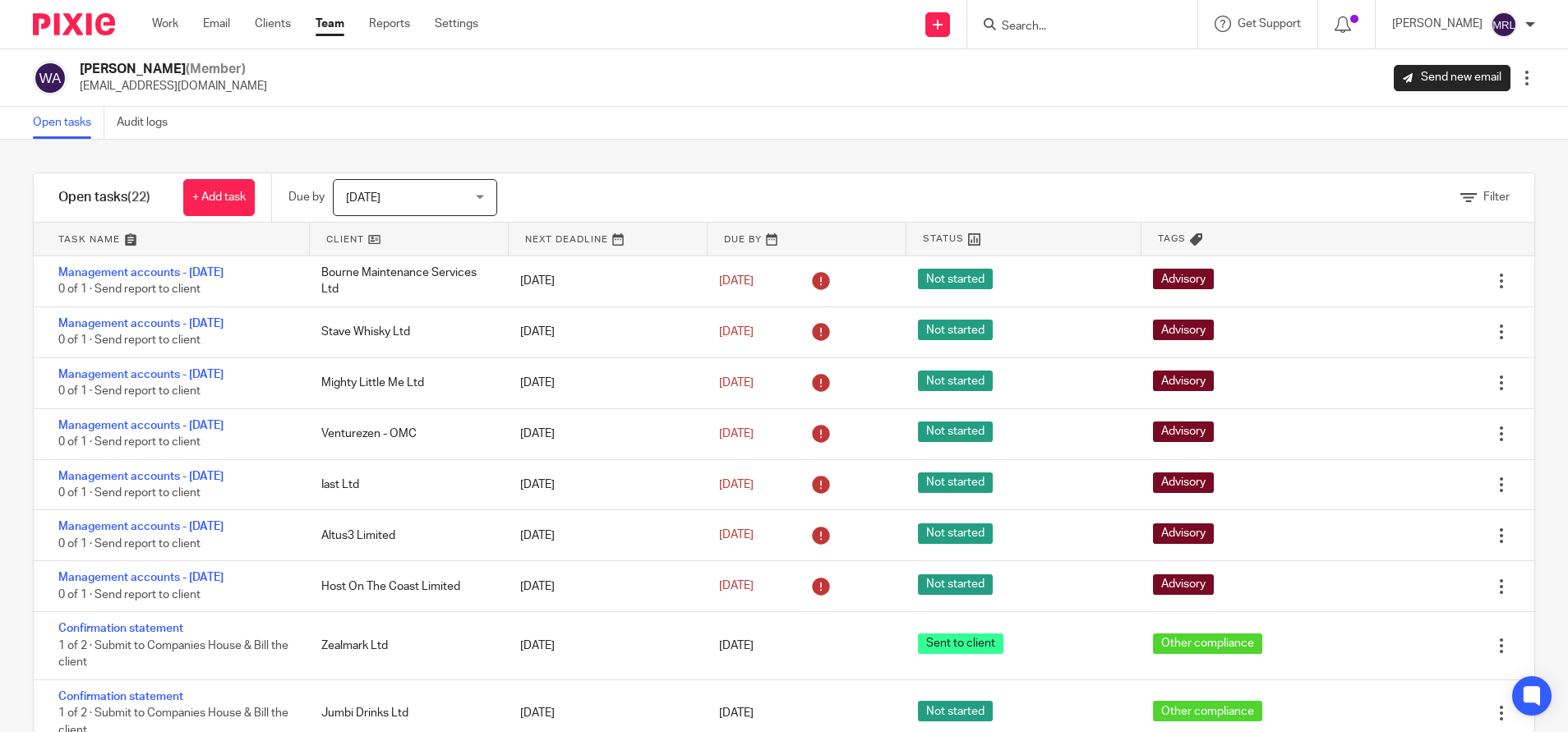
click at [141, 120] on link "Audit logs" at bounding box center [148, 123] width 63 height 32
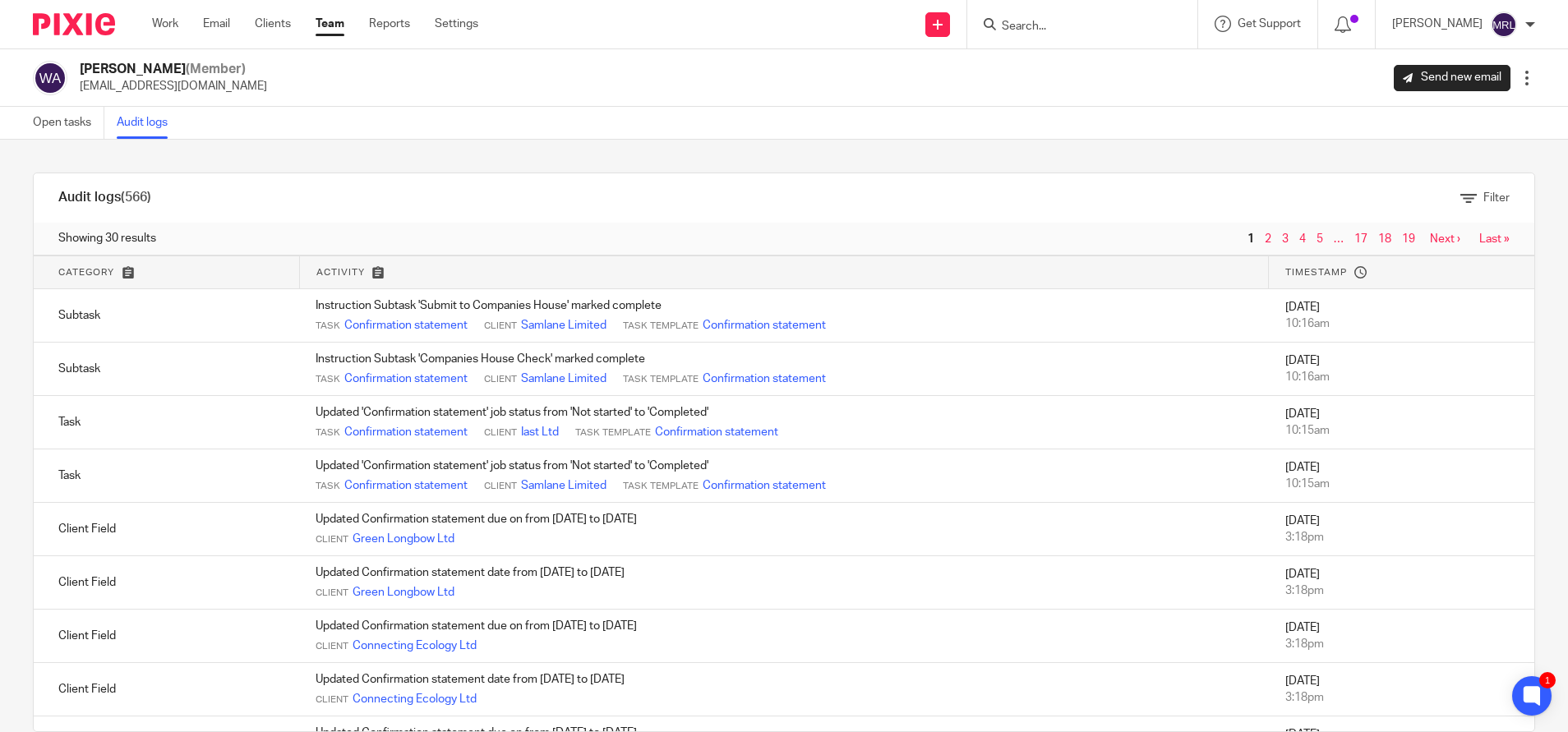
click at [1479, 240] on link "Last »" at bounding box center [1493, 239] width 30 height 12
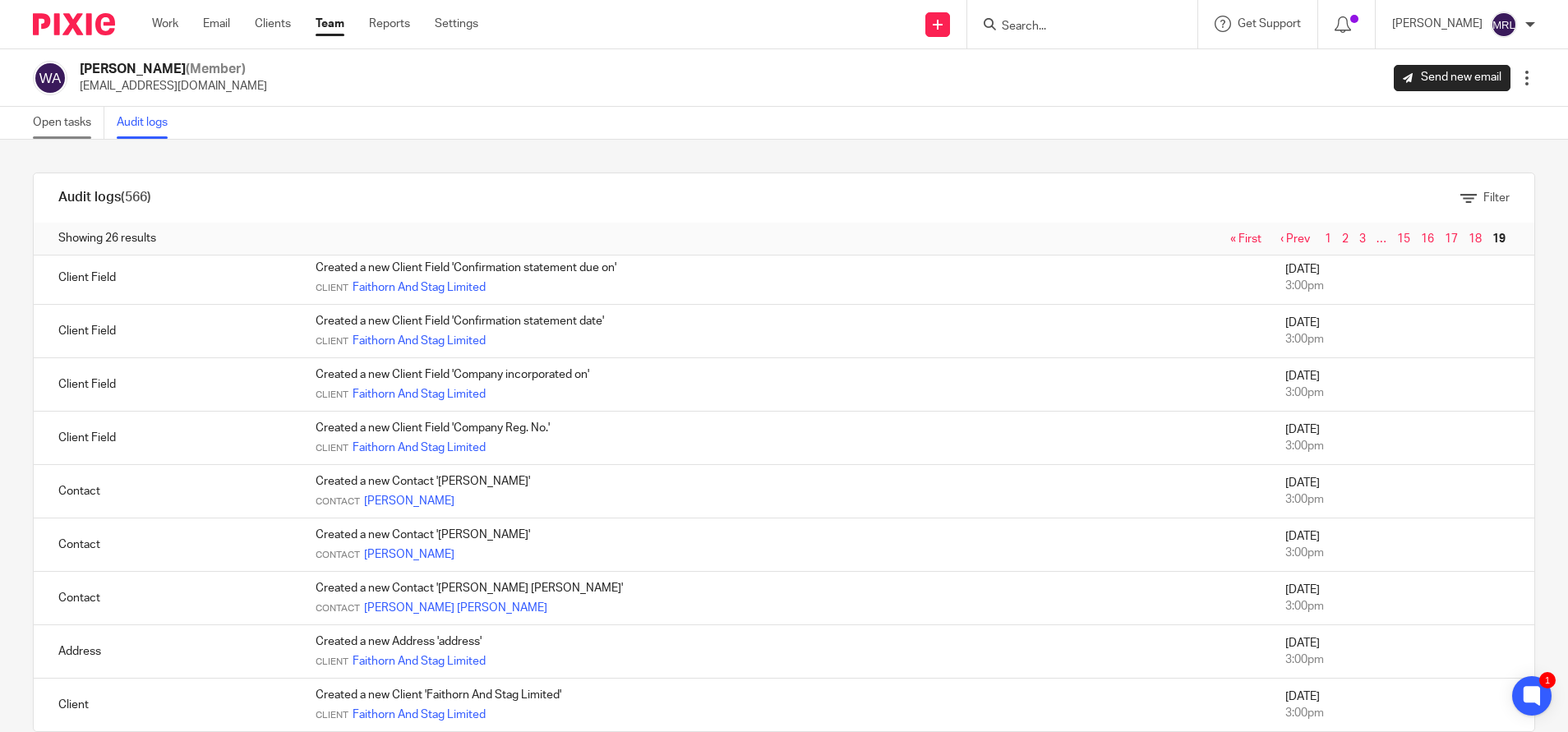
click at [74, 121] on link "Open tasks" at bounding box center [68, 123] width 72 height 32
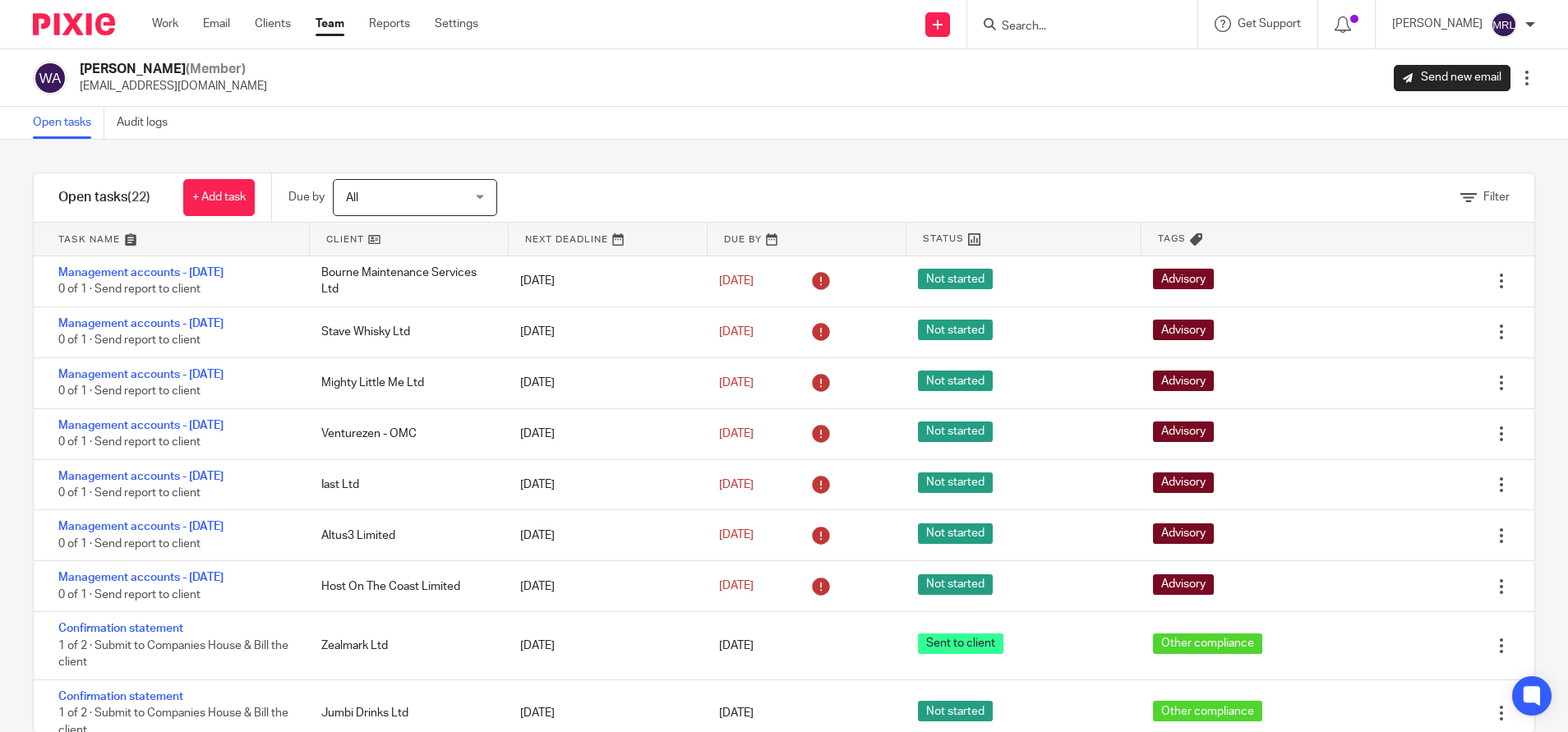
click at [330, 26] on link "Team" at bounding box center [330, 24] width 28 height 17
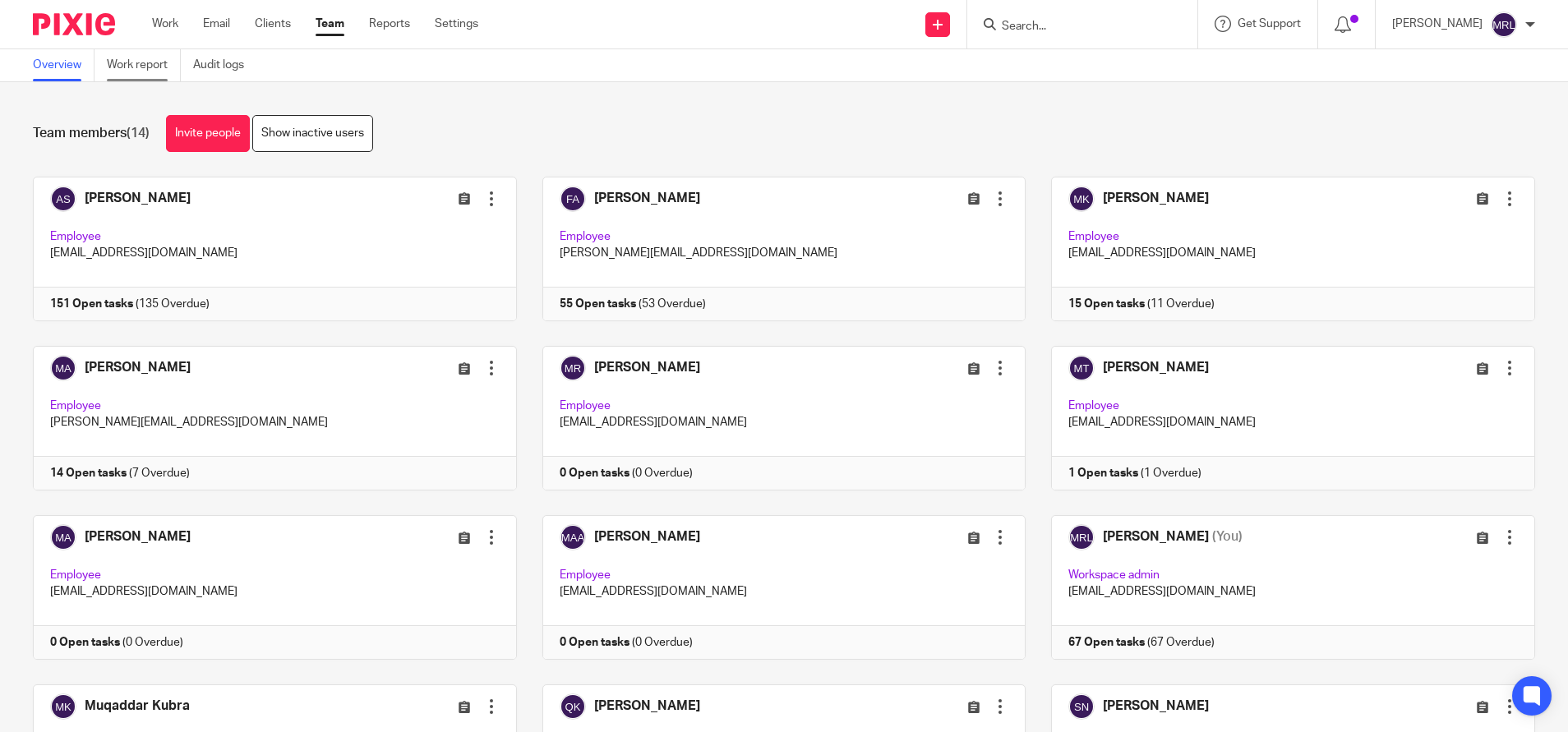
click at [127, 63] on link "Work report" at bounding box center [143, 65] width 74 height 32
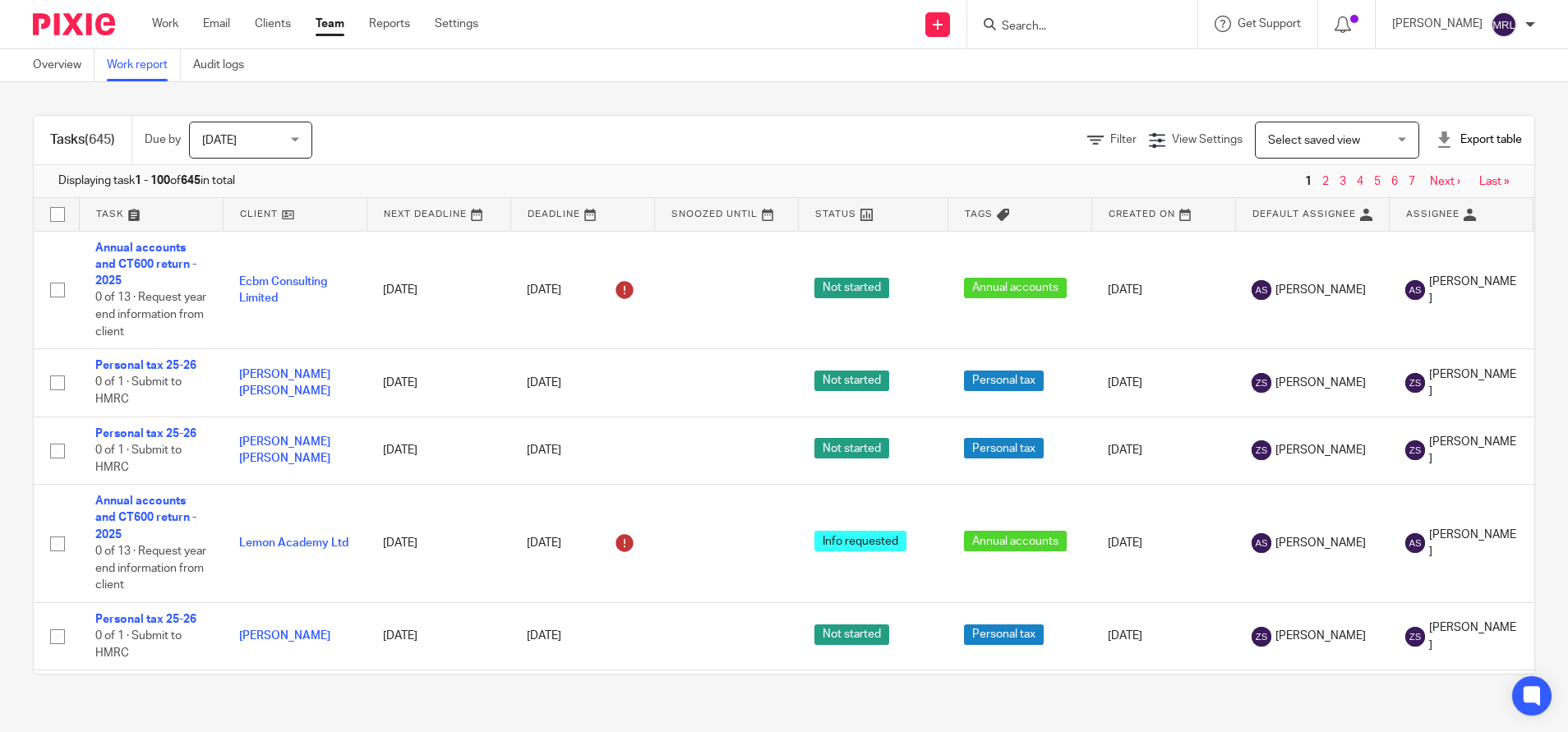
click at [1268, 134] on span "Select saved view" at bounding box center [1314, 140] width 92 height 12
click at [1172, 140] on span "View Settings" at bounding box center [1207, 140] width 71 height 12
click at [1110, 139] on span "Filter" at bounding box center [1123, 140] width 26 height 12
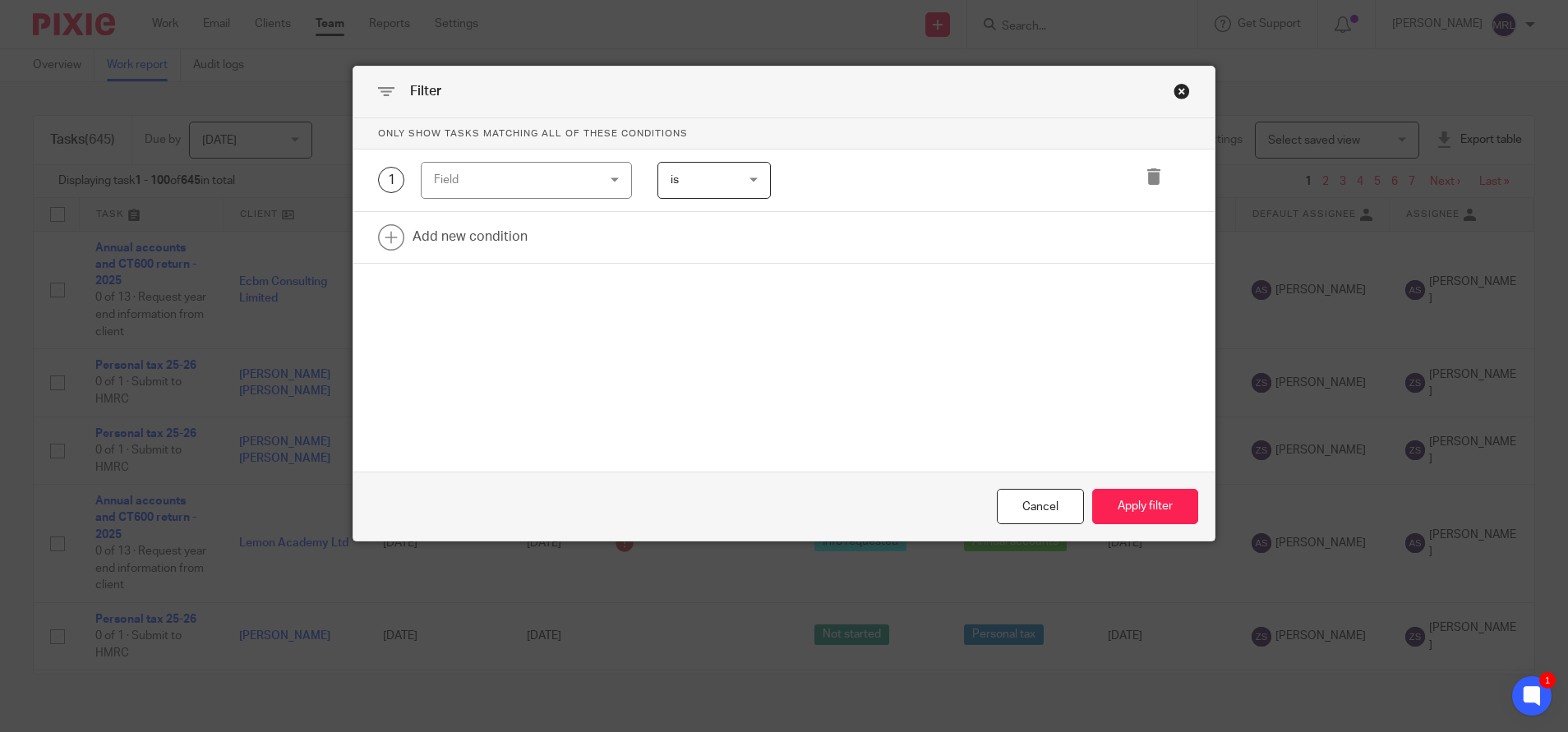
click at [545, 175] on div "Field" at bounding box center [512, 180] width 157 height 34
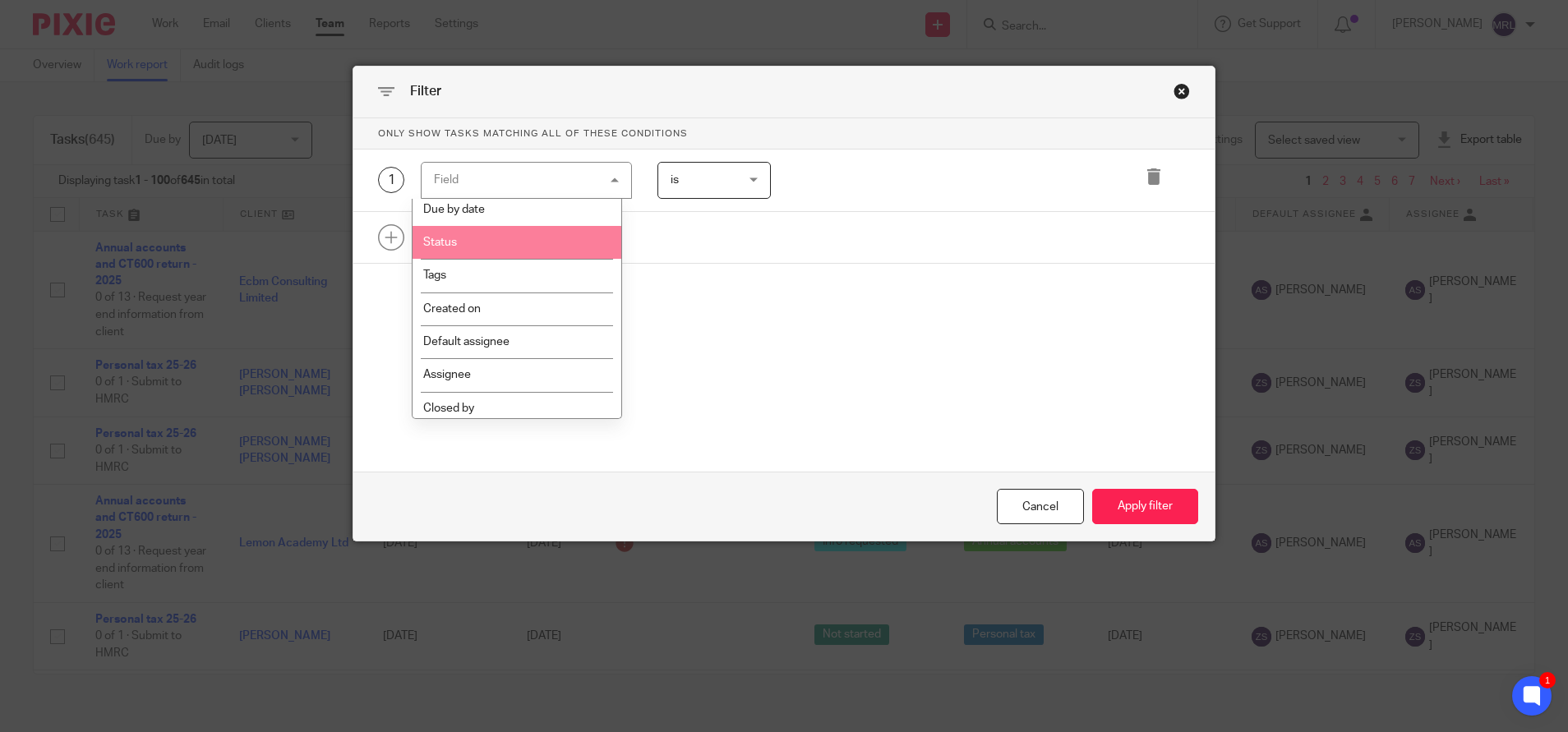
scroll to position [31, 0]
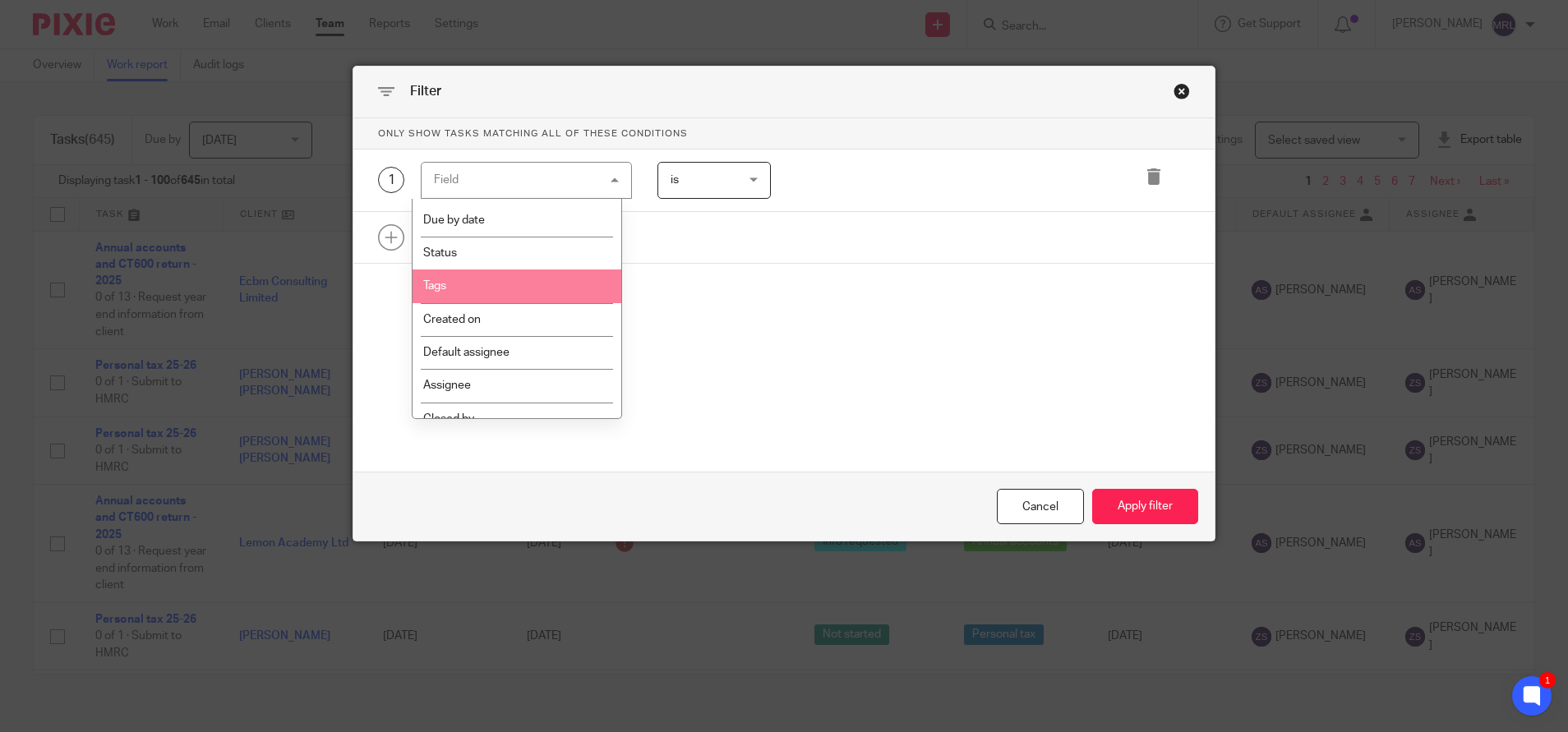
click at [488, 288] on li "Tags" at bounding box center [516, 286] width 209 height 32
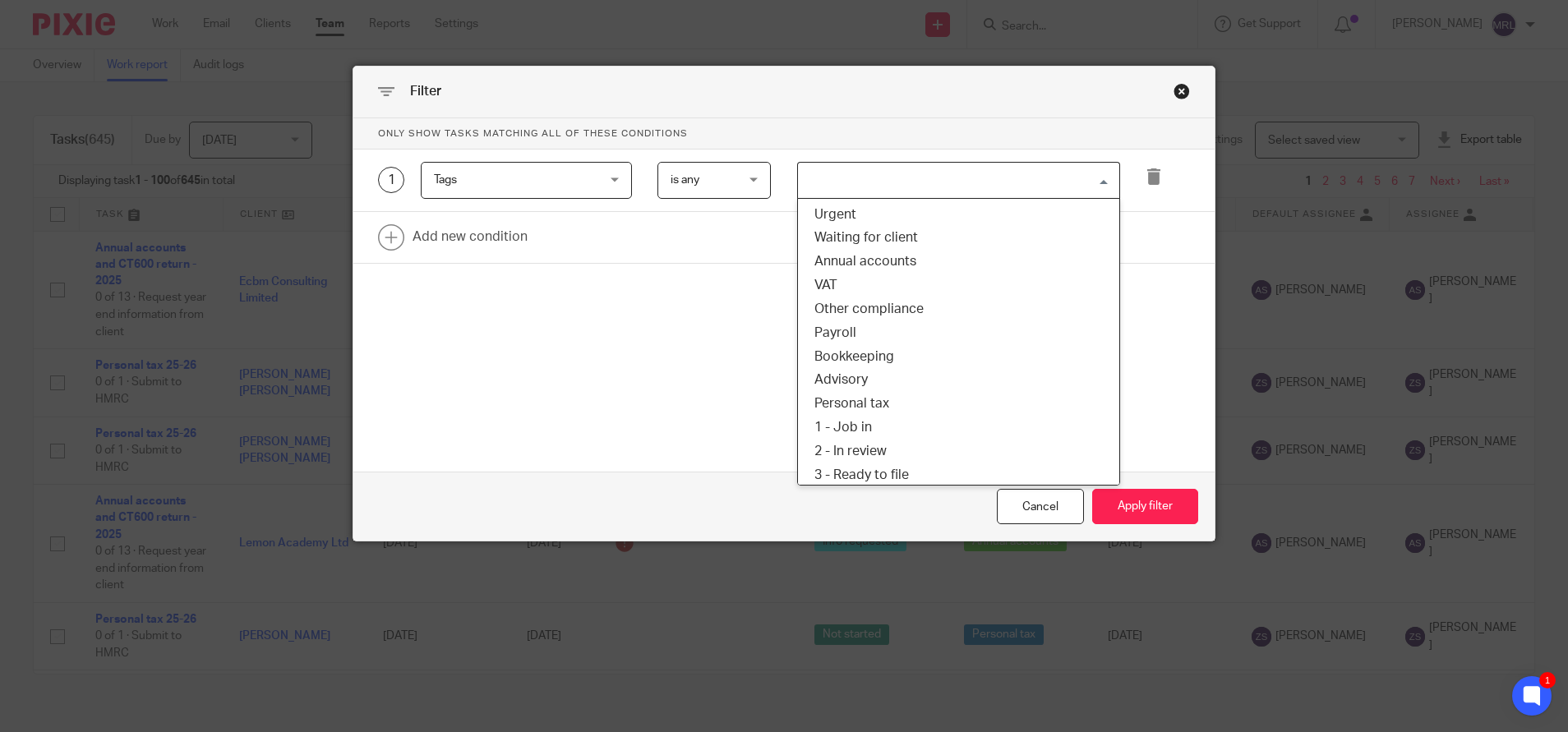
click at [850, 188] on input "Search for option" at bounding box center [955, 180] width 311 height 28
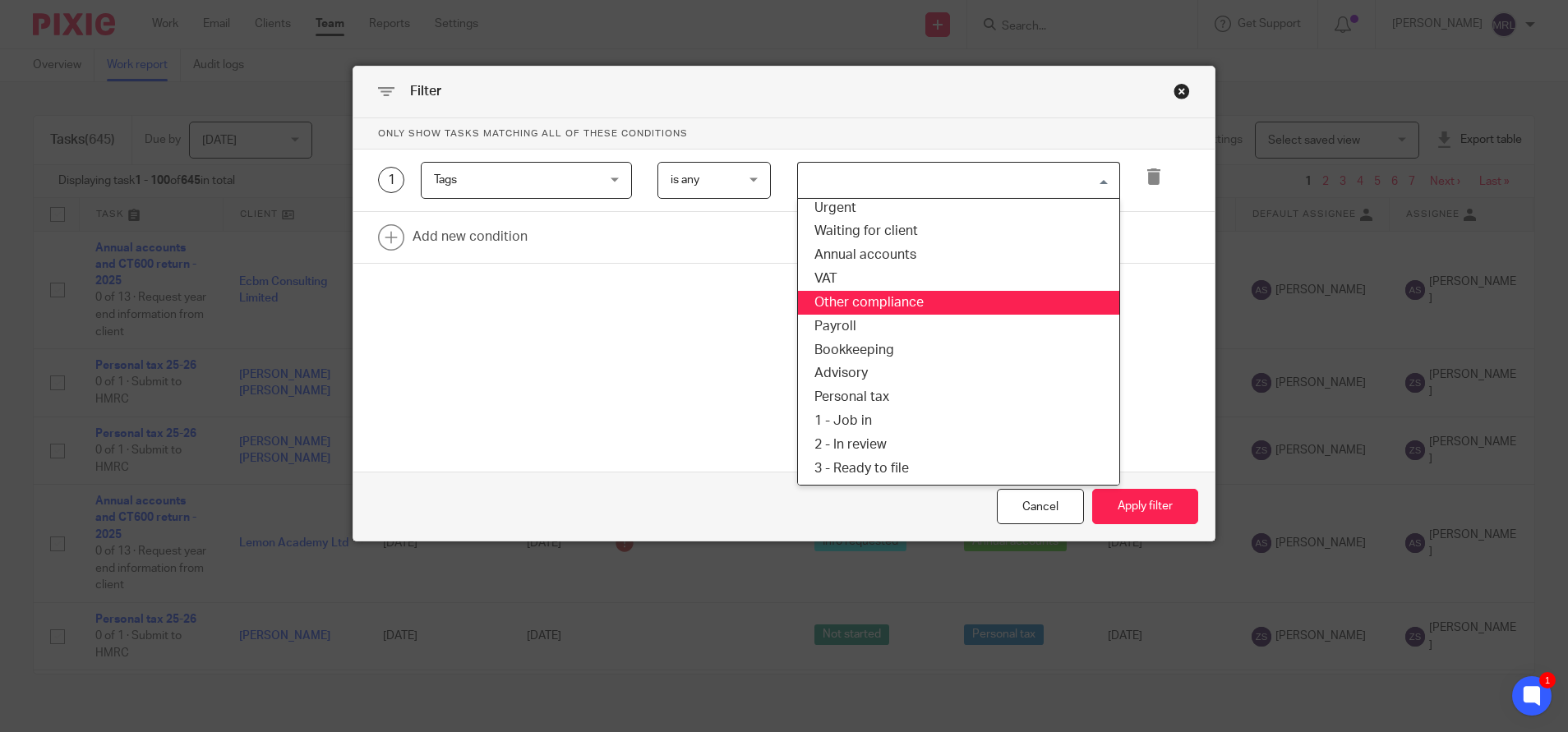
click at [897, 299] on li "Other compliance" at bounding box center [958, 302] width 321 height 24
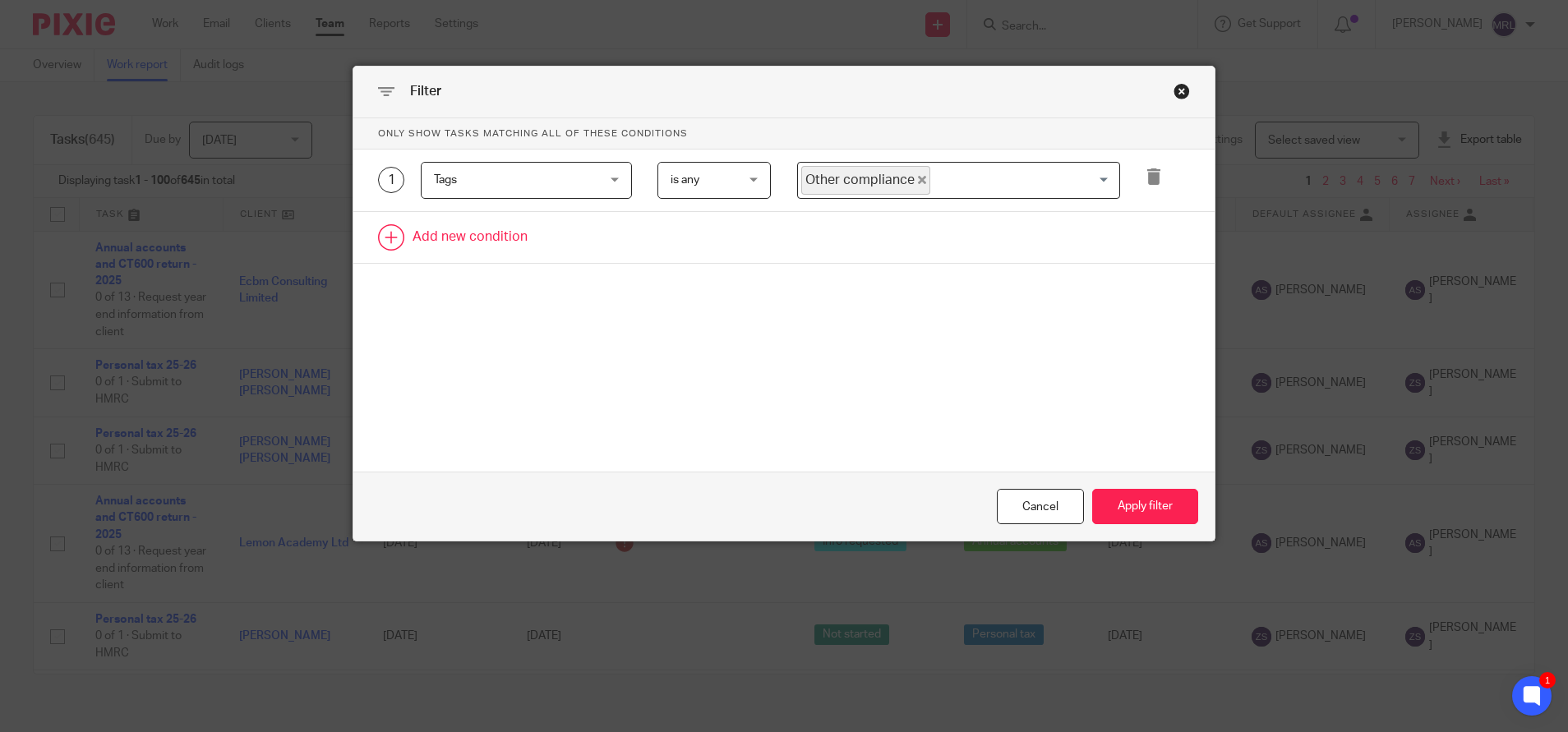
click at [456, 240] on link at bounding box center [783, 237] width 861 height 51
click at [493, 231] on div "Field" at bounding box center [512, 241] width 157 height 34
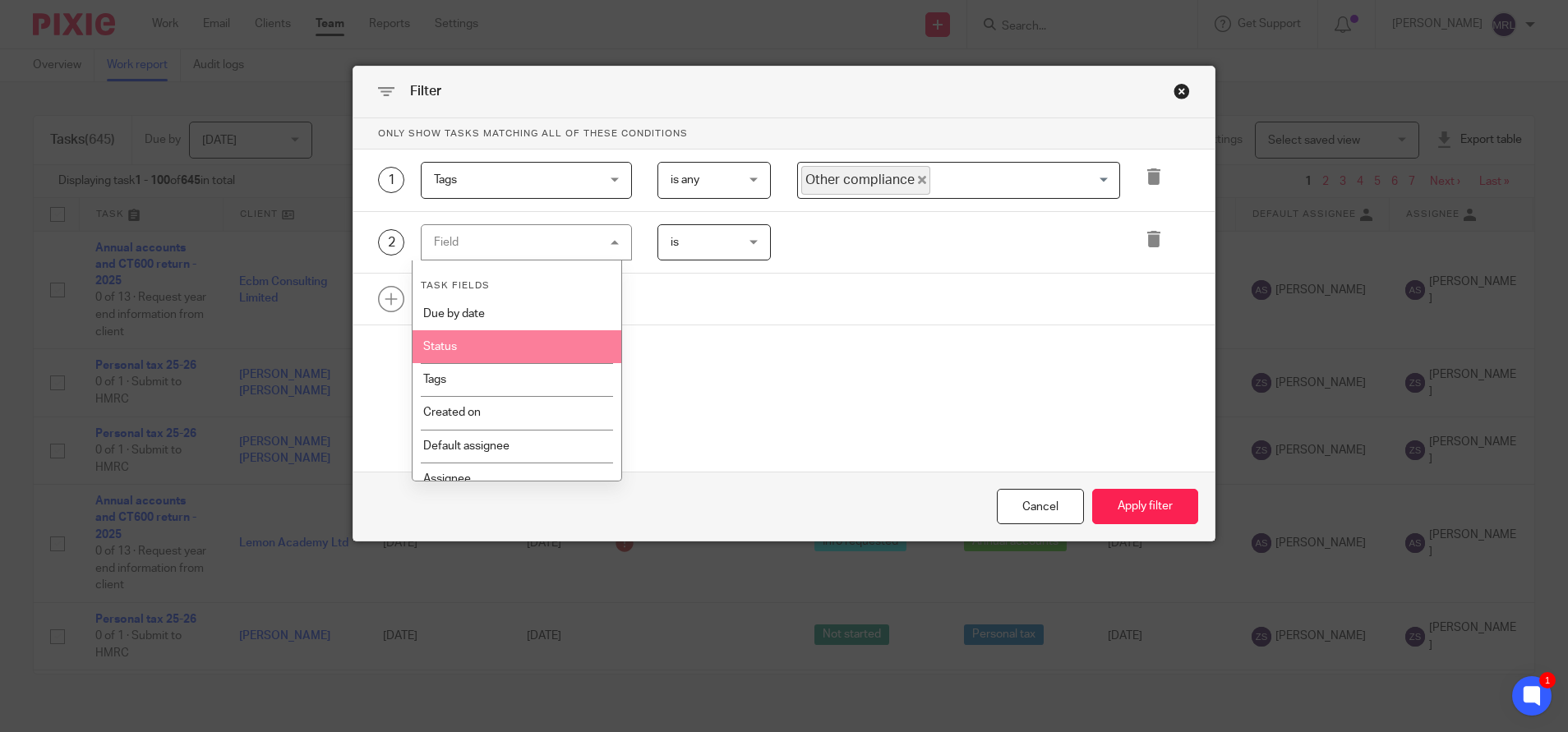
click at [509, 360] on li "Status" at bounding box center [516, 346] width 209 height 32
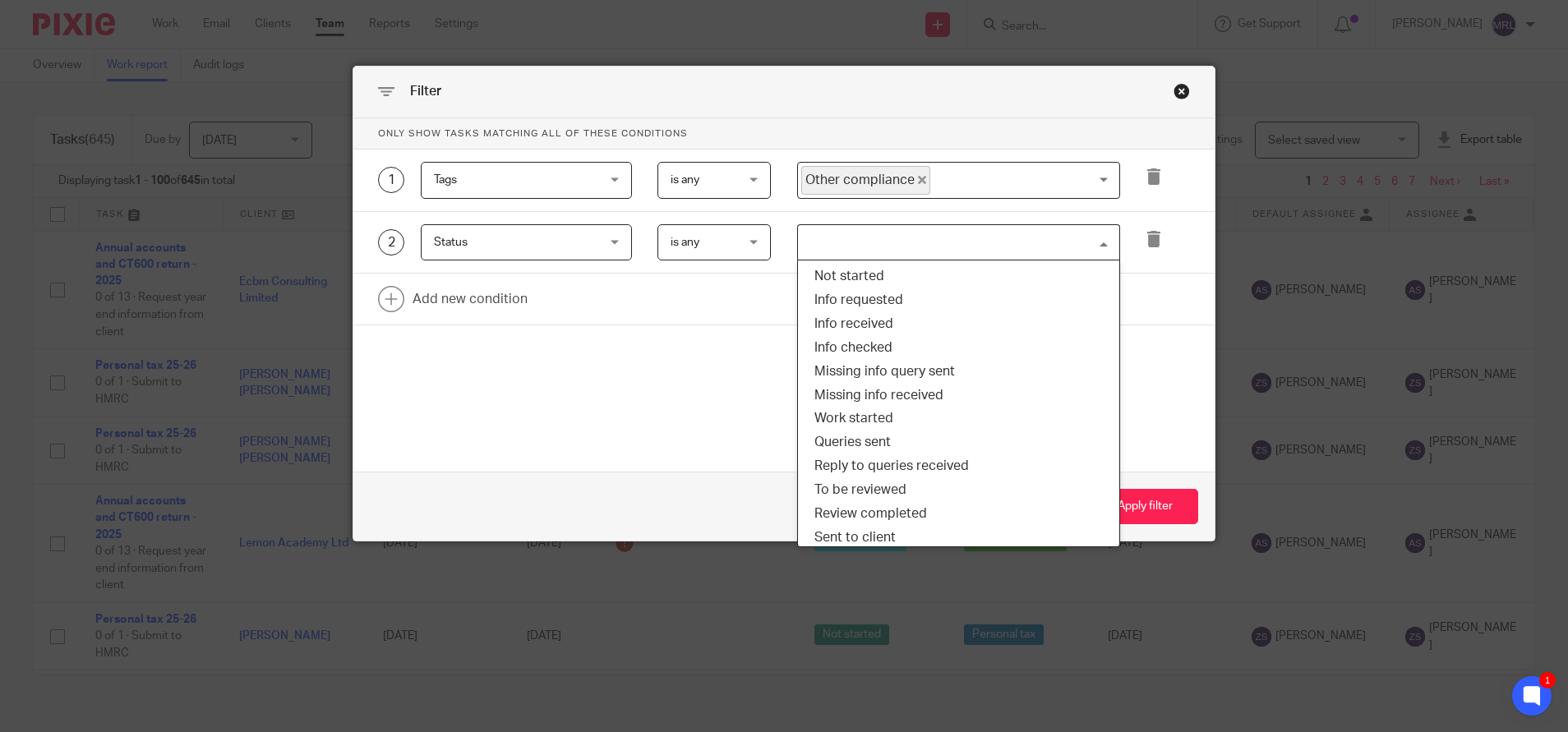
click at [908, 252] on input "Search for option" at bounding box center [955, 242] width 311 height 28
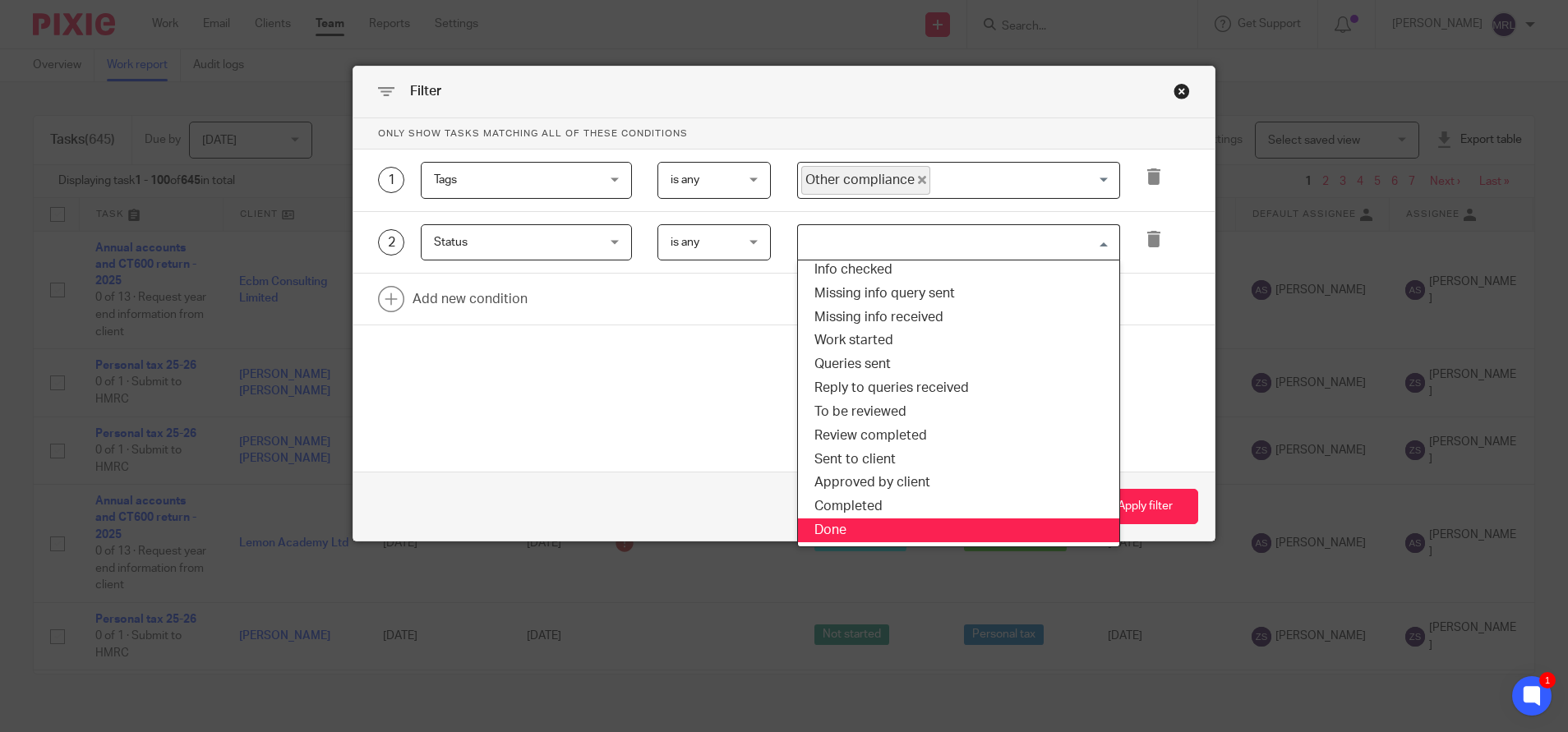
click at [860, 534] on li "Done" at bounding box center [958, 530] width 321 height 24
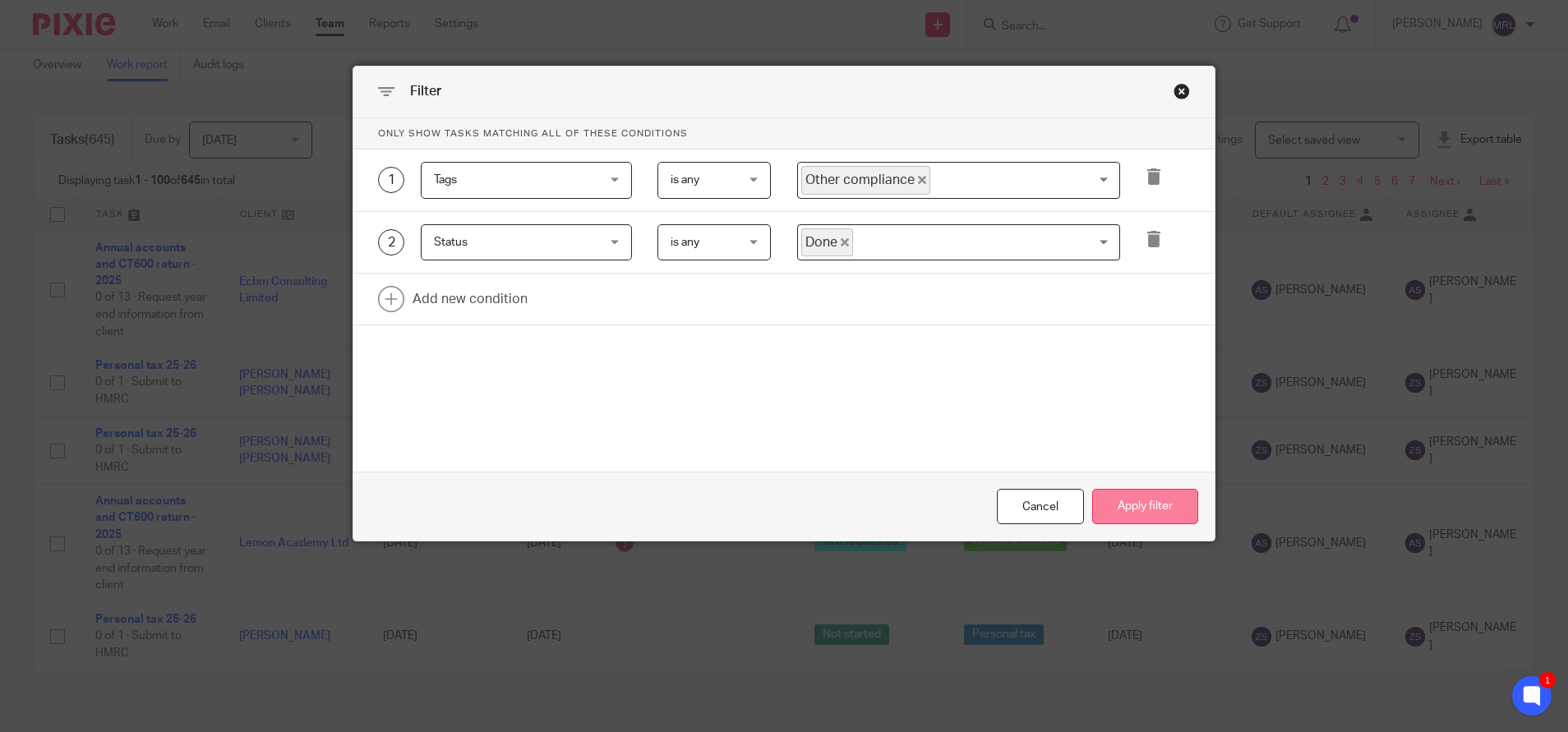
click at [1109, 516] on button "Apply filter" at bounding box center [1145, 506] width 106 height 35
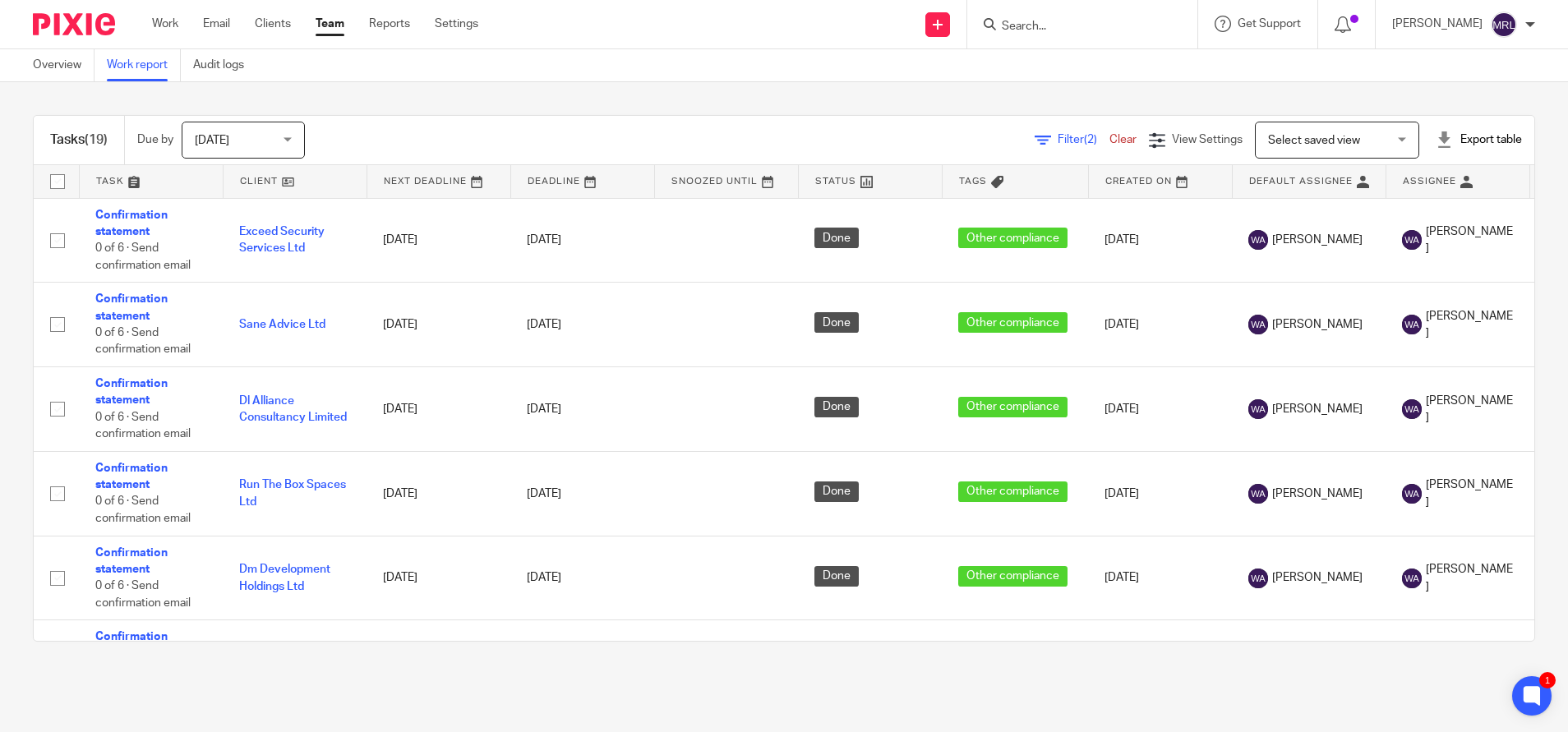
click at [561, 183] on link at bounding box center [583, 181] width 143 height 32
click at [604, 175] on link at bounding box center [583, 181] width 143 height 32
